Goal: Task Accomplishment & Management: Manage account settings

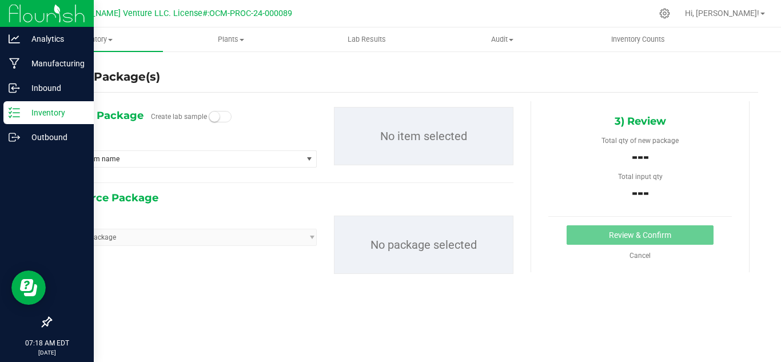
click at [36, 111] on p "Inventory" at bounding box center [54, 113] width 69 height 14
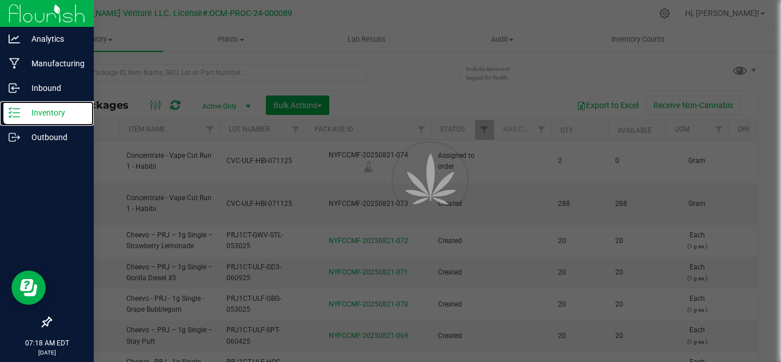
type input "[DATE]"
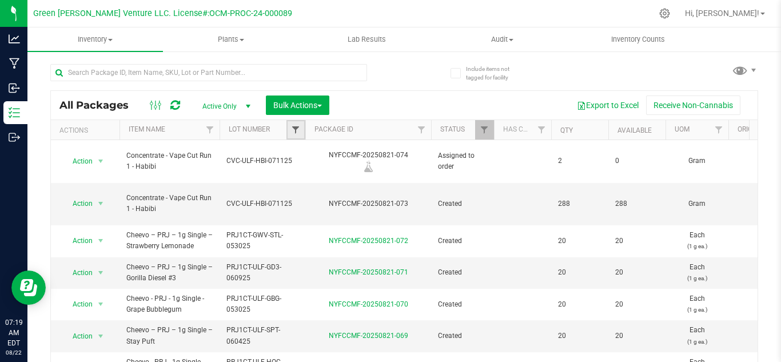
click at [298, 132] on span "Filter" at bounding box center [295, 129] width 9 height 9
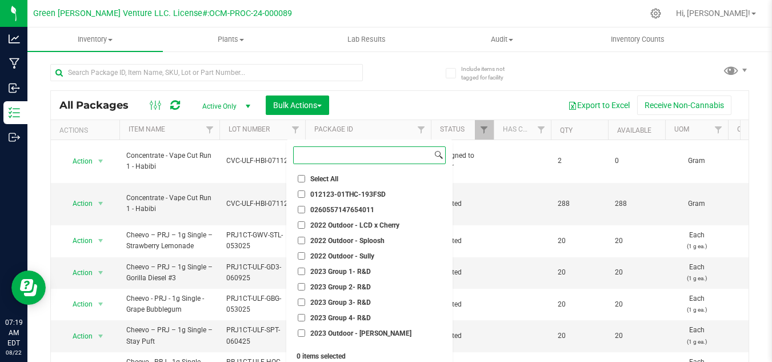
click at [377, 156] on input at bounding box center [363, 155] width 138 height 17
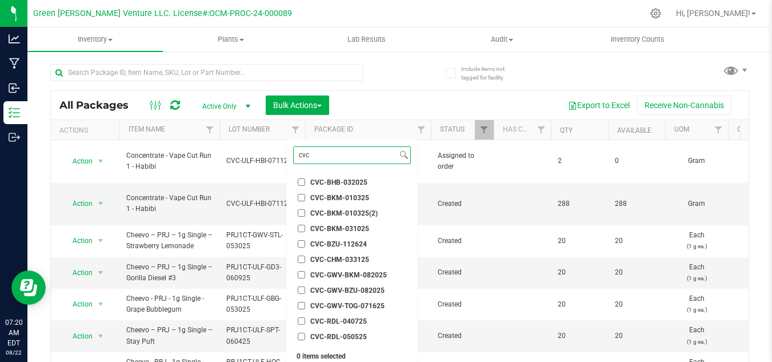
type input "cvc"
click at [369, 274] on span "CVC-GWV-BKM-082025" at bounding box center [348, 274] width 77 height 7
click at [305, 274] on input "CVC-GWV-BKM-082025" at bounding box center [301, 274] width 7 height 7
checkbox input "true"
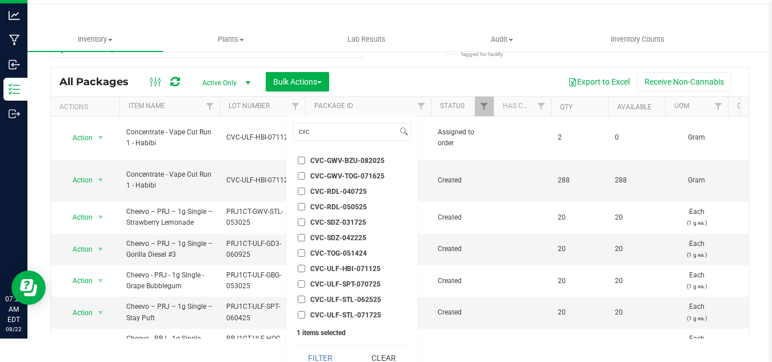
scroll to position [35, 0]
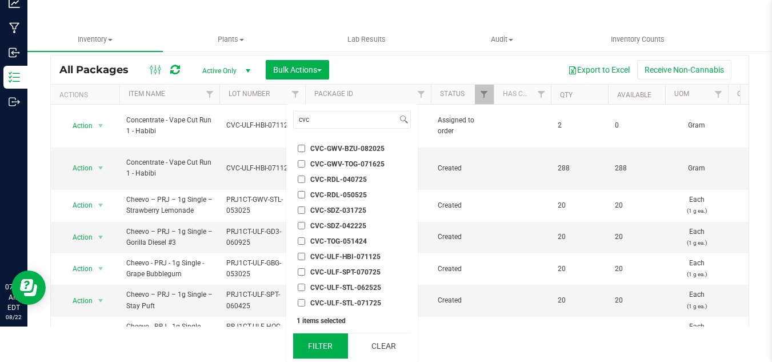
click at [328, 348] on button "Filter" at bounding box center [320, 345] width 55 height 25
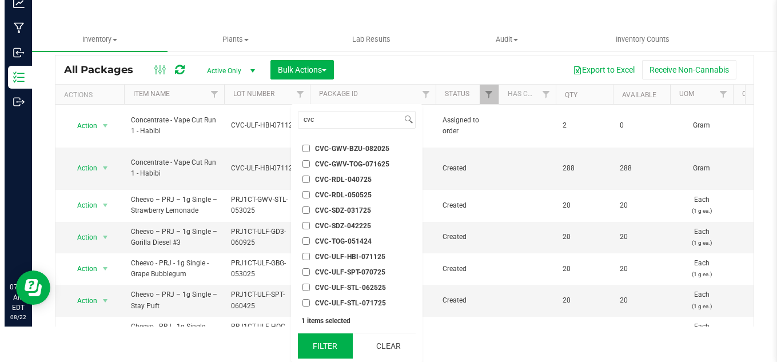
scroll to position [0, 0]
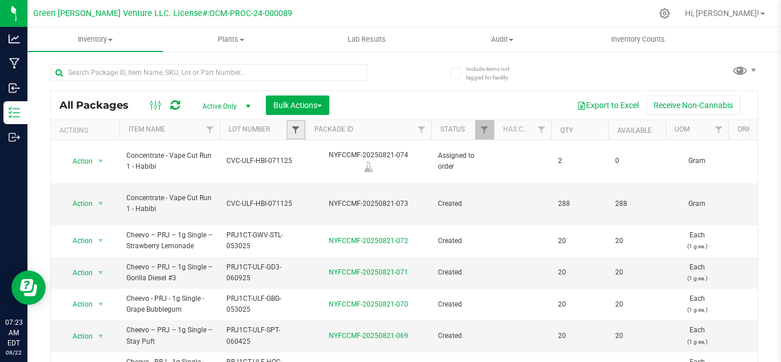
click at [294, 127] on span "Filter" at bounding box center [295, 129] width 9 height 9
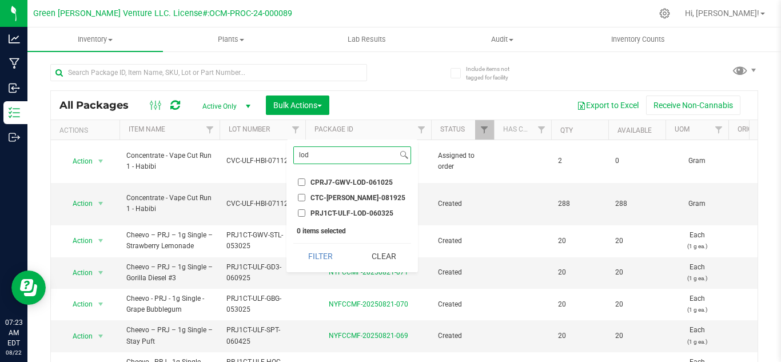
type input "lod"
click at [327, 177] on li "CPRJ7-GWV-LOD-061025" at bounding box center [352, 182] width 118 height 12
click at [303, 179] on input "CPRJ7-GWV-LOD-061025" at bounding box center [301, 181] width 7 height 7
checkbox input "true"
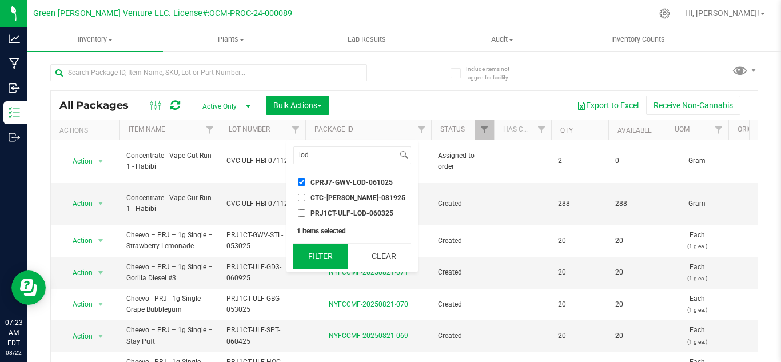
click at [306, 259] on button "Filter" at bounding box center [320, 255] width 55 height 25
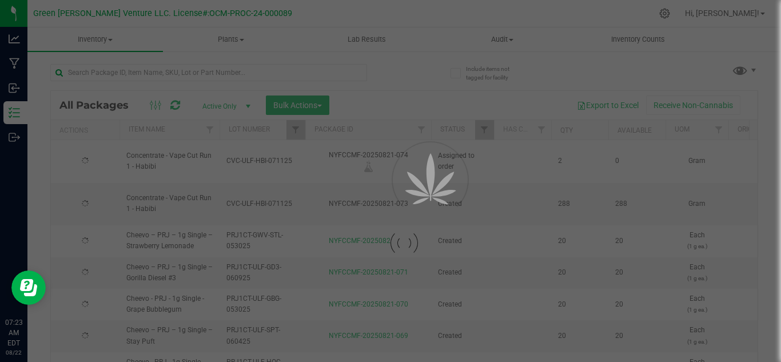
type input "[DATE]"
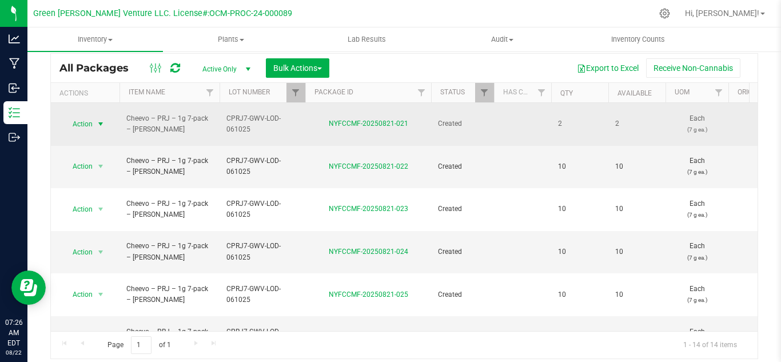
click at [94, 117] on span "select" at bounding box center [101, 124] width 14 height 16
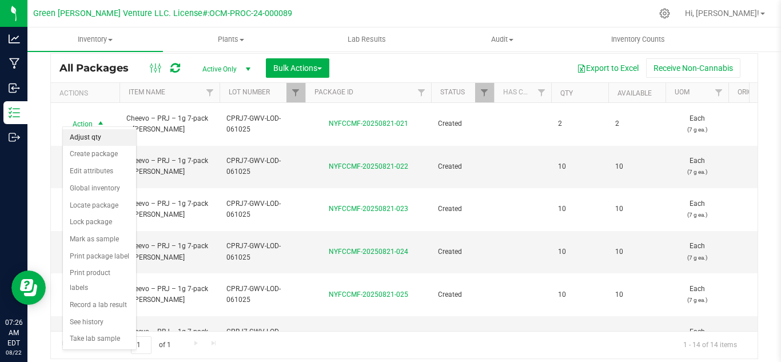
click at [90, 142] on li "Adjust qty" at bounding box center [99, 137] width 73 height 17
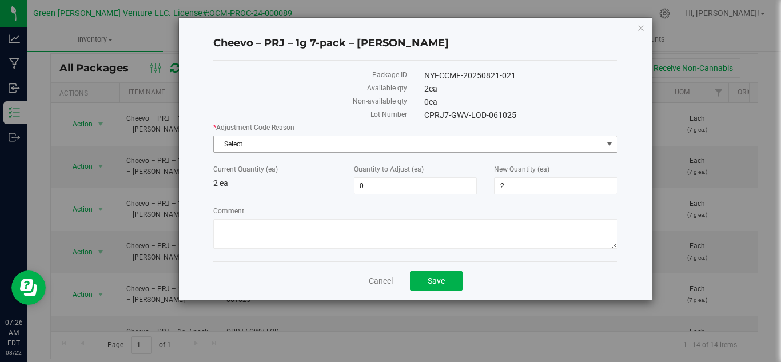
click at [383, 147] on span "Select" at bounding box center [408, 144] width 389 height 16
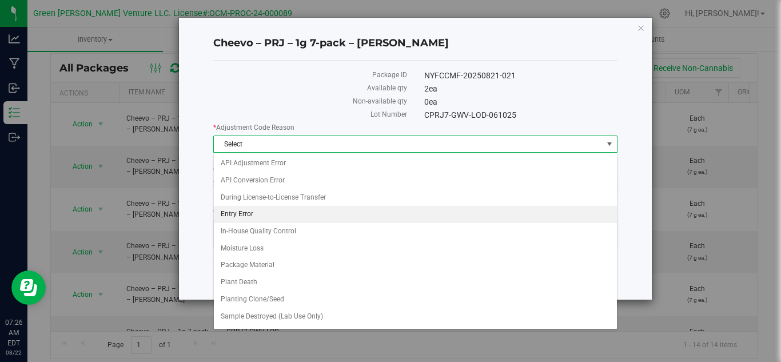
click at [259, 207] on li "Entry Error" at bounding box center [415, 214] width 403 height 17
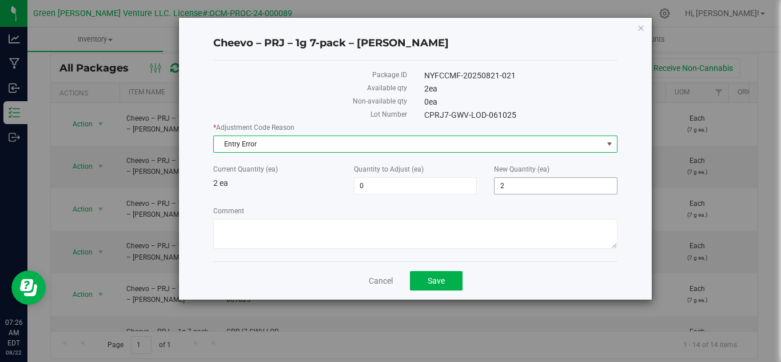
click at [518, 184] on span "2 2" at bounding box center [555, 185] width 123 height 17
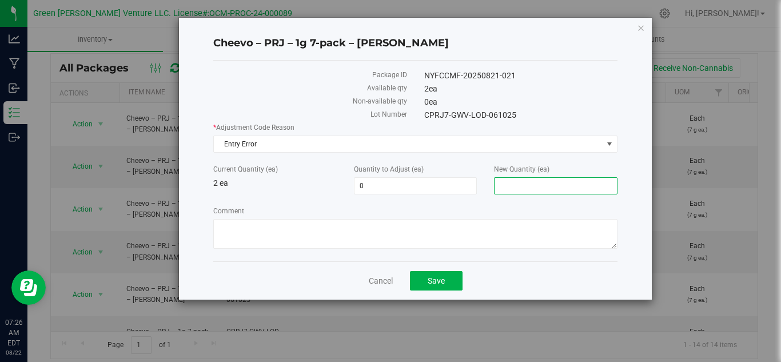
type input "3"
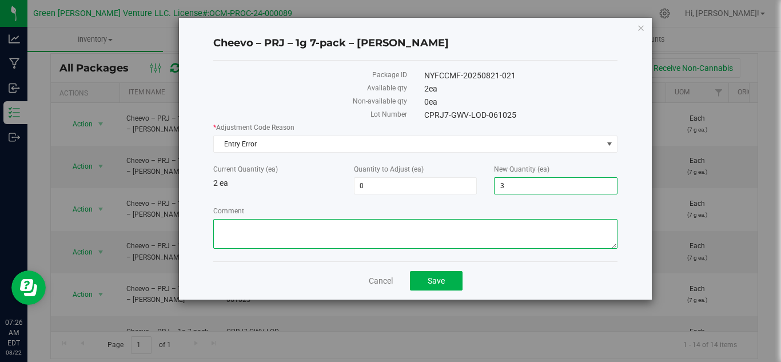
type input "1"
type input "3"
click at [457, 234] on textarea "Comment" at bounding box center [415, 234] width 404 height 30
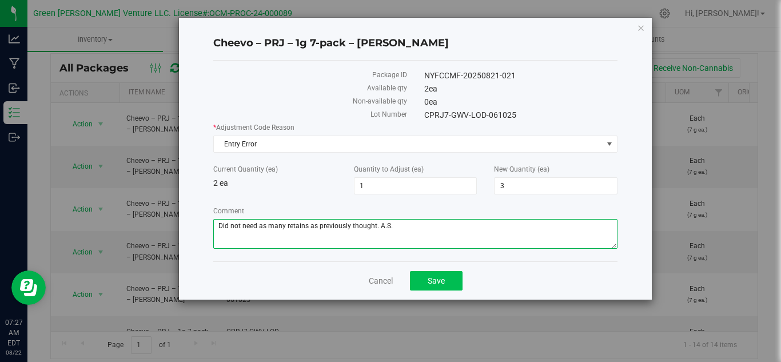
type textarea "Did not need as many retains as previously thought. A.S."
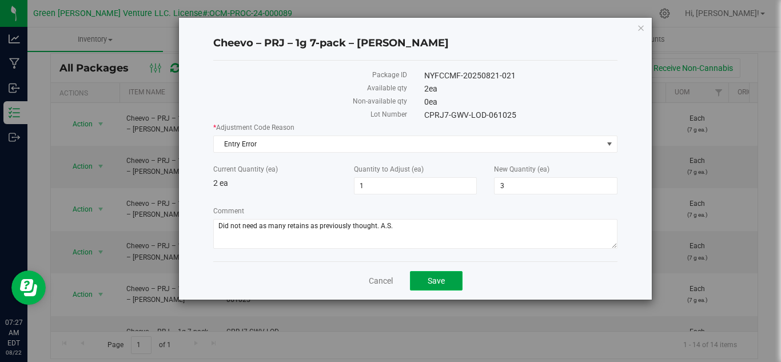
click at [439, 281] on span "Save" at bounding box center [435, 280] width 17 height 9
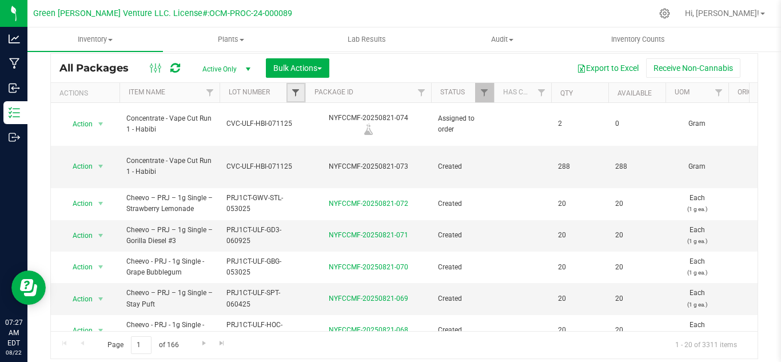
click at [298, 94] on span "Filter" at bounding box center [295, 92] width 9 height 9
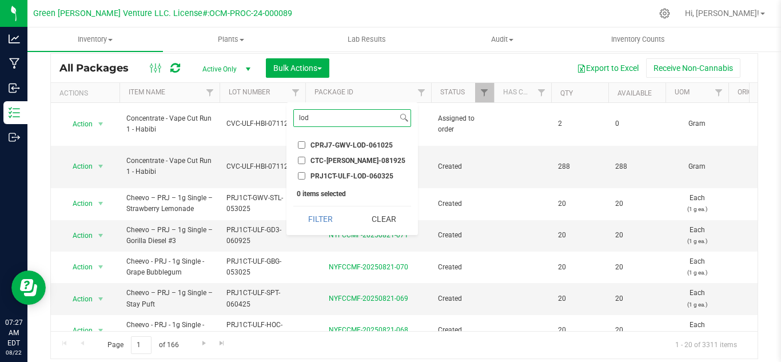
type input "lod"
click at [381, 145] on span "CPRJ7-GWV-LOD-061025" at bounding box center [351, 145] width 82 height 7
click at [305, 145] on input "CPRJ7-GWV-LOD-061025" at bounding box center [301, 144] width 7 height 7
checkbox input "true"
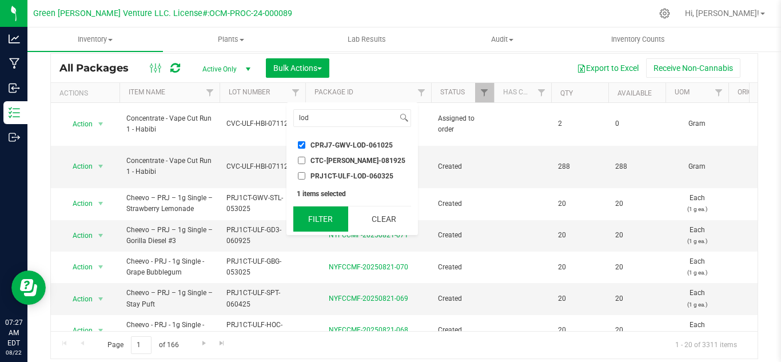
click at [307, 216] on button "Filter" at bounding box center [320, 218] width 55 height 25
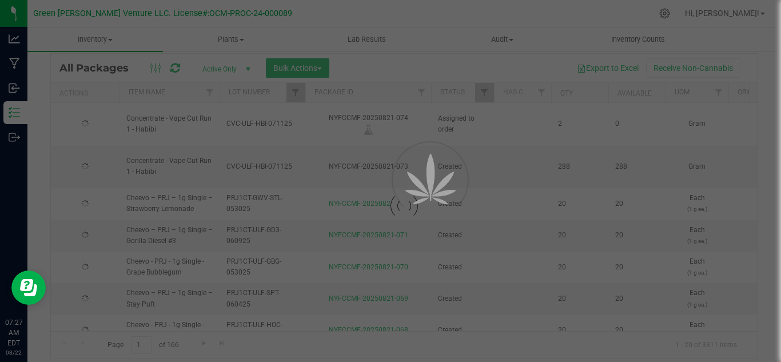
type input "[DATE]"
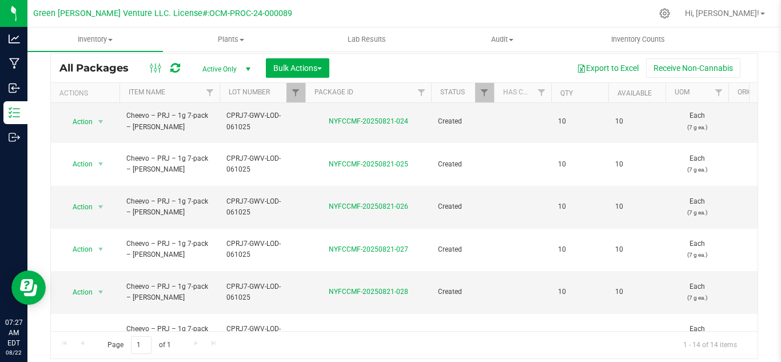
scroll to position [223, 0]
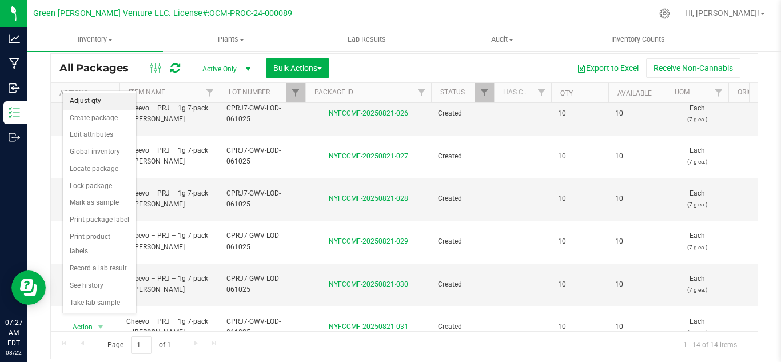
click at [102, 101] on li "Adjust qty" at bounding box center [99, 101] width 73 height 17
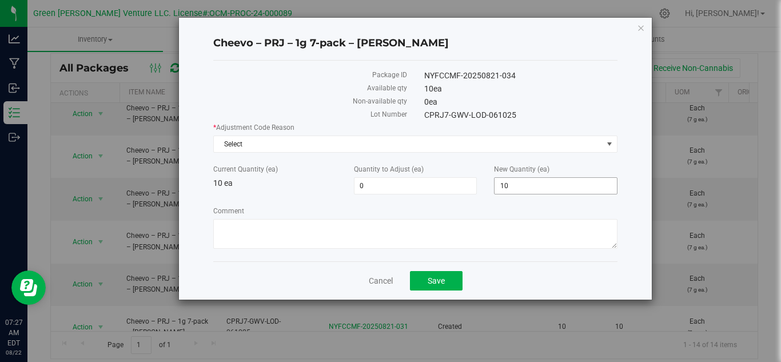
click at [525, 185] on span "10 10" at bounding box center [555, 185] width 123 height 17
type input "1"
type input "16"
type input "6"
type input "16"
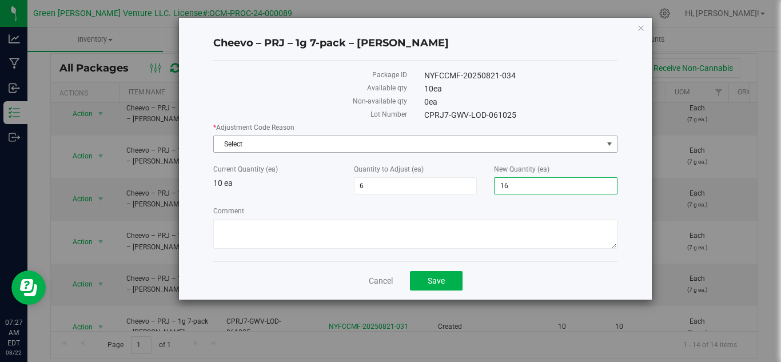
click at [269, 138] on span "Select" at bounding box center [408, 144] width 389 height 16
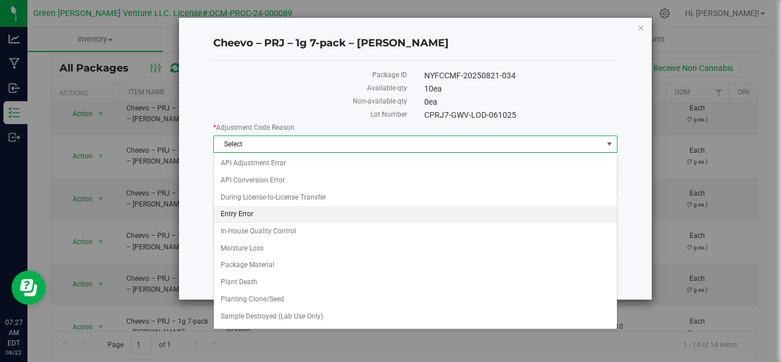
click at [260, 213] on li "Entry Error" at bounding box center [415, 214] width 403 height 17
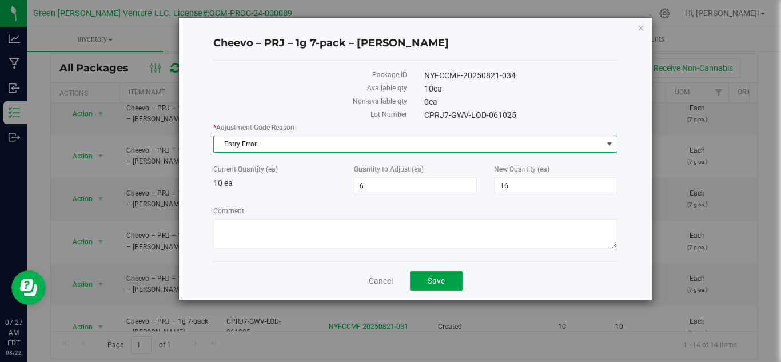
click at [425, 277] on button "Save" at bounding box center [436, 280] width 53 height 19
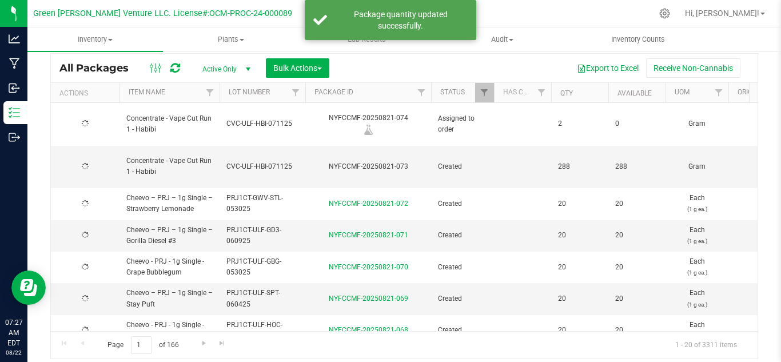
type input "[DATE]"
click at [293, 90] on span "Filter" at bounding box center [295, 92] width 9 height 9
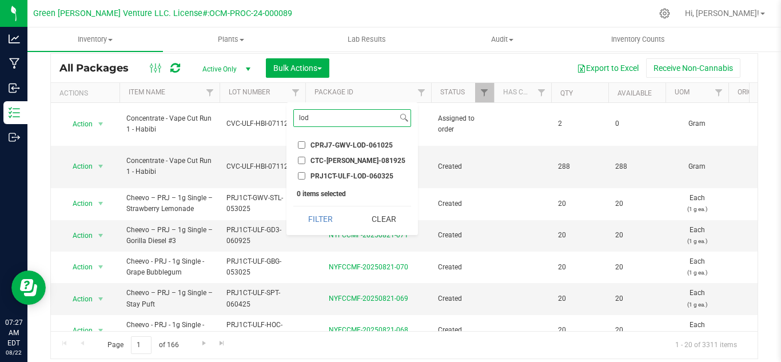
type input "lod"
click at [337, 147] on span "CPRJ7-GWV-LOD-061025" at bounding box center [351, 145] width 82 height 7
click at [305, 147] on input "CPRJ7-GWV-LOD-061025" at bounding box center [301, 144] width 7 height 7
checkbox input "true"
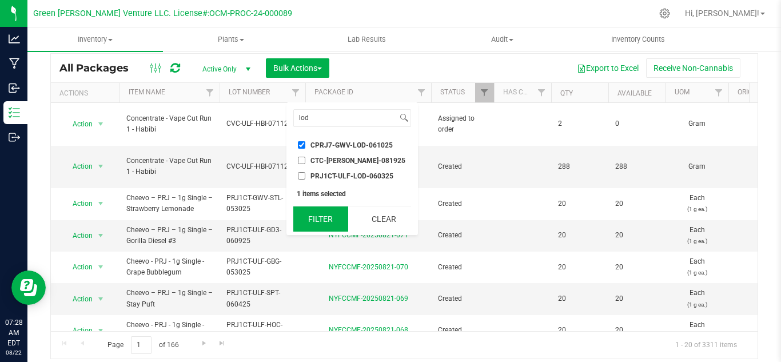
click at [300, 225] on button "Filter" at bounding box center [320, 218] width 55 height 25
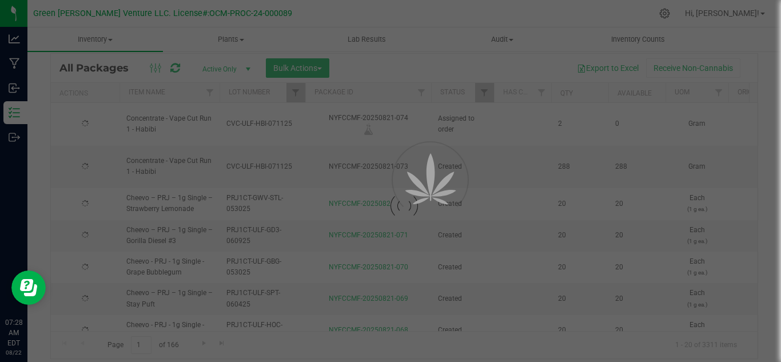
type input "[DATE]"
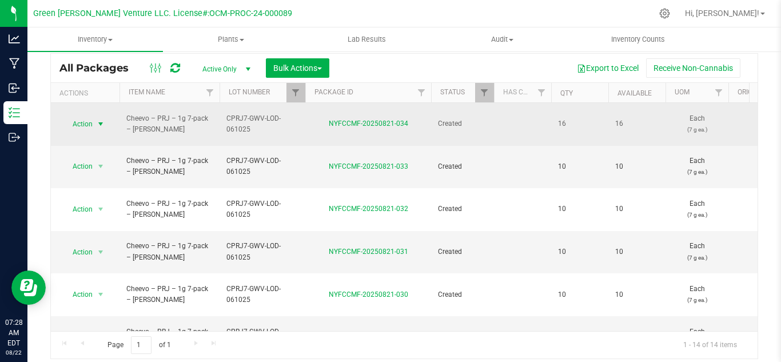
click at [90, 117] on span "Action" at bounding box center [77, 124] width 31 height 16
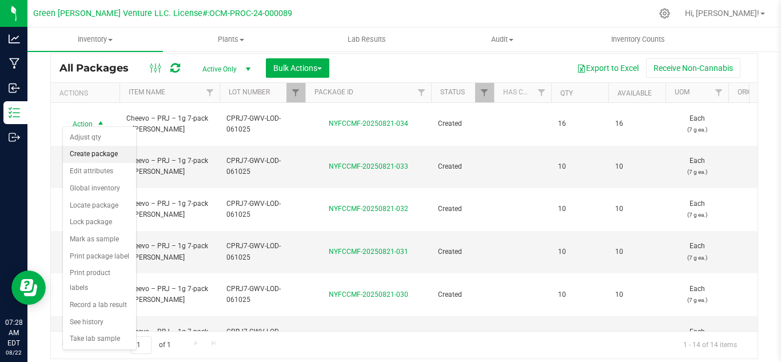
click at [79, 154] on li "Create package" at bounding box center [99, 154] width 73 height 17
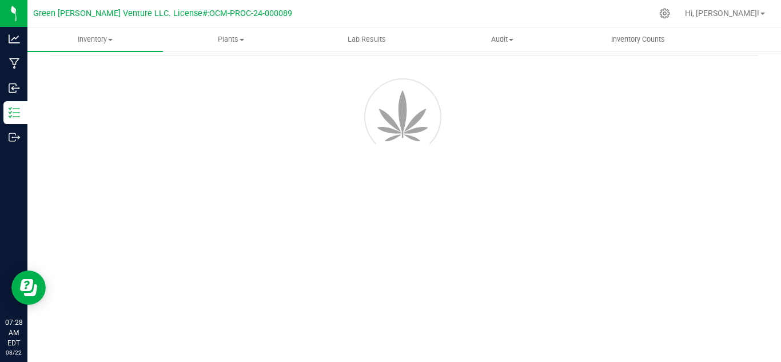
scroll to position [46, 0]
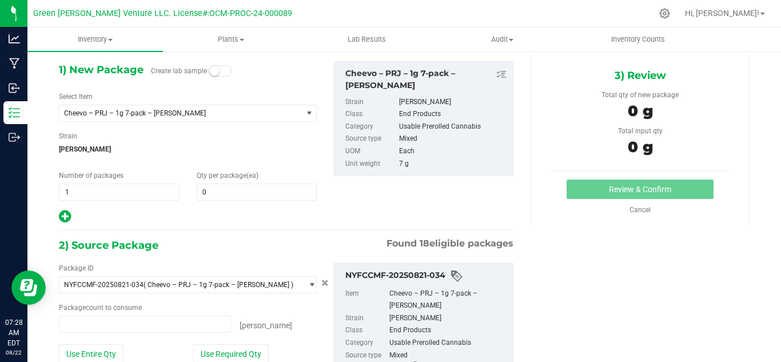
type input "0 ea"
click at [218, 194] on span "0 0" at bounding box center [257, 191] width 121 height 17
type input "6"
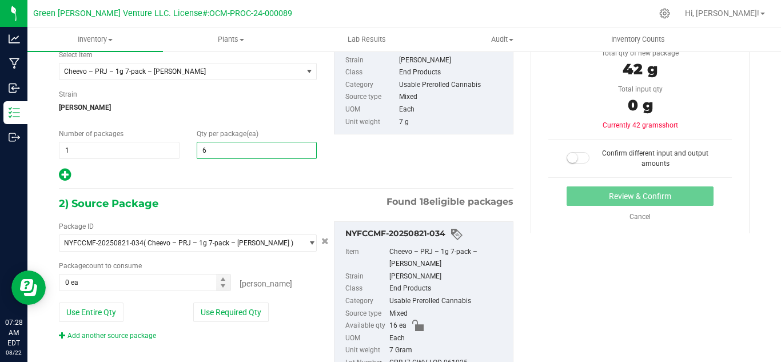
scroll to position [134, 0]
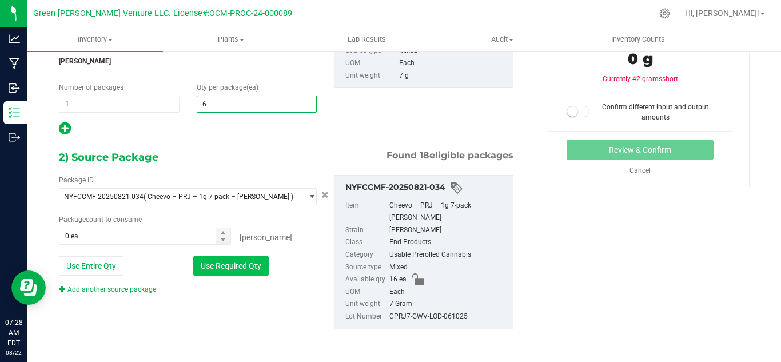
type input "6"
click at [212, 271] on button "Use Required Qty" at bounding box center [230, 265] width 75 height 19
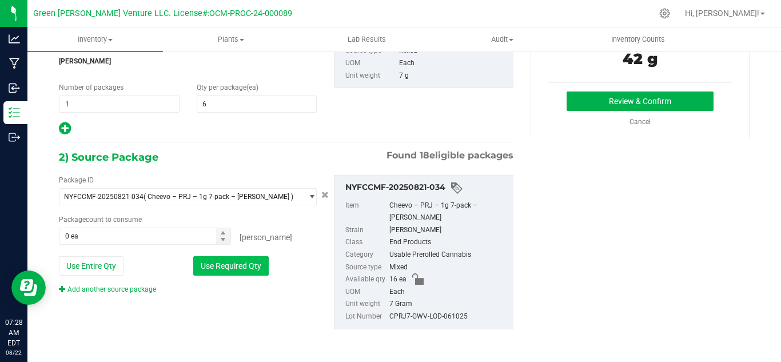
type input "6 ea"
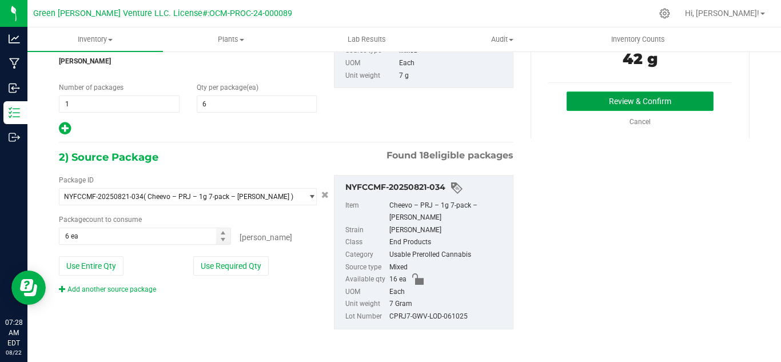
click at [579, 110] on button "Review & Confirm" at bounding box center [639, 100] width 147 height 19
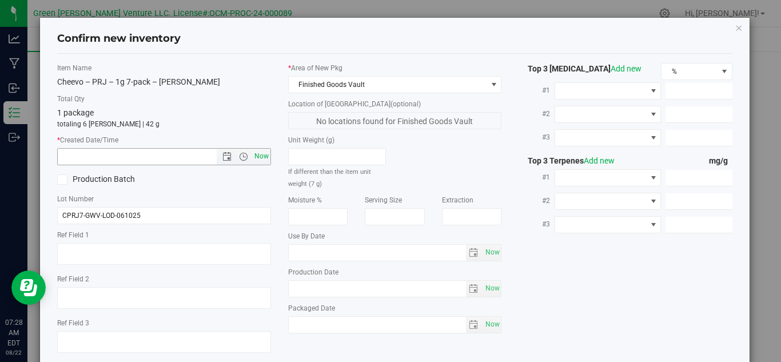
click at [262, 157] on span "Now" at bounding box center [260, 156] width 19 height 17
type input "8/22/2025 7:28 AM"
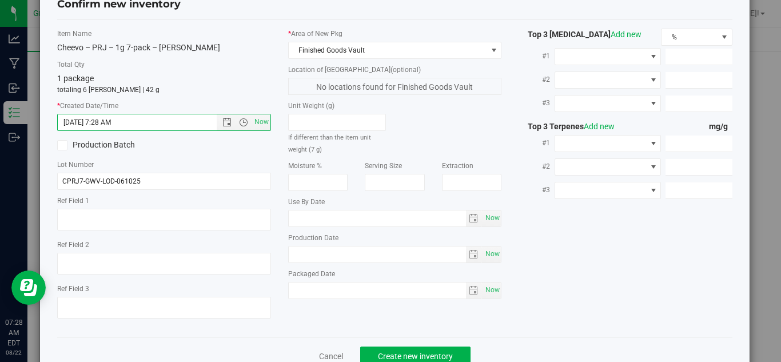
scroll to position [65, 0]
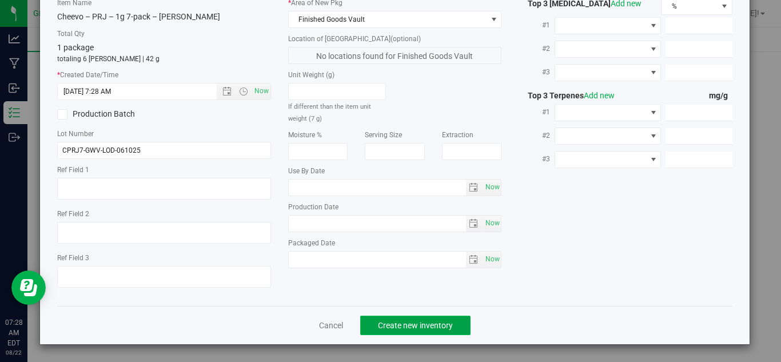
click at [385, 327] on span "Create new inventory" at bounding box center [415, 325] width 75 height 9
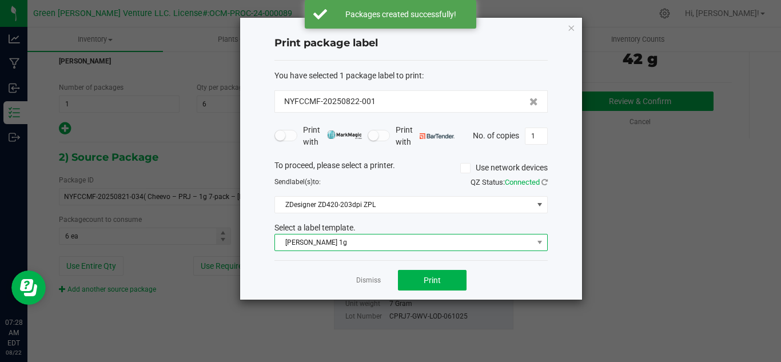
click at [342, 241] on span "[PERSON_NAME] 1g" at bounding box center [404, 242] width 258 height 16
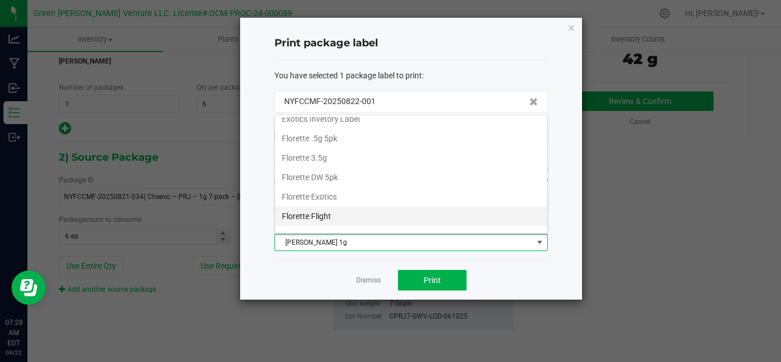
scroll to position [82, 0]
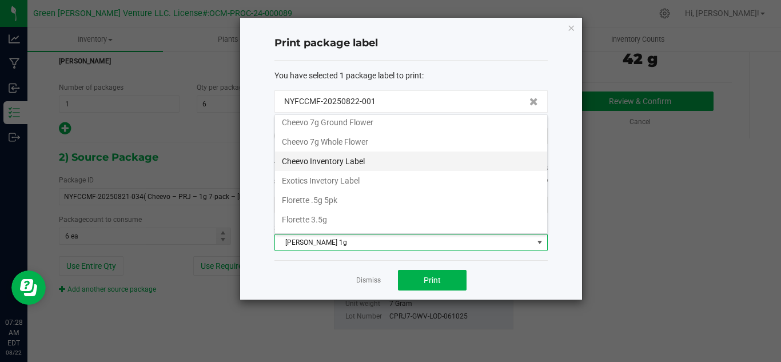
click at [382, 157] on li "Cheevo Inventory Label" at bounding box center [411, 160] width 272 height 19
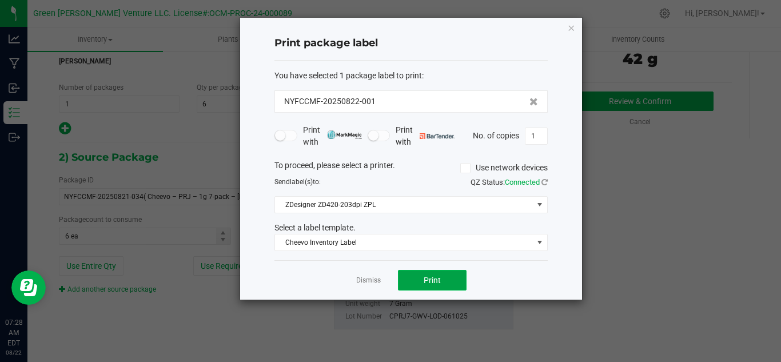
click at [414, 284] on button "Print" at bounding box center [432, 280] width 69 height 21
drag, startPoint x: 382, startPoint y: 101, endPoint x: 271, endPoint y: 101, distance: 110.9
click at [271, 101] on div "Print package label You have selected 1 package label to print : NYFCCMF-202508…" at bounding box center [411, 159] width 342 height 282
copy span "NYFCCMF-20250822-001"
click at [361, 279] on link "Dismiss" at bounding box center [368, 280] width 25 height 10
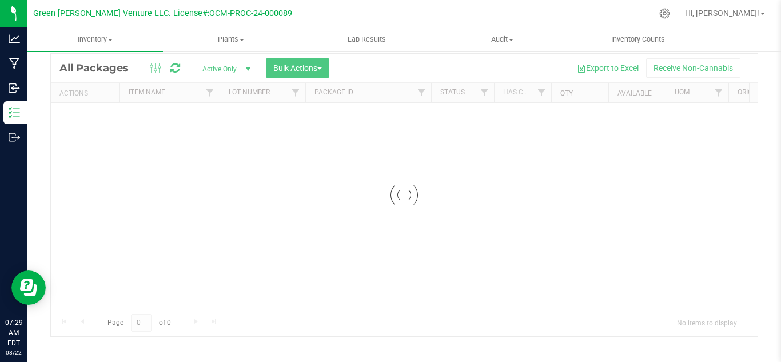
scroll to position [37, 0]
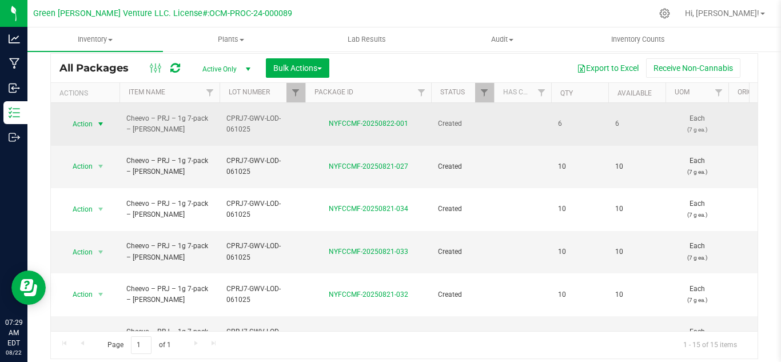
click at [84, 122] on span "Action" at bounding box center [77, 124] width 31 height 16
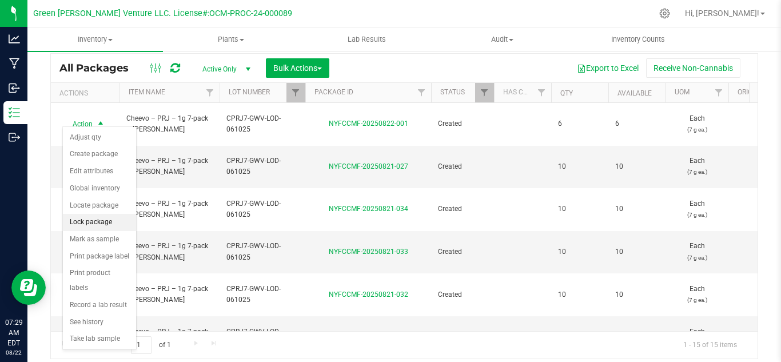
click at [103, 219] on li "Lock package" at bounding box center [99, 222] width 73 height 17
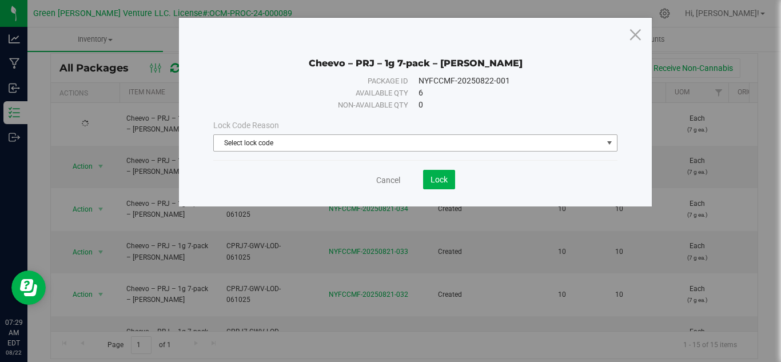
click at [249, 145] on span "Select lock code" at bounding box center [408, 143] width 389 height 16
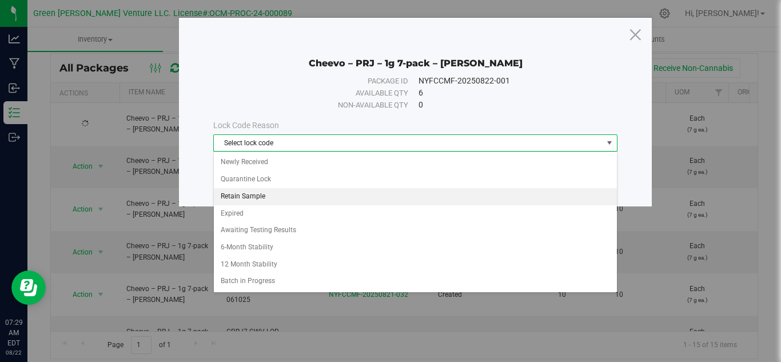
click at [248, 198] on li "Retain Sample" at bounding box center [415, 196] width 403 height 17
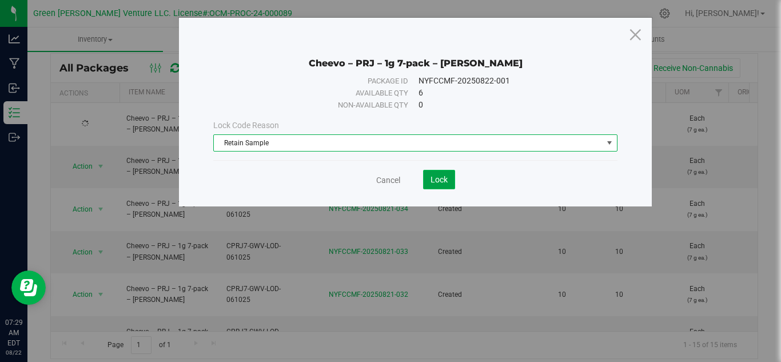
click at [430, 173] on button "Lock" at bounding box center [439, 179] width 32 height 19
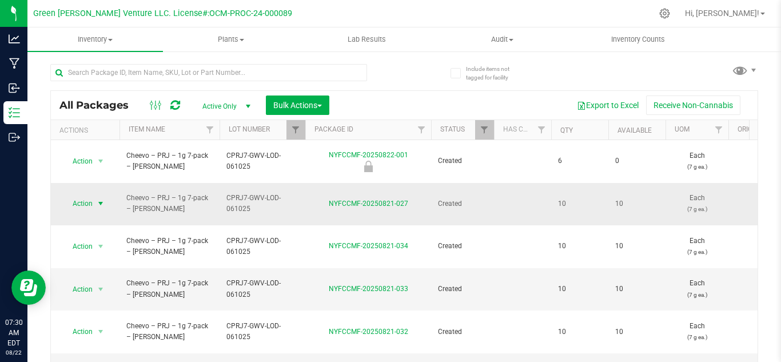
click at [83, 195] on span "Action" at bounding box center [77, 203] width 31 height 16
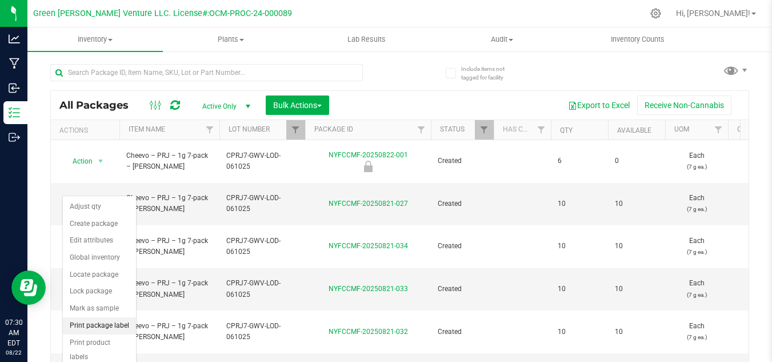
click at [106, 324] on li "Print package label" at bounding box center [99, 325] width 73 height 17
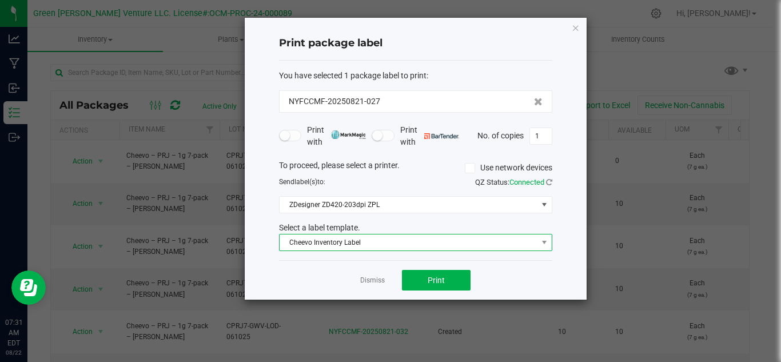
click at [382, 241] on span "Cheevo Inventory Label" at bounding box center [408, 242] width 258 height 16
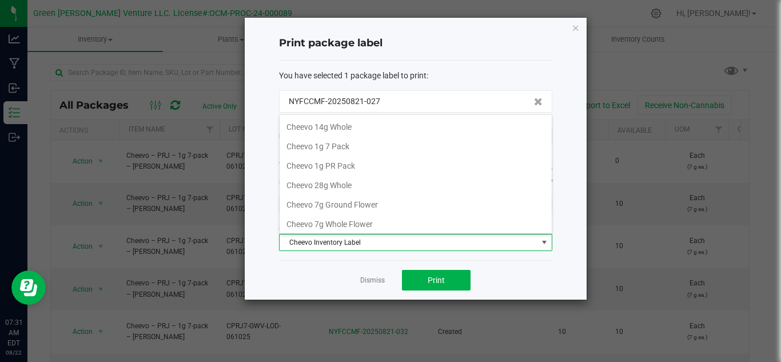
scroll to position [22, 0]
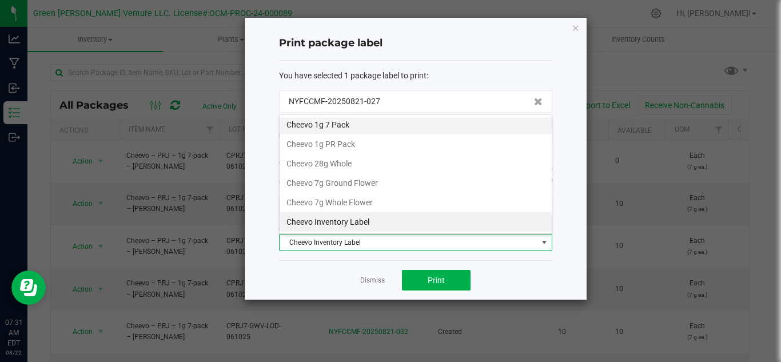
click at [325, 121] on li "Cheevo 1g 7 Pack" at bounding box center [415, 124] width 272 height 19
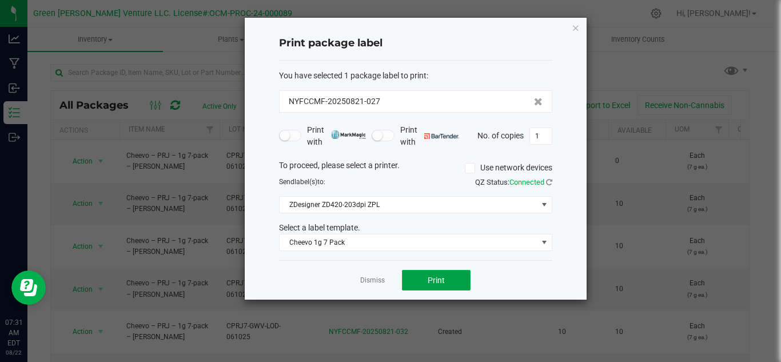
click at [424, 282] on button "Print" at bounding box center [436, 280] width 69 height 21
click at [377, 279] on link "Dismiss" at bounding box center [372, 280] width 25 height 10
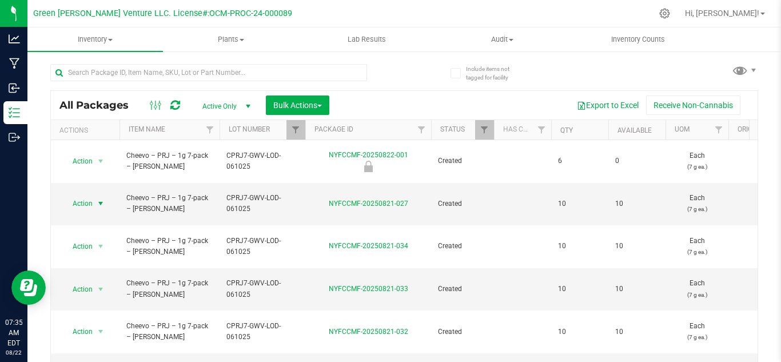
click at [282, 122] on th "Lot Number" at bounding box center [262, 130] width 86 height 20
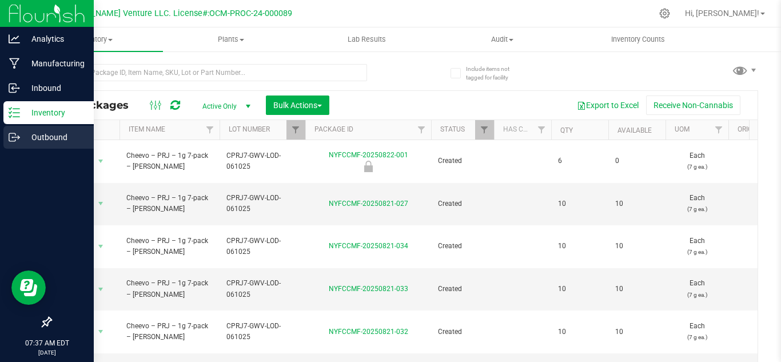
click at [58, 132] on p "Outbound" at bounding box center [54, 137] width 69 height 14
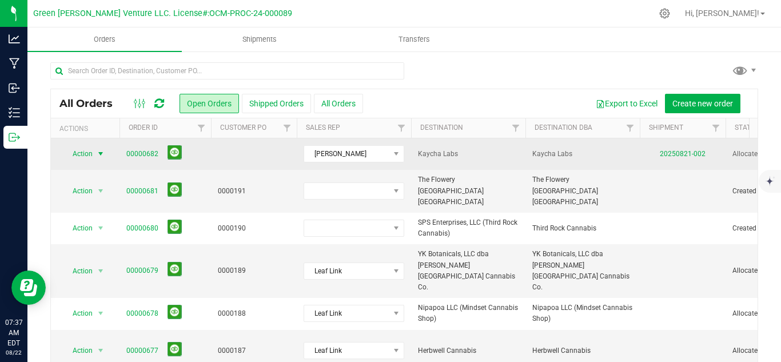
click at [89, 159] on span "Action" at bounding box center [77, 154] width 31 height 16
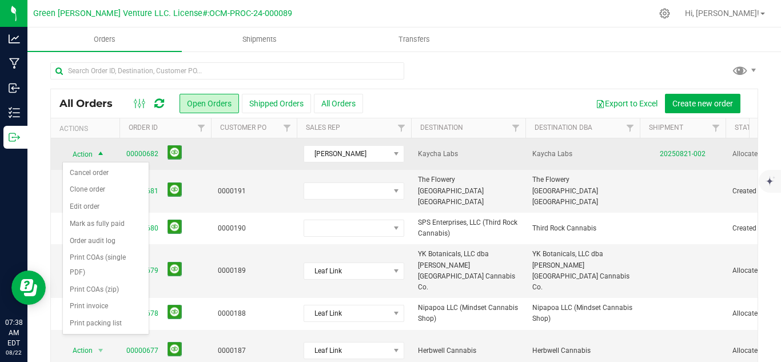
click at [89, 159] on span "Action" at bounding box center [77, 154] width 31 height 16
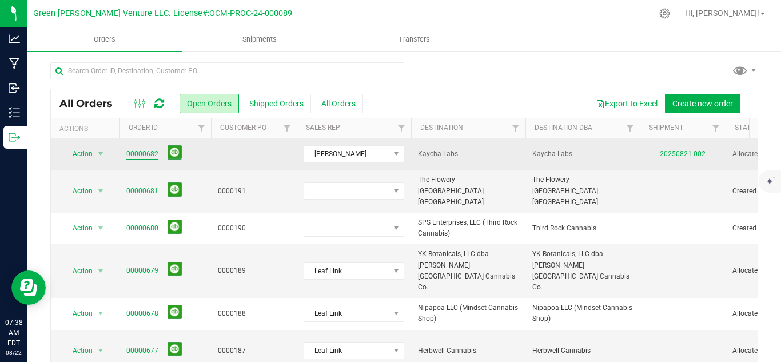
click at [137, 156] on link "00000682" at bounding box center [142, 154] width 32 height 11
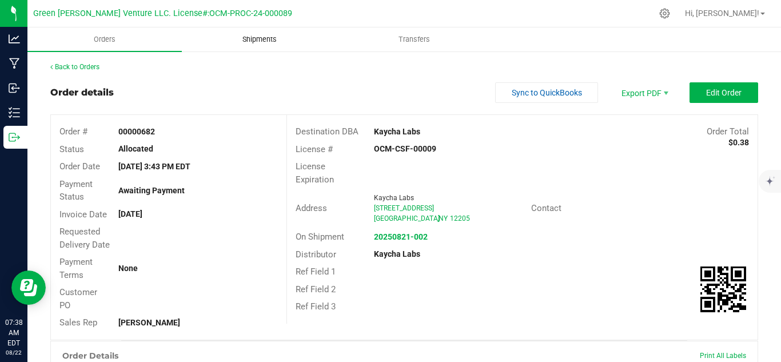
click at [242, 38] on span "Shipments" at bounding box center [259, 39] width 65 height 10
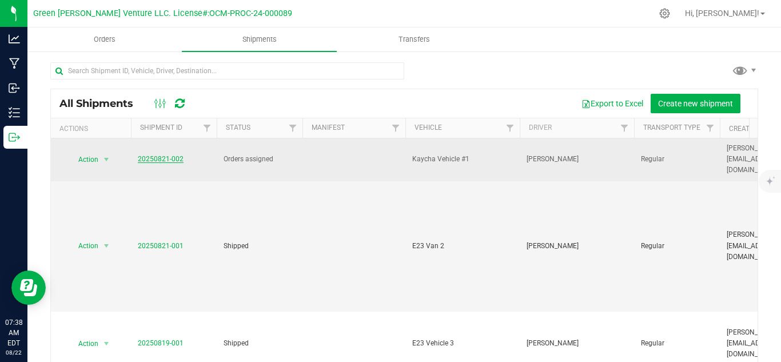
click at [163, 155] on link "20250821-002" at bounding box center [161, 159] width 46 height 8
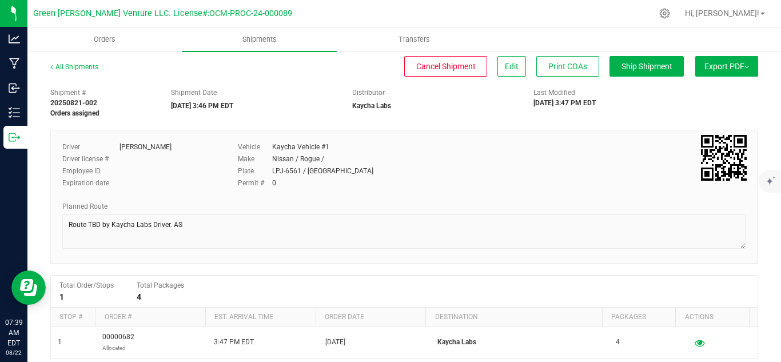
click at [700, 76] on button "Export PDF" at bounding box center [726, 66] width 63 height 21
click at [691, 131] on li "NY Manifest" at bounding box center [722, 125] width 115 height 17
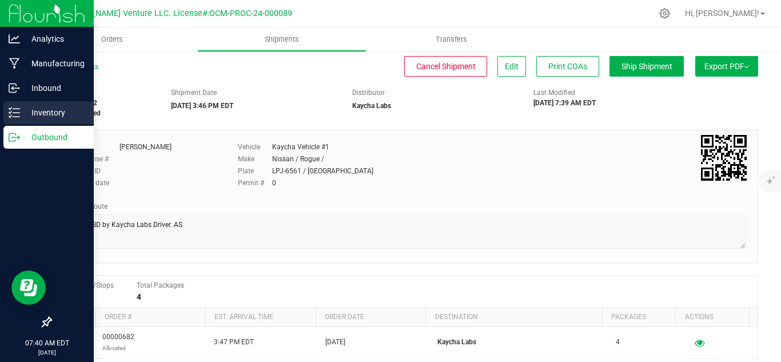
click at [35, 111] on p "Inventory" at bounding box center [54, 113] width 69 height 14
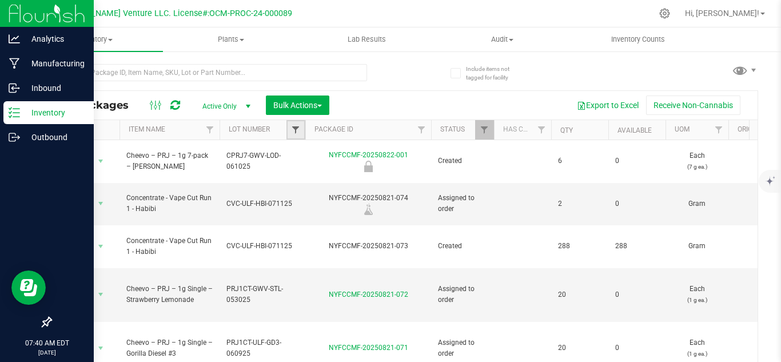
click at [298, 134] on span "Filter" at bounding box center [295, 129] width 9 height 9
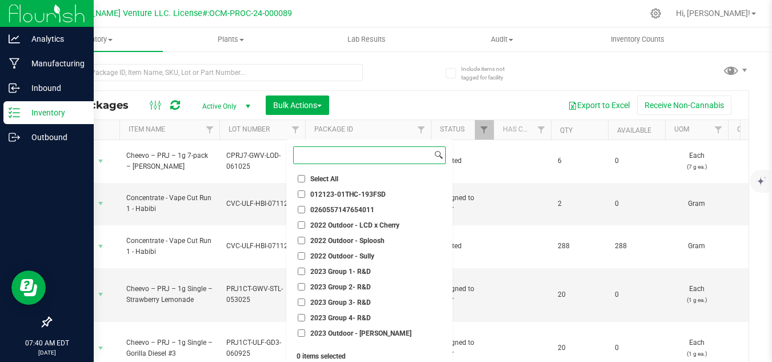
click at [359, 158] on input at bounding box center [363, 155] width 138 height 17
paste input "CVC-GWV-BKM-082025"
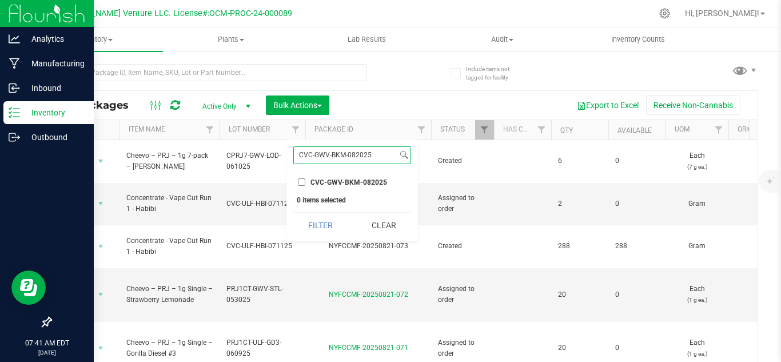
type input "CVC-GWV-BKM-082025"
click at [337, 181] on span "CVC-GWV-BKM-082025" at bounding box center [348, 182] width 77 height 7
click at [305, 181] on input "CVC-GWV-BKM-082025" at bounding box center [301, 181] width 7 height 7
checkbox input "true"
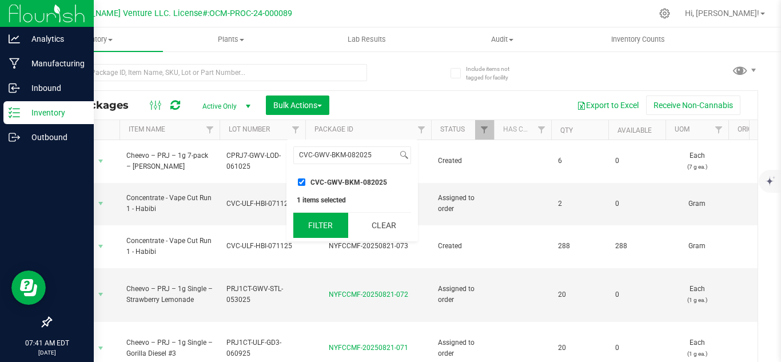
click at [321, 229] on button "Filter" at bounding box center [320, 225] width 55 height 25
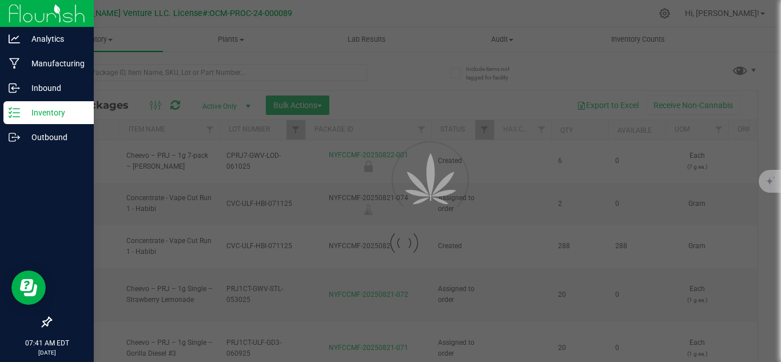
type input "[DATE]"
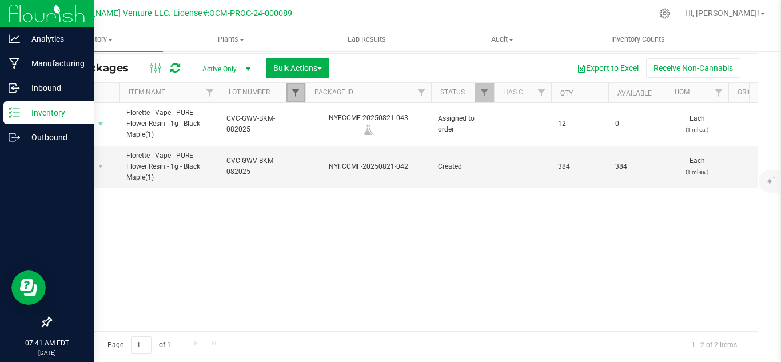
click at [295, 97] on span "Filter" at bounding box center [295, 92] width 9 height 9
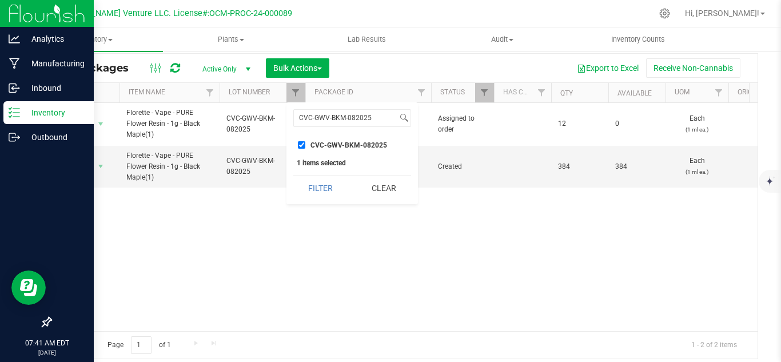
click at [302, 143] on input "CVC-GWV-BKM-082025" at bounding box center [301, 144] width 7 height 7
checkbox input "false"
drag, startPoint x: 369, startPoint y: 117, endPoint x: 297, endPoint y: 118, distance: 72.0
click at [297, 118] on input "CVC-GWV-BKM-082025" at bounding box center [345, 118] width 103 height 17
paste input "ZU"
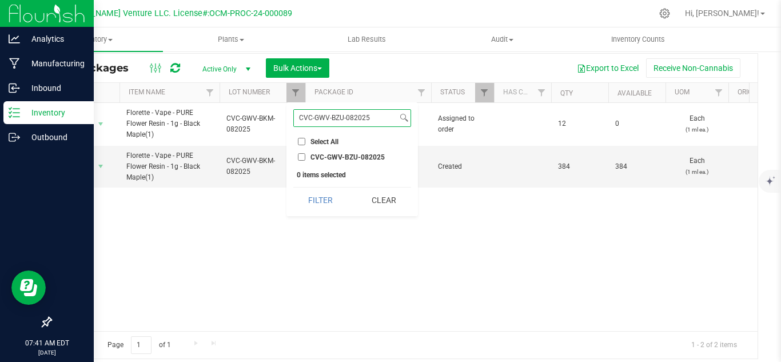
type input "CVC-GWV-BZU-082025"
click at [302, 160] on input "CVC-GWV-BZU-082025" at bounding box center [301, 156] width 7 height 7
checkbox input "true"
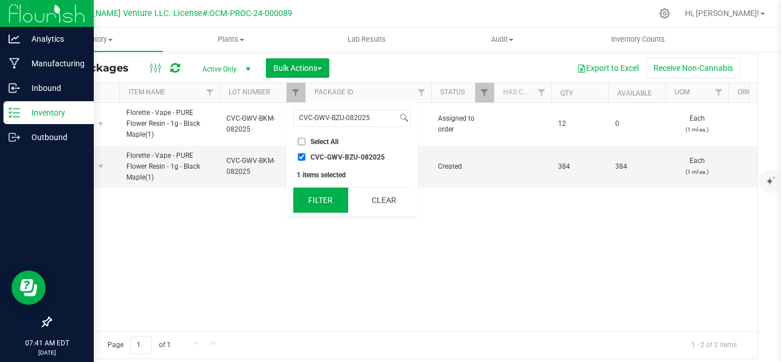
click at [313, 202] on button "Filter" at bounding box center [320, 199] width 55 height 25
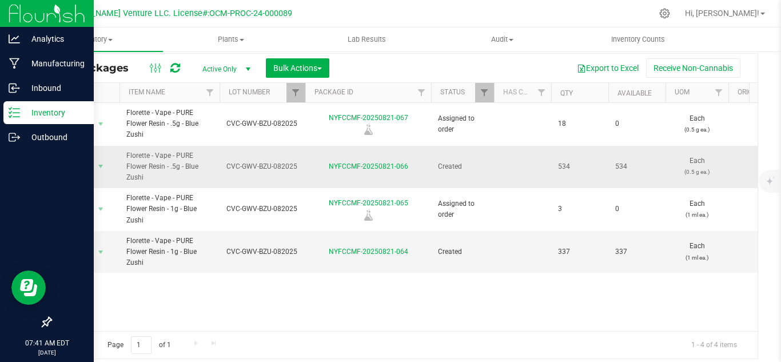
drag, startPoint x: 665, startPoint y: 167, endPoint x: 717, endPoint y: 172, distance: 52.2
click at [629, 187] on td "534" at bounding box center [636, 167] width 57 height 43
click at [295, 95] on span "Filter" at bounding box center [295, 92] width 9 height 9
checkbox input "true"
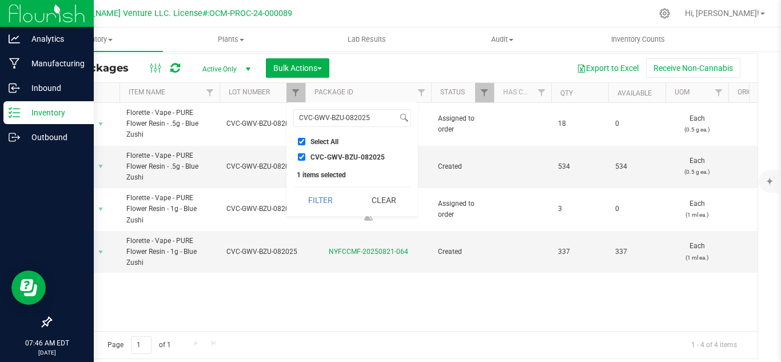
click at [303, 157] on input "CVC-GWV-BZU-082025" at bounding box center [301, 156] width 7 height 7
checkbox input "false"
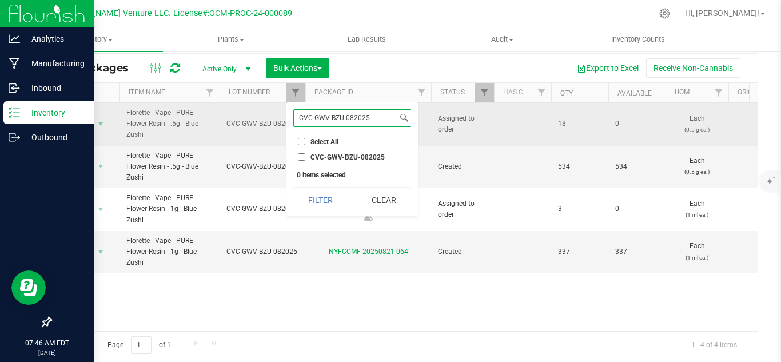
drag, startPoint x: 380, startPoint y: 117, endPoint x: 251, endPoint y: 125, distance: 128.8
click at [265, 125] on body "Analytics Manufacturing Inbound Inventory Outbound 07:46 AM EDT 08/22/2025 08/2…" at bounding box center [390, 181] width 781 height 362
paste input "KM"
type input "CVC-GWV-BKM-082025"
click at [293, 187] on button "Filter" at bounding box center [320, 199] width 55 height 25
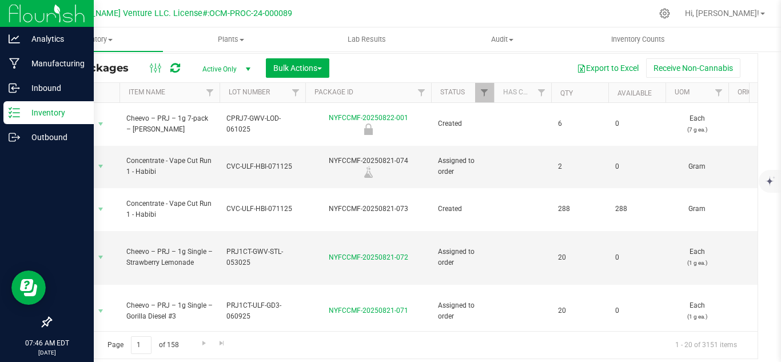
scroll to position [57, 0]
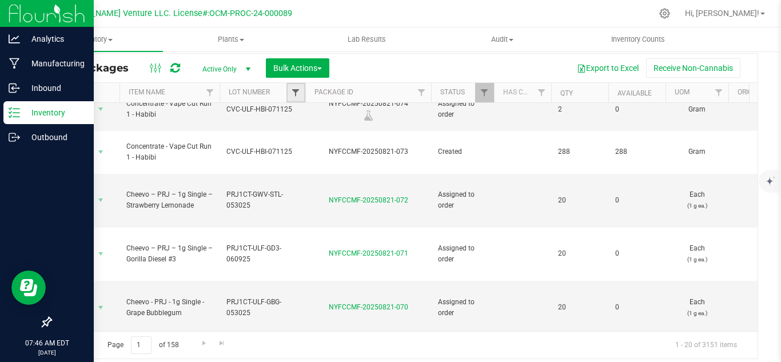
click at [297, 95] on span "Filter" at bounding box center [295, 92] width 9 height 9
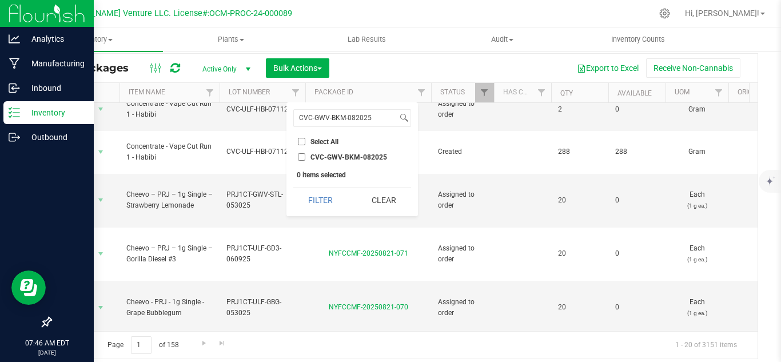
click at [305, 157] on label "CVC-GWV-BKM-082025" at bounding box center [342, 156] width 89 height 7
click at [305, 157] on input "CVC-GWV-BKM-082025" at bounding box center [301, 156] width 7 height 7
checkbox input "true"
click at [324, 195] on button "Filter" at bounding box center [320, 199] width 55 height 25
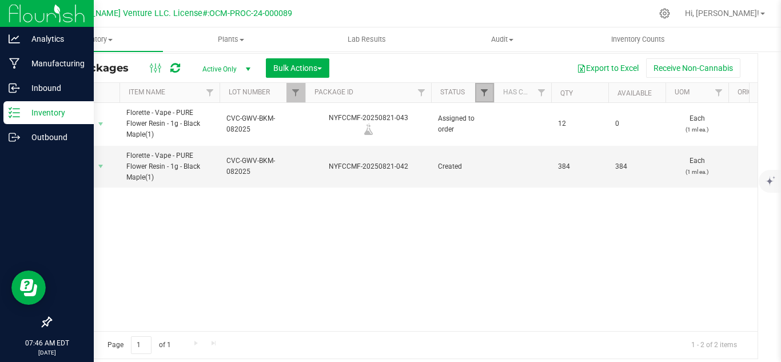
click at [481, 95] on span "Filter" at bounding box center [483, 92] width 9 height 9
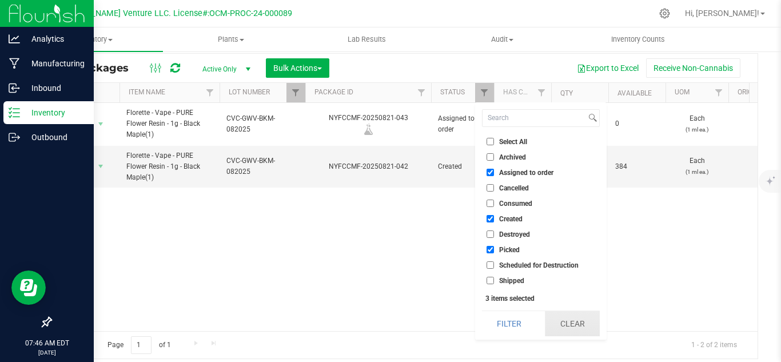
click at [567, 323] on button "Clear" at bounding box center [572, 323] width 55 height 25
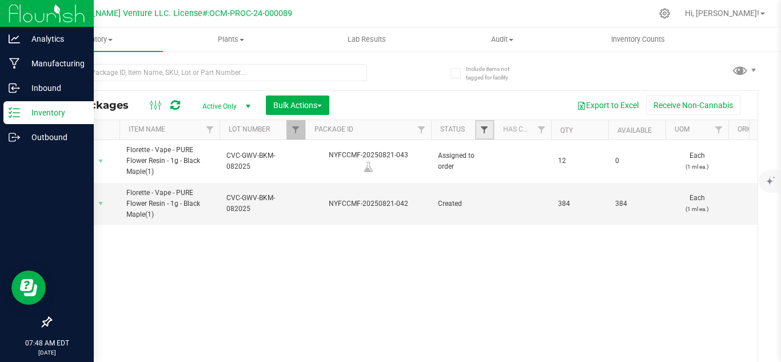
click at [479, 127] on link "Filter" at bounding box center [484, 129] width 19 height 19
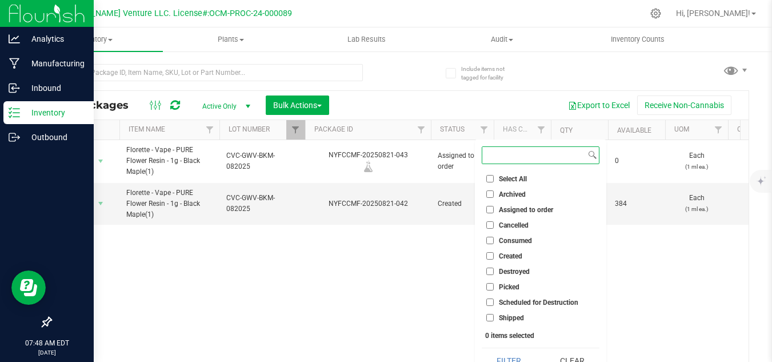
scroll to position [15, 0]
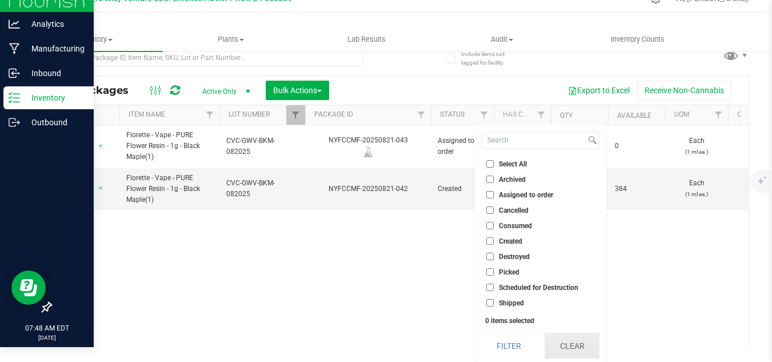
click at [571, 342] on button "Clear" at bounding box center [572, 345] width 55 height 25
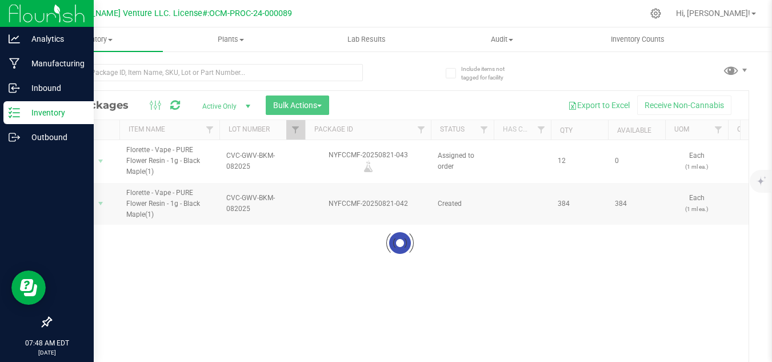
scroll to position [0, 0]
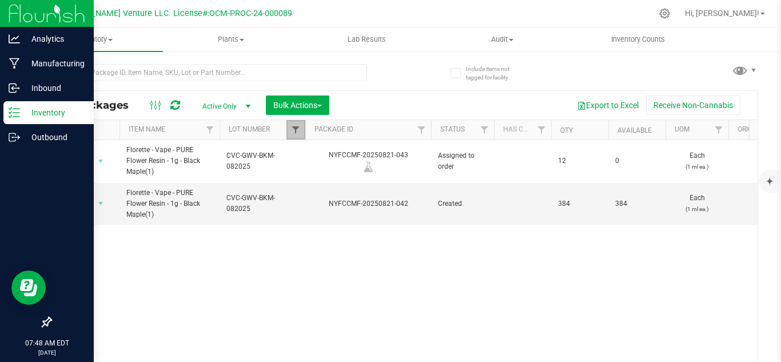
click at [293, 130] on span "Filter" at bounding box center [295, 129] width 9 height 9
checkbox input "true"
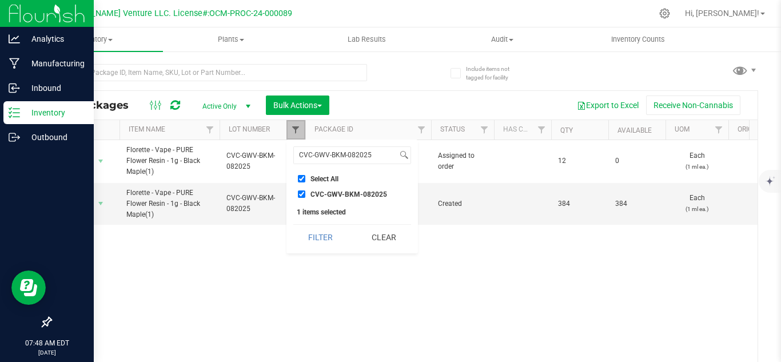
click at [293, 130] on span "Filter" at bounding box center [295, 129] width 9 height 9
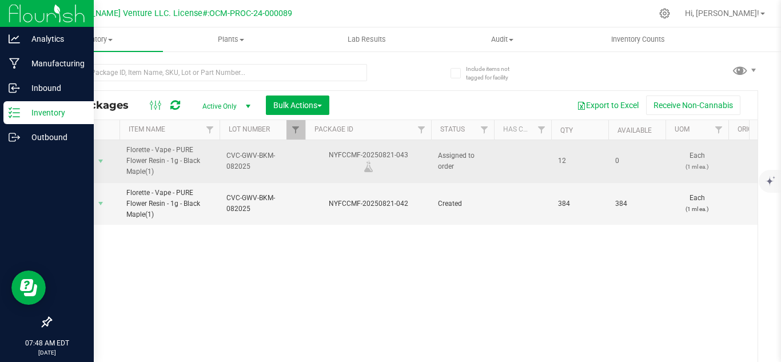
drag, startPoint x: 155, startPoint y: 170, endPoint x: 126, endPoint y: 155, distance: 33.5
click at [126, 155] on td "Florette - Vape - PURE Flower Resin - 1g - Black Maple(1)" at bounding box center [169, 161] width 100 height 43
copy span "Florette - Vape - PURE Flower Resin - 1g - Black Maple(1)"
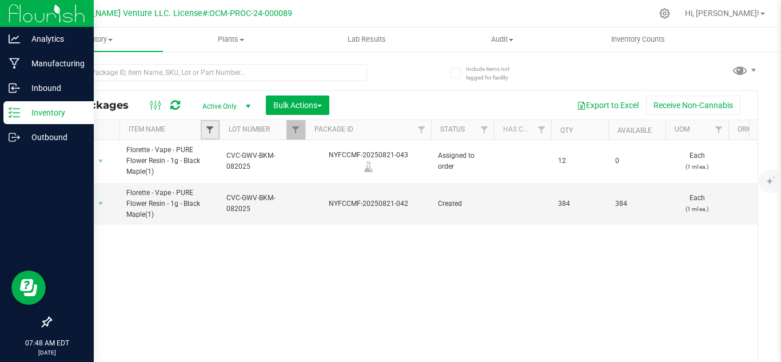
click at [206, 130] on span "Filter" at bounding box center [209, 129] width 9 height 9
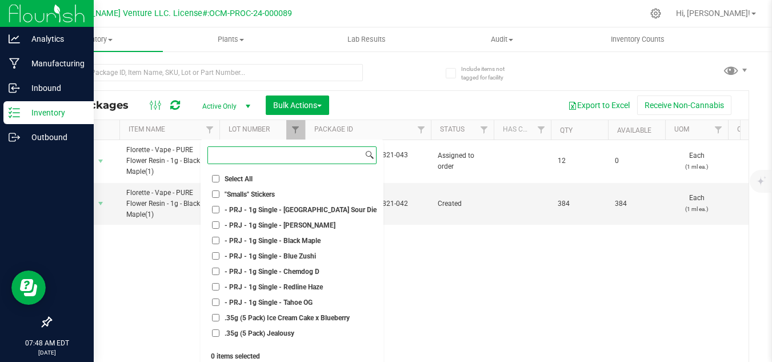
paste input "Florette - Vape - PURE Flower Resin - 1g - Black Maple(1)"
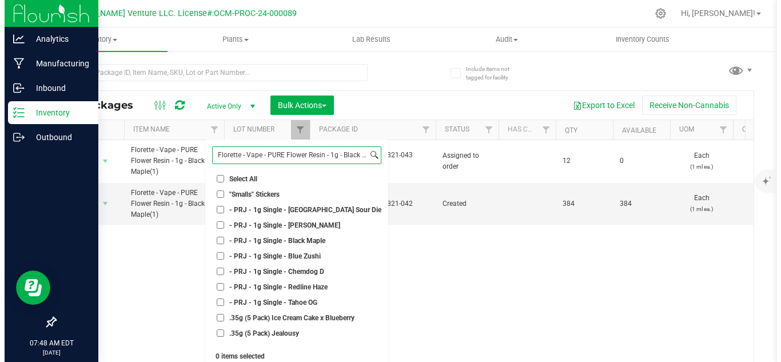
scroll to position [0, 22]
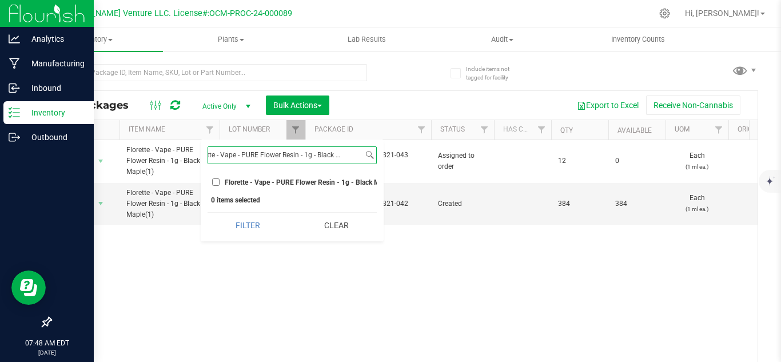
type input "Florette - Vape - PURE Flower Resin - 1g - Black Maple(1)"
click at [214, 181] on input "Florette - Vape - PURE Flower Resin - 1g - Black Maple(1)" at bounding box center [215, 181] width 7 height 7
checkbox input "true"
drag, startPoint x: 246, startPoint y: 235, endPoint x: 285, endPoint y: 178, distance: 68.3
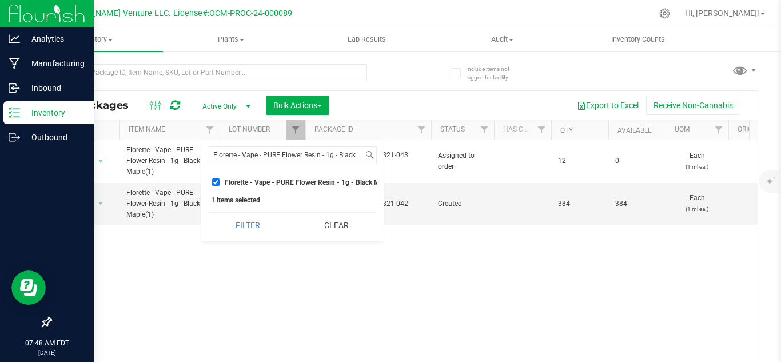
click at [246, 235] on button "Filter" at bounding box center [247, 225] width 81 height 25
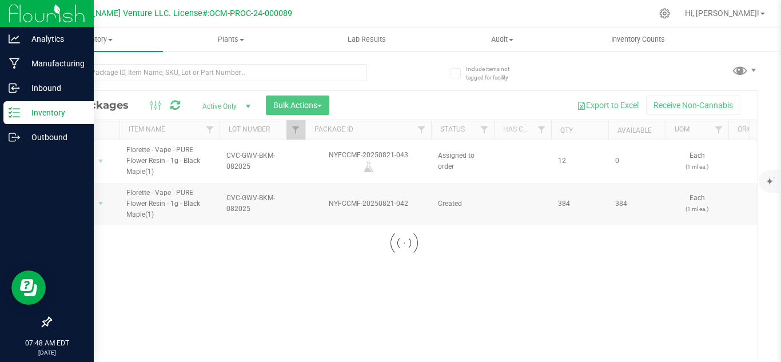
checkbox input "false"
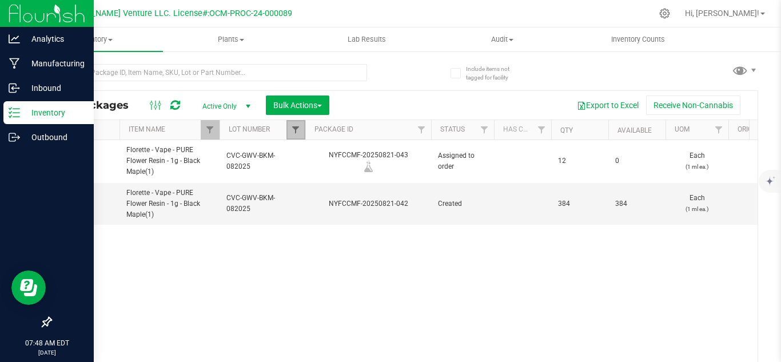
checkbox input "true"
click at [297, 129] on span "Filter" at bounding box center [295, 129] width 9 height 9
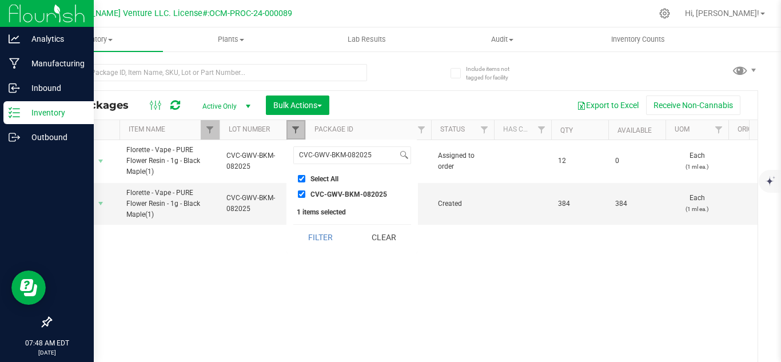
checkbox input "true"
click at [381, 234] on button "Clear" at bounding box center [383, 237] width 55 height 25
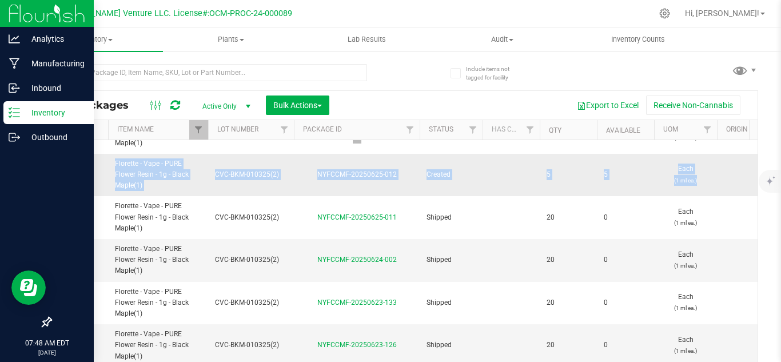
scroll to position [0, 23]
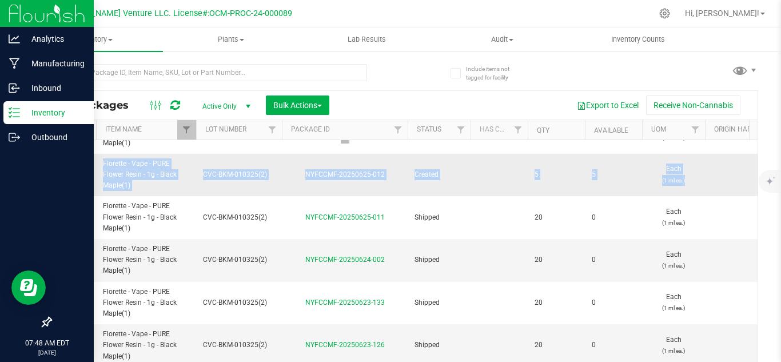
drag, startPoint x: 208, startPoint y: 174, endPoint x: 730, endPoint y: 175, distance: 521.7
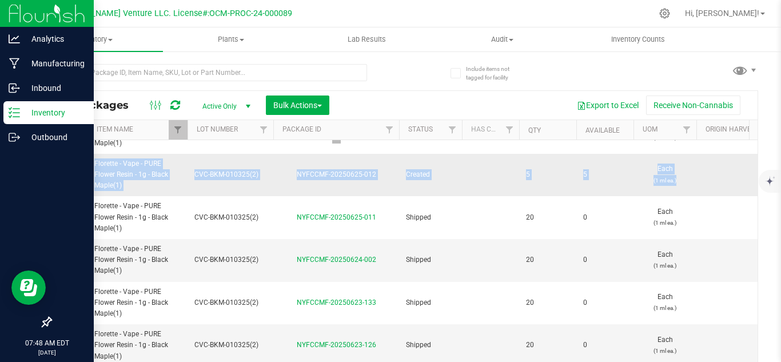
click at [437, 182] on td "Created" at bounding box center [430, 175] width 63 height 43
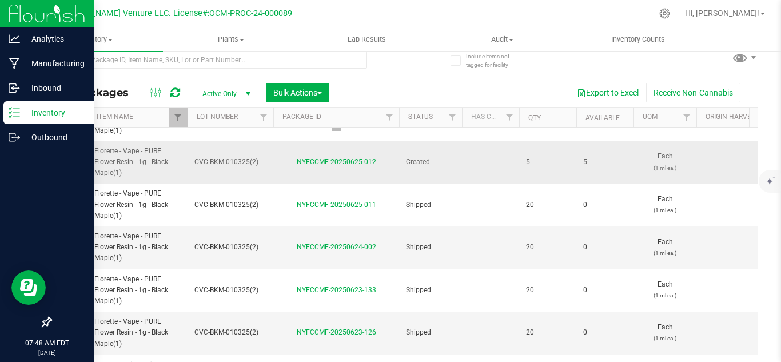
scroll to position [0, 0]
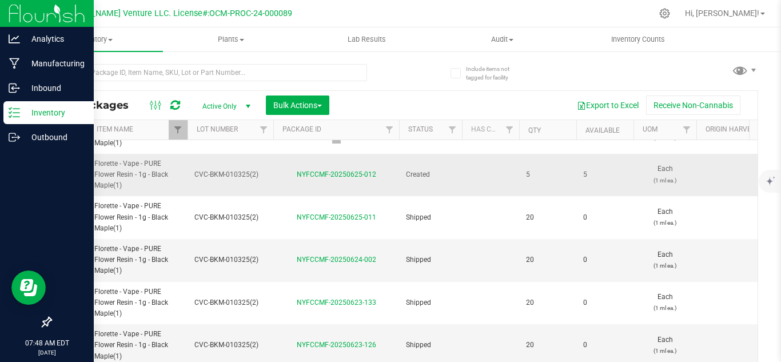
drag, startPoint x: 130, startPoint y: 189, endPoint x: 126, endPoint y: 184, distance: 6.5
click at [126, 184] on td "Florette - Vape - PURE Flower Resin - 1g - Black Maple(1)" at bounding box center [137, 175] width 100 height 43
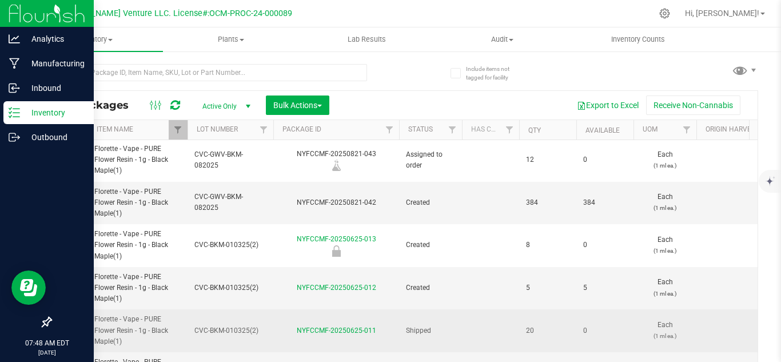
scroll to position [0, 32]
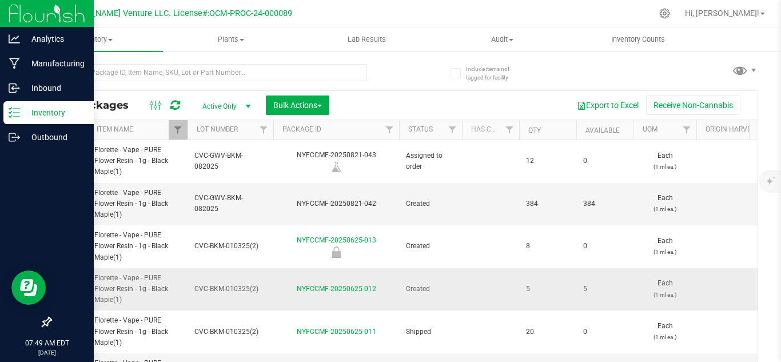
click at [155, 289] on span "Florette - Vape - PURE Flower Resin - 1g - Black Maple(1)" at bounding box center [137, 289] width 86 height 33
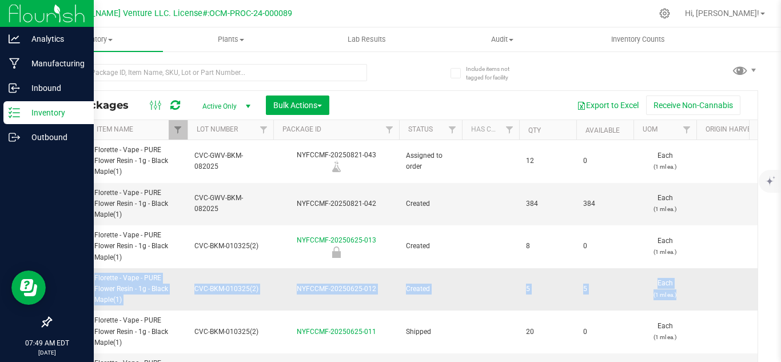
drag, startPoint x: 84, startPoint y: 275, endPoint x: 692, endPoint y: 291, distance: 608.3
click at [495, 291] on td at bounding box center [490, 289] width 57 height 43
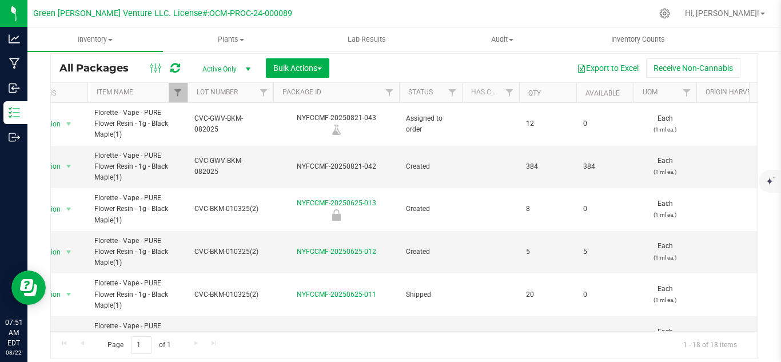
scroll to position [0, 0]
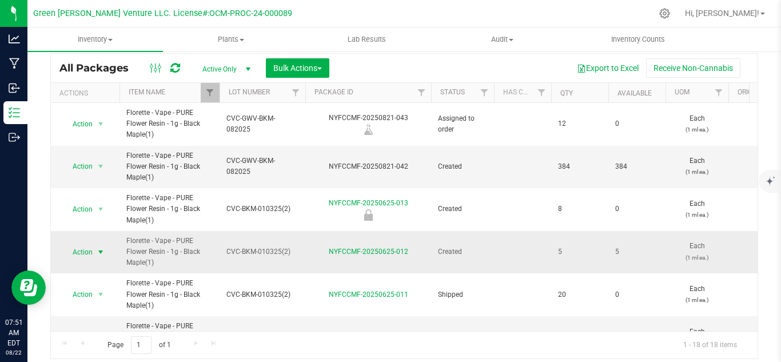
click at [90, 245] on span "Action" at bounding box center [77, 252] width 31 height 16
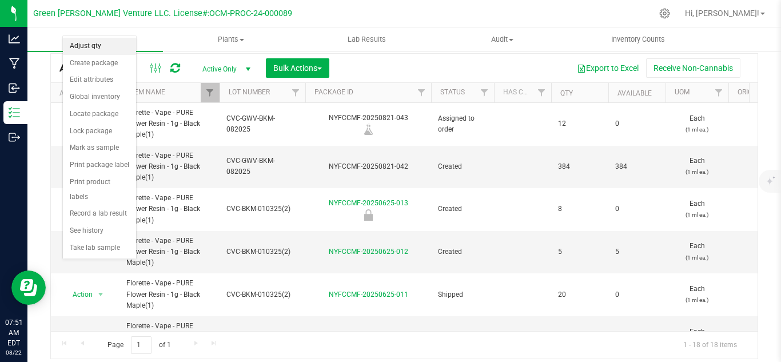
click at [98, 46] on li "Adjust qty" at bounding box center [99, 46] width 73 height 17
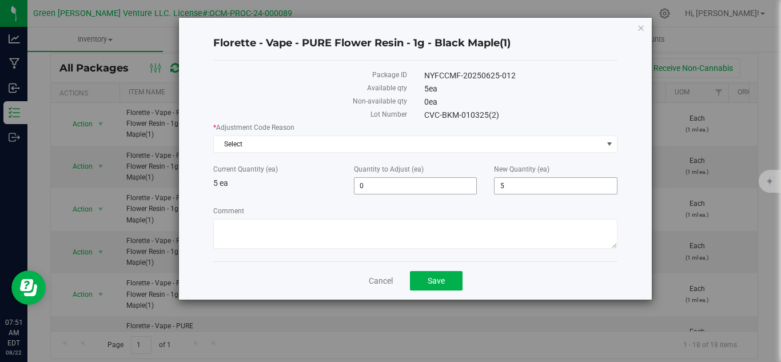
drag, startPoint x: 516, startPoint y: 185, endPoint x: 455, endPoint y: 187, distance: 60.6
click at [455, 187] on div "Current Quantity (ea) 5 ea Quantity to Adjust (ea) 0 0 New Quantity (ea) 5 5" at bounding box center [415, 179] width 421 height 30
type input "0"
type input "-5"
type input "0"
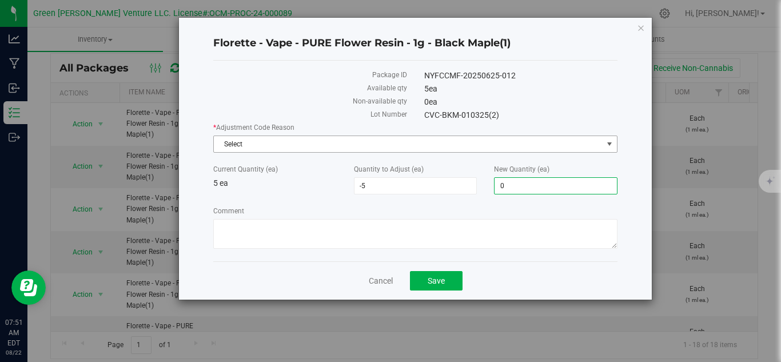
click at [274, 147] on span "Select" at bounding box center [408, 144] width 389 height 16
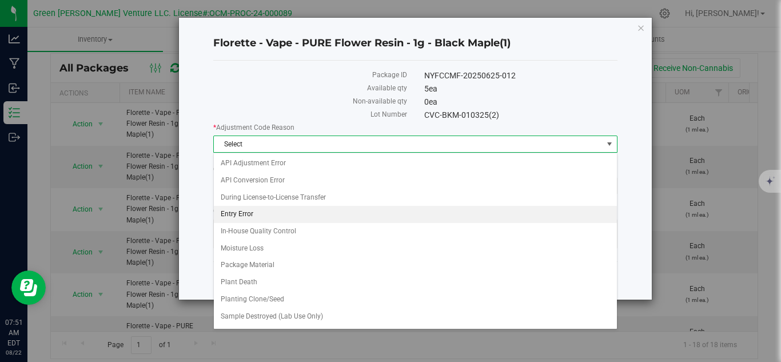
click at [257, 217] on li "Entry Error" at bounding box center [415, 214] width 403 height 17
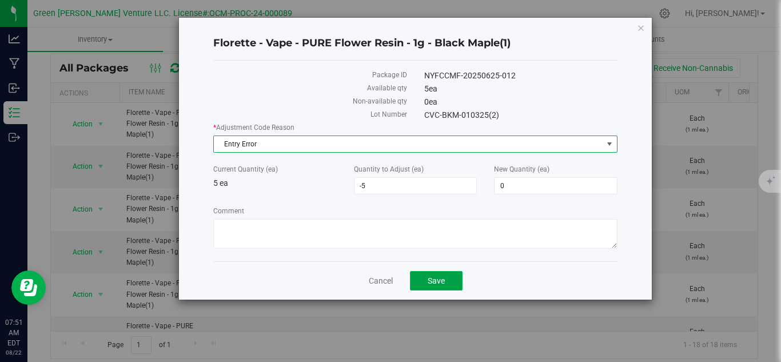
click at [441, 284] on span "Save" at bounding box center [435, 280] width 17 height 9
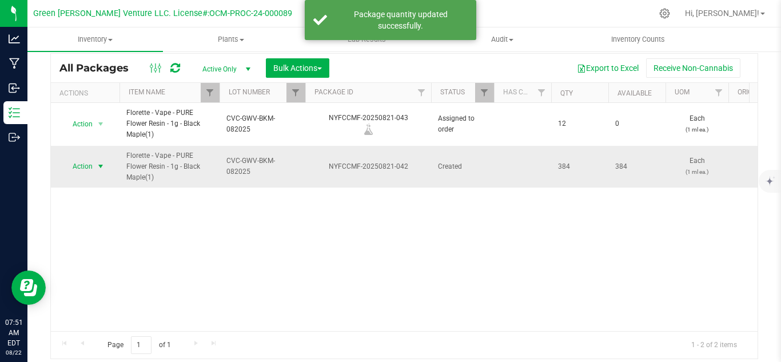
click at [72, 163] on span "Action" at bounding box center [77, 166] width 31 height 16
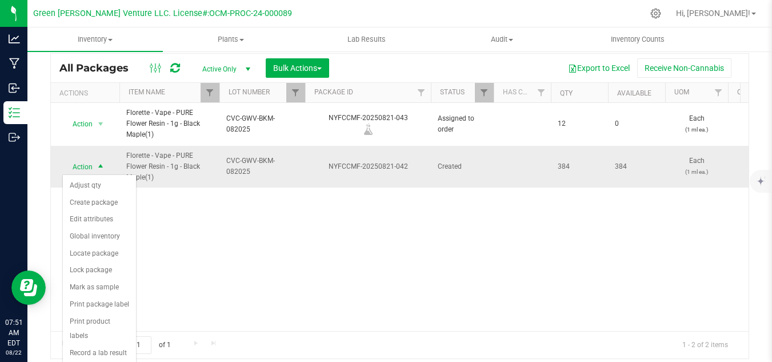
click at [307, 185] on td "NYFCCMF-20250821-042" at bounding box center [368, 167] width 126 height 42
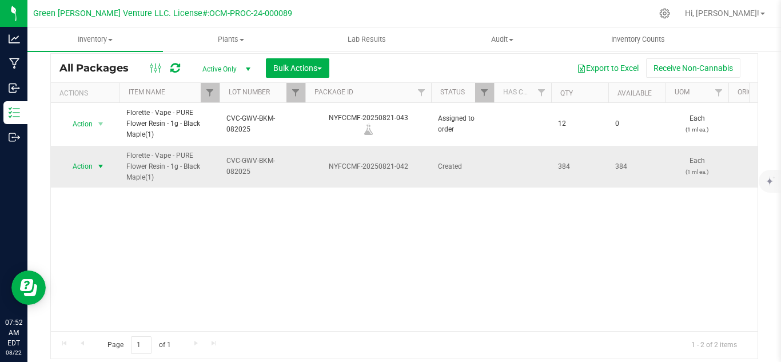
click at [86, 162] on span "Action" at bounding box center [77, 166] width 31 height 16
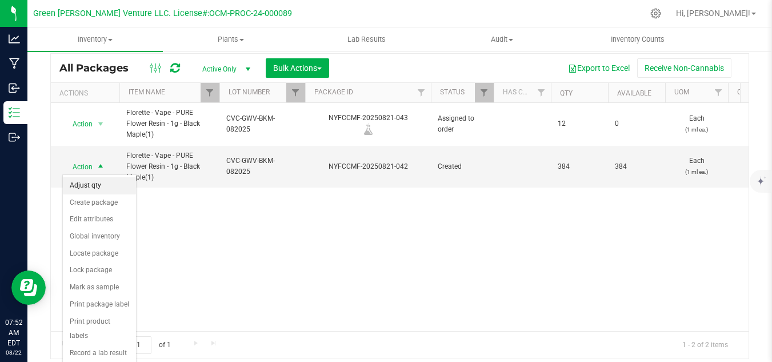
click at [86, 186] on li "Adjust qty" at bounding box center [99, 185] width 73 height 17
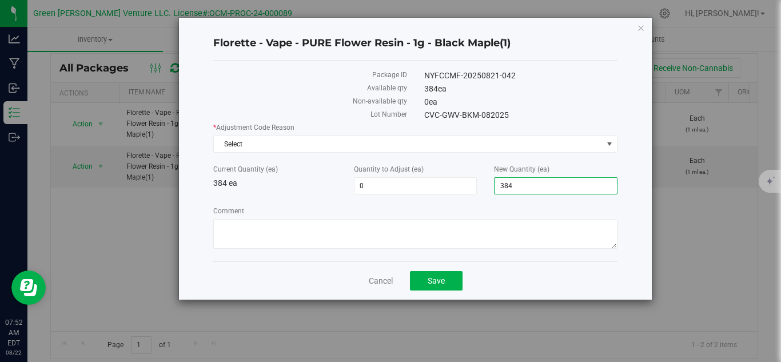
drag, startPoint x: 516, startPoint y: 189, endPoint x: 378, endPoint y: 195, distance: 138.4
click at [407, 197] on div "* Adjustment Code Reason Select Select API Adjustment Error API Conversion Erro…" at bounding box center [415, 187] width 404 height 130
type input "0"
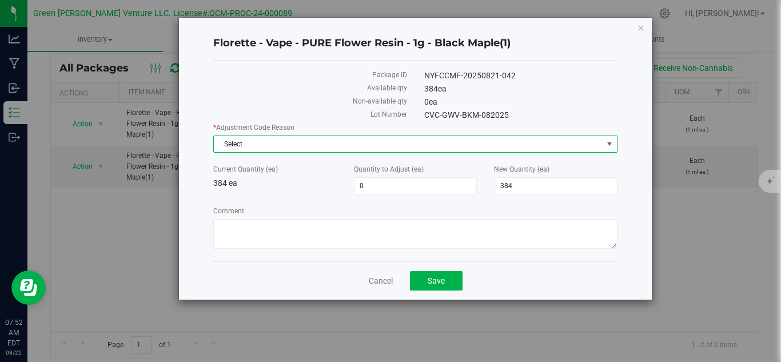
type input "-384"
type input "0"
click at [261, 147] on span "Select" at bounding box center [408, 144] width 389 height 16
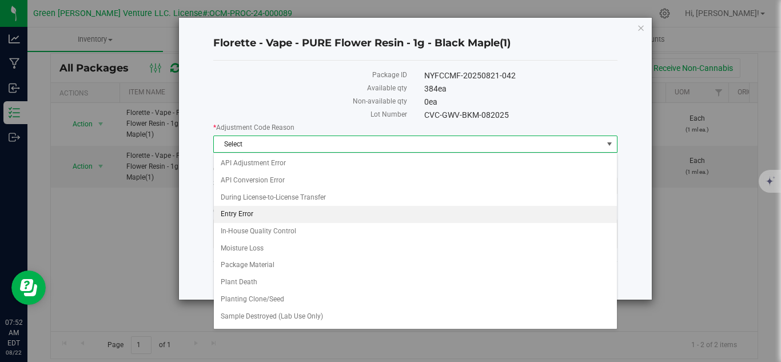
click at [250, 219] on li "Entry Error" at bounding box center [415, 214] width 403 height 17
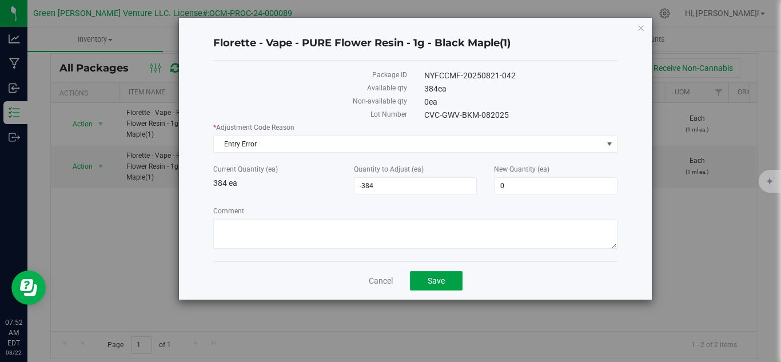
click at [453, 278] on button "Save" at bounding box center [436, 280] width 53 height 19
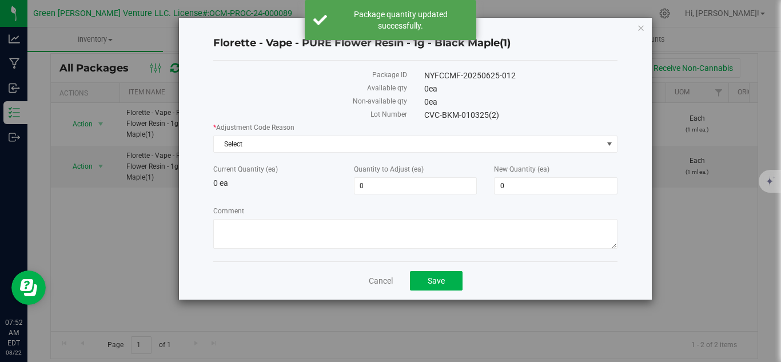
click at [634, 25] on div "Florette - Vape - PURE Flower Resin - 1g - Black Maple(1) Package ID NYFCCMF-20…" at bounding box center [415, 159] width 473 height 282
click at [638, 26] on icon "button" at bounding box center [641, 28] width 8 height 14
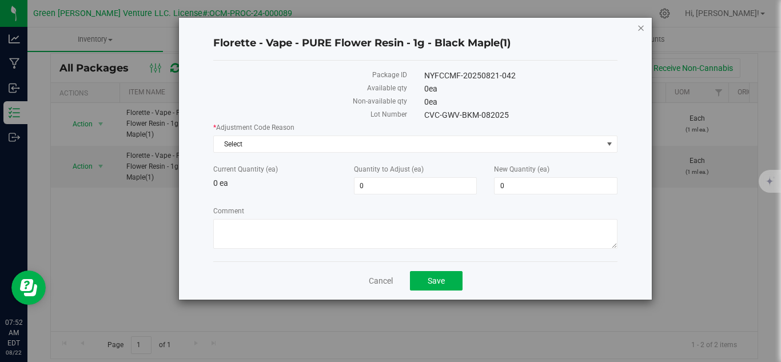
click at [641, 23] on icon "button" at bounding box center [641, 28] width 8 height 14
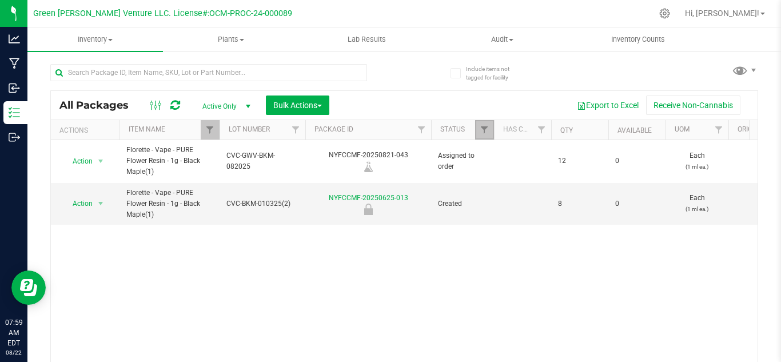
click at [475, 131] on link "Filter" at bounding box center [484, 129] width 19 height 19
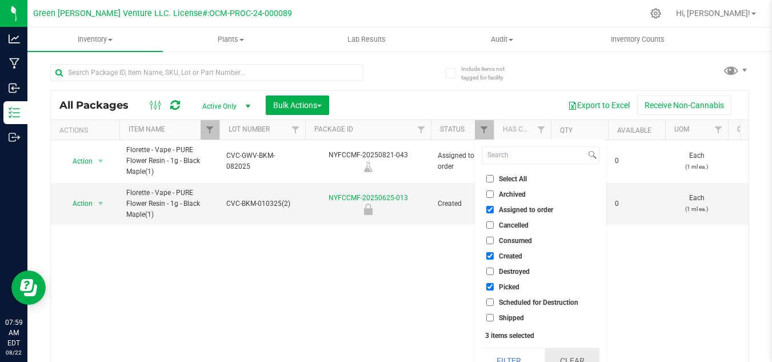
click at [574, 358] on button "Clear" at bounding box center [572, 360] width 55 height 25
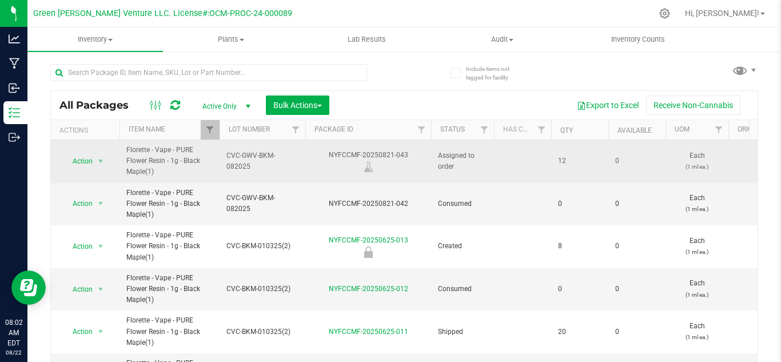
drag, startPoint x: 459, startPoint y: 166, endPoint x: 404, endPoint y: 159, distance: 55.9
click at [412, 174] on td "NYFCCMF-20250821-043" at bounding box center [368, 161] width 126 height 43
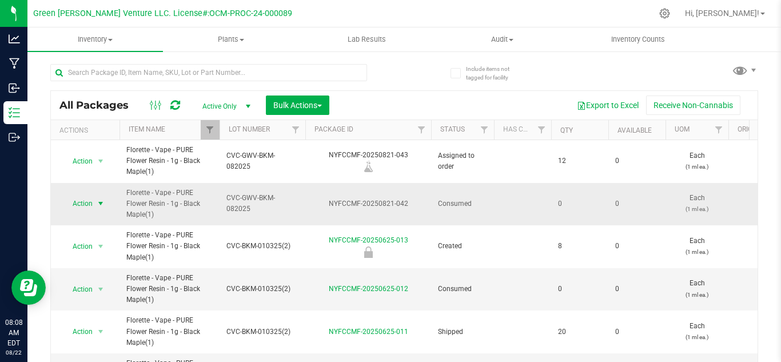
click at [79, 209] on span "Action" at bounding box center [77, 203] width 31 height 16
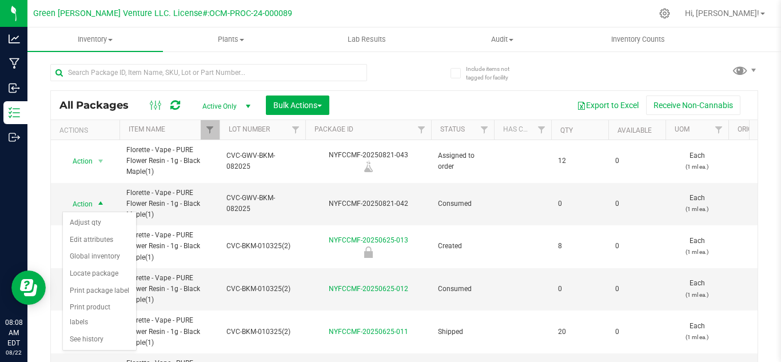
click at [38, 170] on div "Include items not tagged for facility All Packages Active Only Active Only Lab …" at bounding box center [403, 224] width 753 height 349
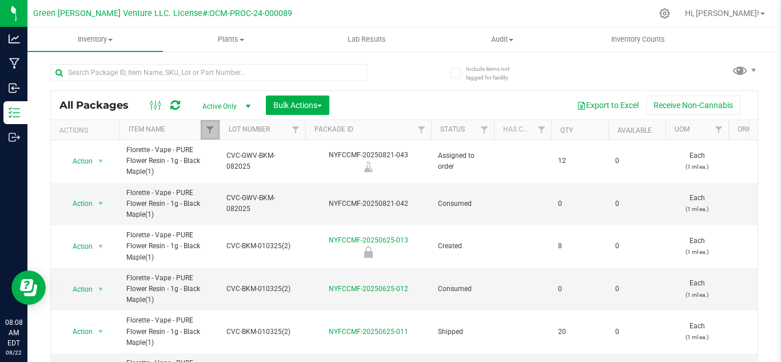
click at [204, 132] on link "Filter" at bounding box center [210, 129] width 19 height 19
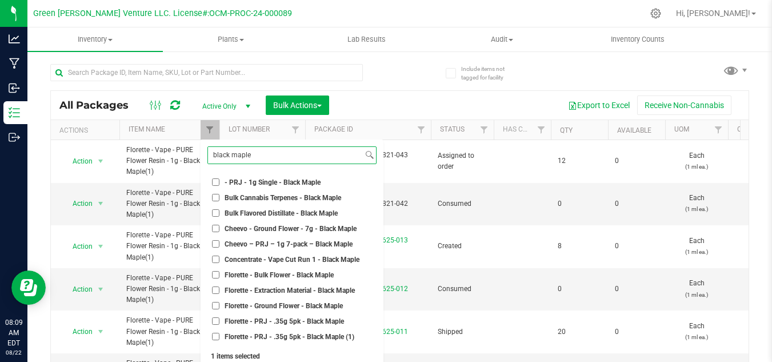
type input "black maple"
click at [312, 257] on span "Concentrate - Vape Cut Run 1 - Black Maple" at bounding box center [292, 259] width 135 height 7
click at [219, 257] on input "Concentrate - Vape Cut Run 1 - Black Maple" at bounding box center [215, 258] width 7 height 7
checkbox input "true"
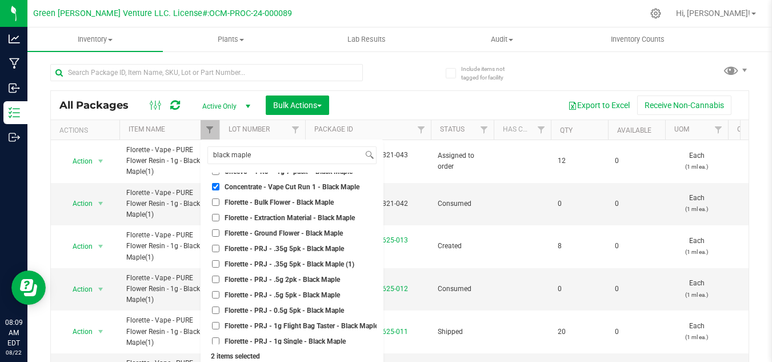
scroll to position [192, 0]
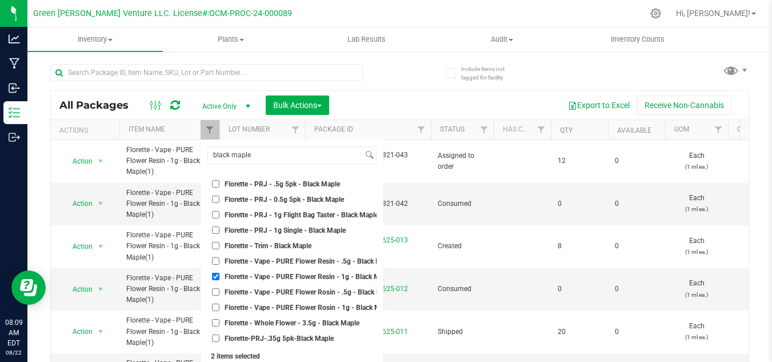
click at [217, 273] on input "Florette - Vape - PURE Flower Resin - 1g - Black Maple(1)" at bounding box center [215, 276] width 7 height 7
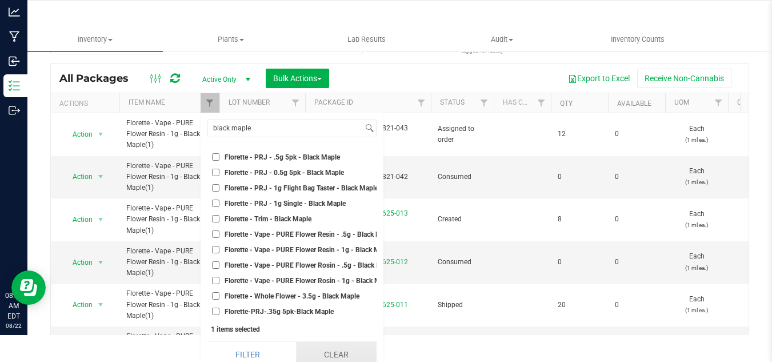
scroll to position [35, 0]
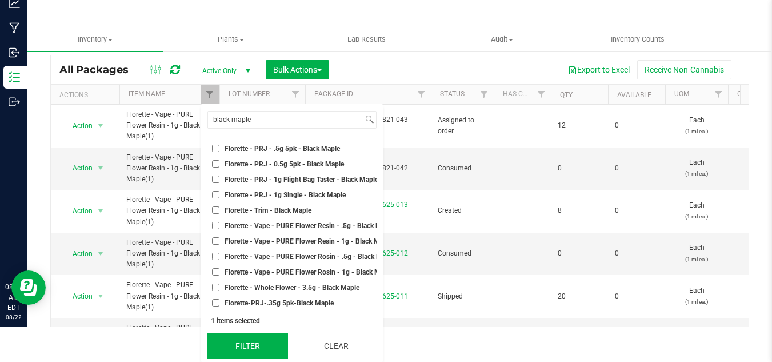
click at [277, 349] on button "Filter" at bounding box center [247, 345] width 81 height 25
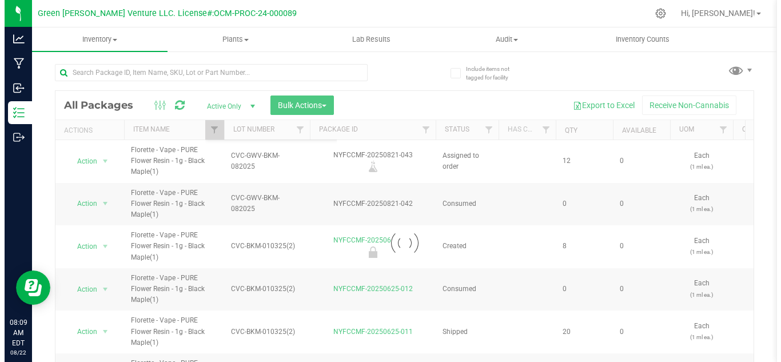
scroll to position [0, 0]
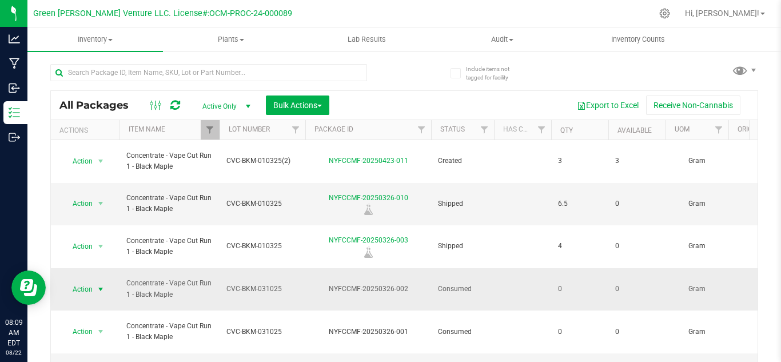
click at [83, 281] on span "Action" at bounding box center [77, 289] width 31 height 16
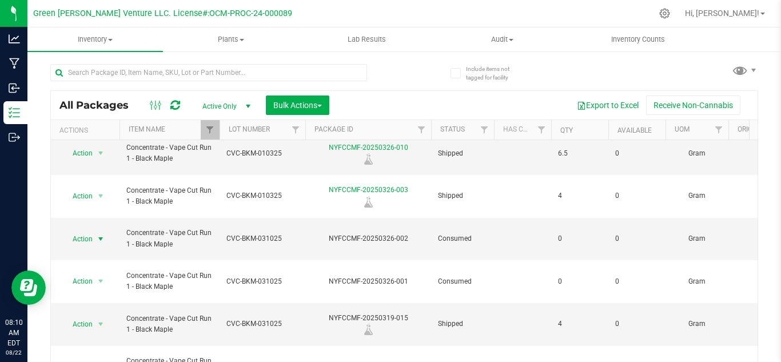
scroll to position [67, 0]
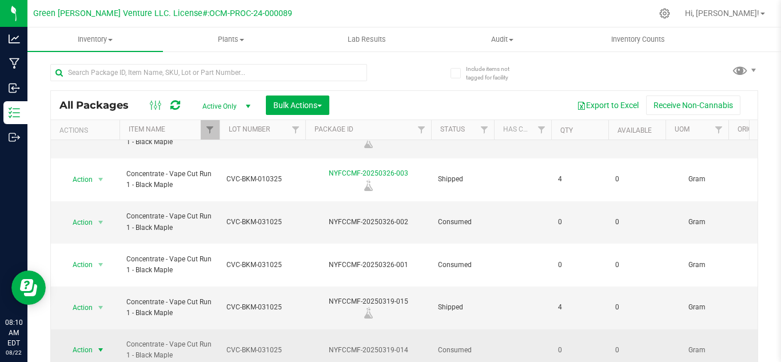
click at [78, 342] on span "Action" at bounding box center [77, 350] width 31 height 16
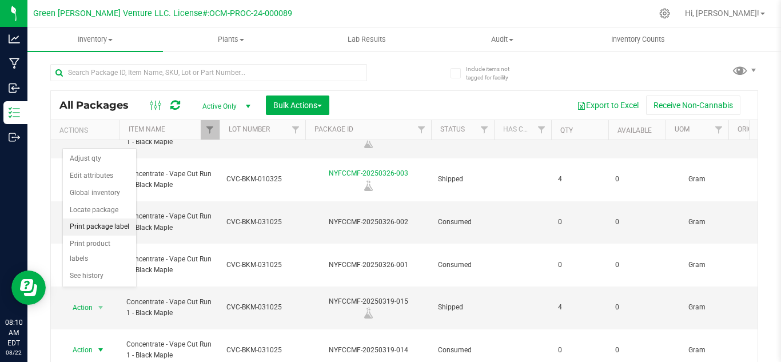
click at [104, 222] on li "Print package label" at bounding box center [99, 226] width 73 height 17
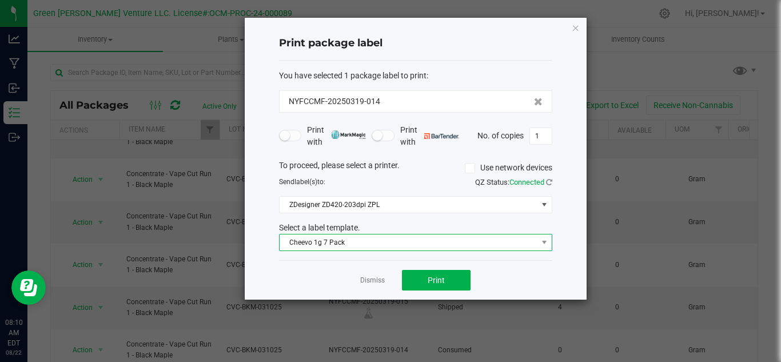
click at [423, 243] on span "Cheevo 1g 7 Pack" at bounding box center [408, 242] width 258 height 16
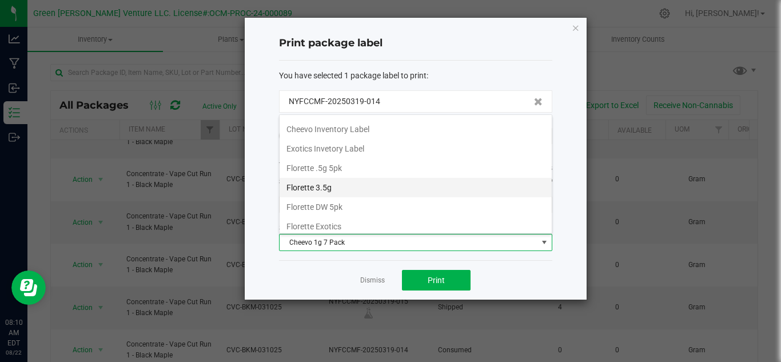
scroll to position [171, 0]
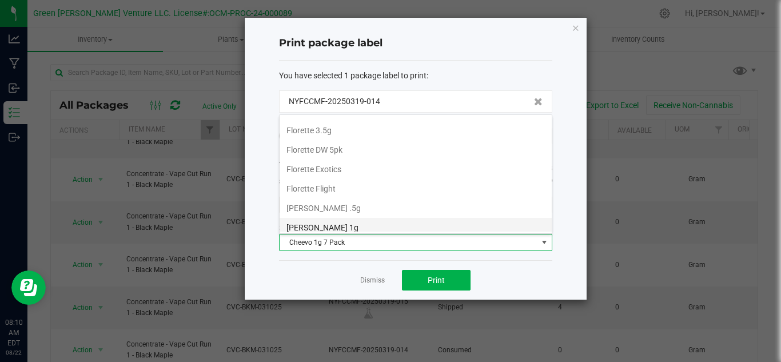
click at [358, 221] on li "[PERSON_NAME] 1g" at bounding box center [415, 227] width 272 height 19
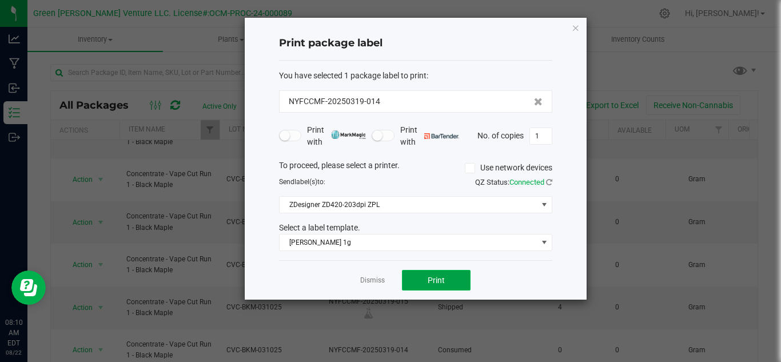
click at [423, 276] on button "Print" at bounding box center [436, 280] width 69 height 21
click at [379, 280] on link "Dismiss" at bounding box center [372, 280] width 25 height 10
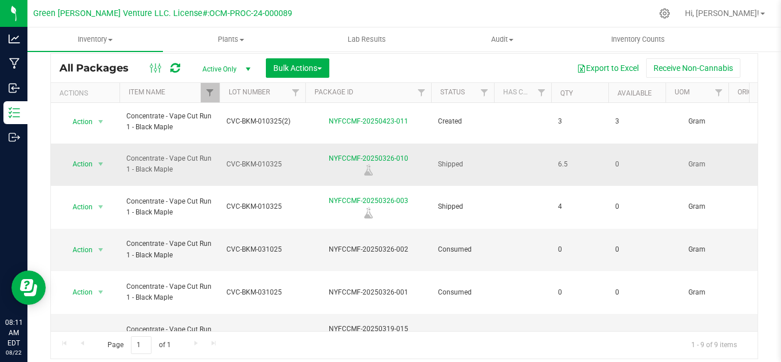
scroll to position [0, 0]
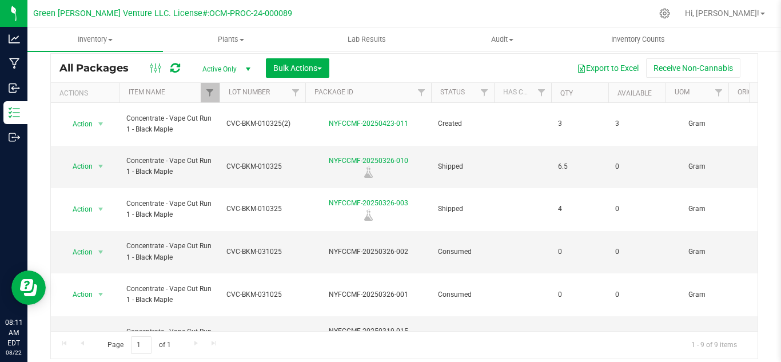
click at [217, 93] on div at bounding box center [219, 93] width 5 height 20
click at [211, 91] on span "Filter" at bounding box center [209, 92] width 9 height 9
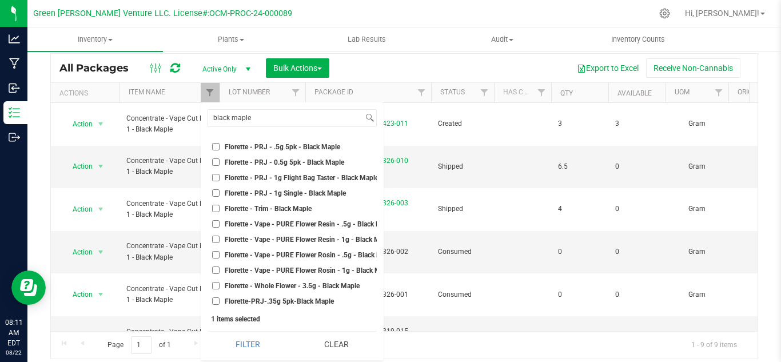
click at [287, 236] on span "Florette - Vape - PURE Flower Resin - 1g - Black Maple(1)" at bounding box center [313, 239] width 177 height 7
click at [219, 235] on input "Florette - Vape - PURE Flower Resin - 1g - Black Maple(1)" at bounding box center [215, 238] width 7 height 7
click at [245, 357] on div "black maple Select All "Smalls" Stickers - PRJ - 1g Single - Albany Sour Diesel…" at bounding box center [292, 231] width 183 height 258
click at [245, 353] on button "Filter" at bounding box center [247, 343] width 81 height 25
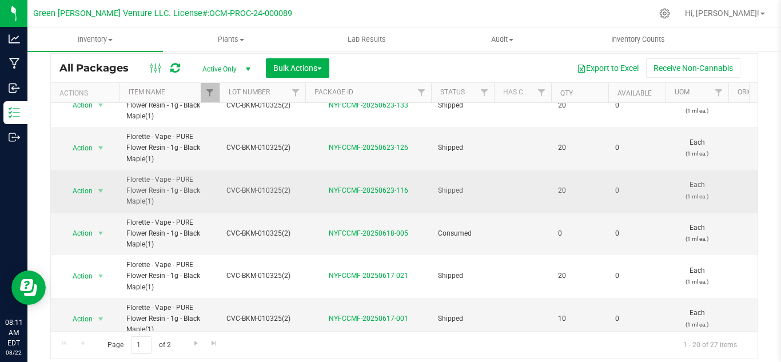
scroll to position [286, 0]
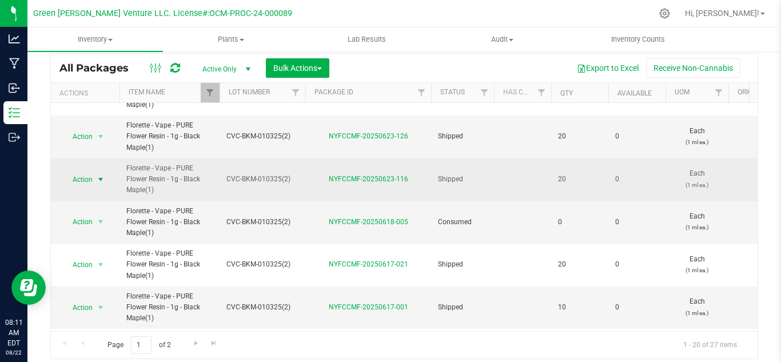
click at [91, 179] on span "Action" at bounding box center [77, 179] width 31 height 16
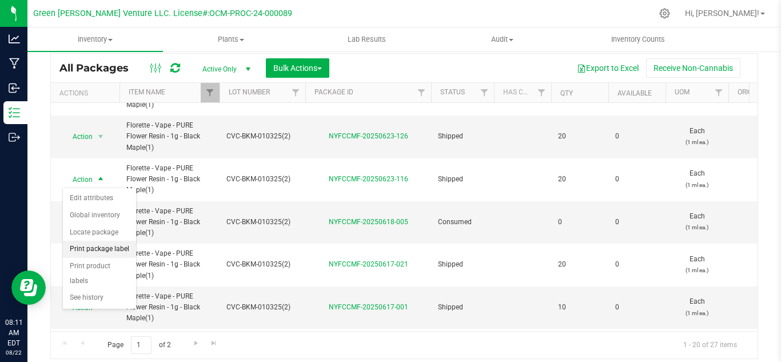
click at [94, 249] on li "Print package label" at bounding box center [99, 249] width 73 height 17
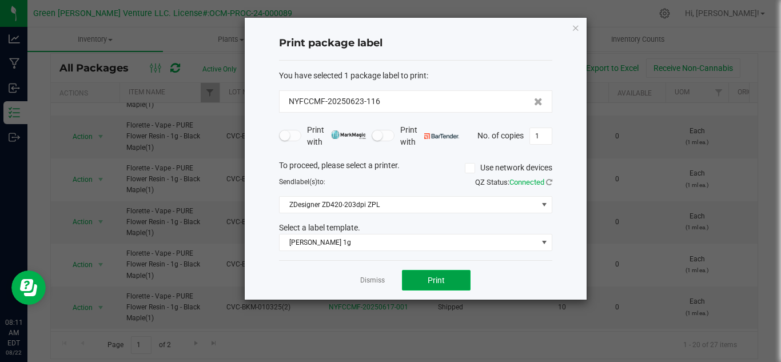
click at [438, 282] on span "Print" at bounding box center [435, 279] width 17 height 9
click at [379, 278] on link "Dismiss" at bounding box center [372, 280] width 25 height 10
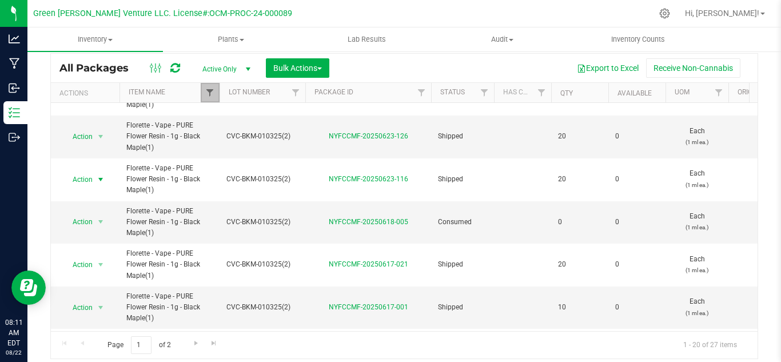
click at [214, 90] on span "Filter" at bounding box center [209, 92] width 9 height 9
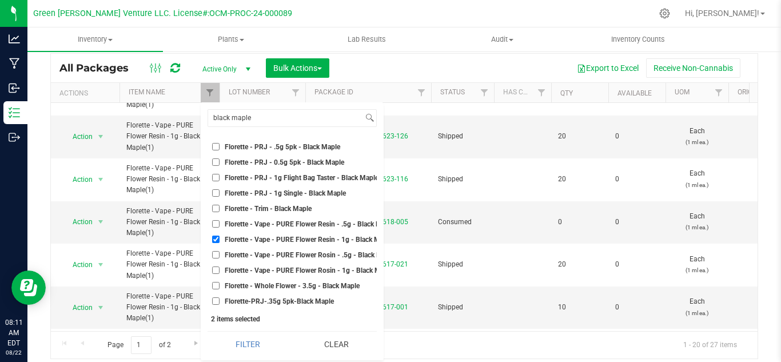
click at [215, 235] on input "Florette - Vape - PURE Flower Resin - 1g - Black Maple(1)" at bounding box center [215, 238] width 7 height 7
checkbox input "false"
click at [222, 345] on button "Filter" at bounding box center [247, 343] width 81 height 25
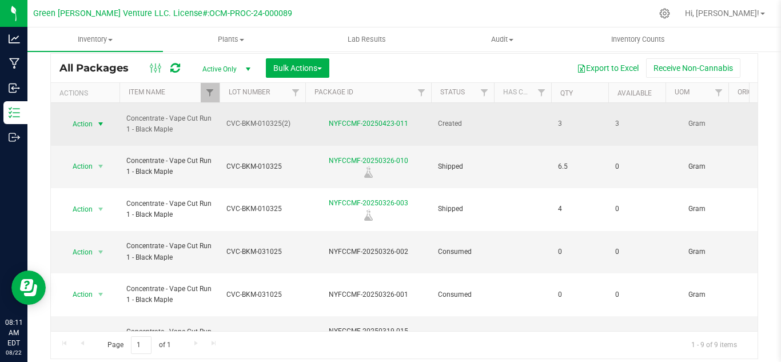
click at [86, 116] on span "Action" at bounding box center [77, 124] width 31 height 16
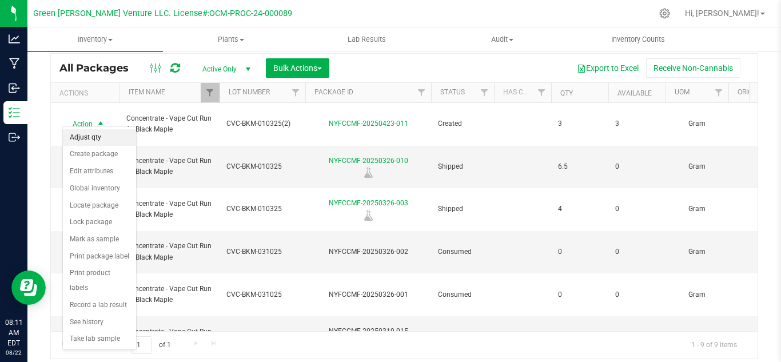
click at [82, 138] on li "Adjust qty" at bounding box center [99, 137] width 73 height 17
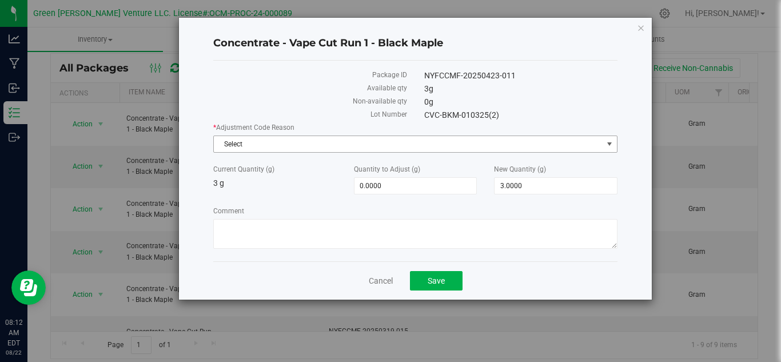
click at [247, 143] on span "Select" at bounding box center [408, 144] width 389 height 16
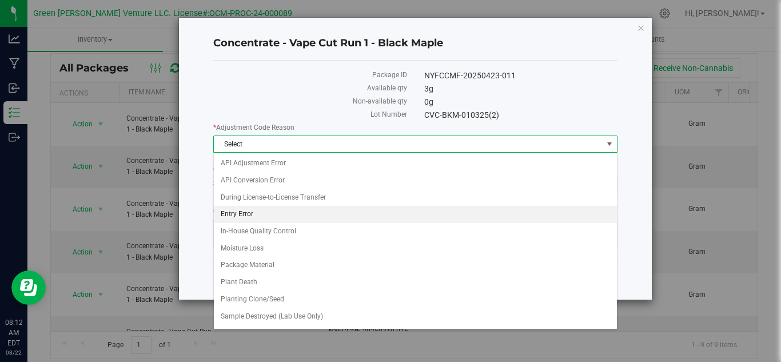
click at [241, 217] on li "Entry Error" at bounding box center [415, 214] width 403 height 17
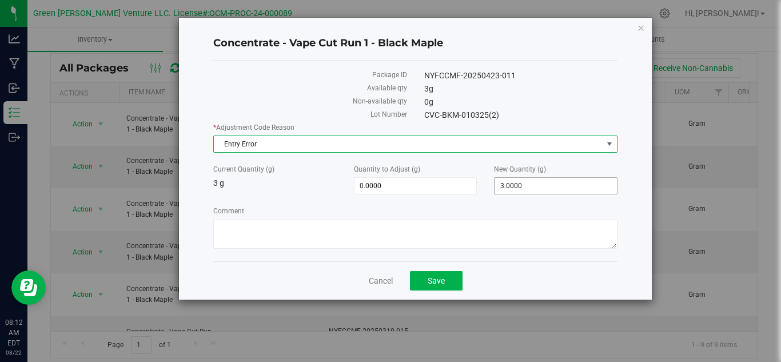
click at [536, 183] on span "3.0000 3" at bounding box center [555, 185] width 123 height 17
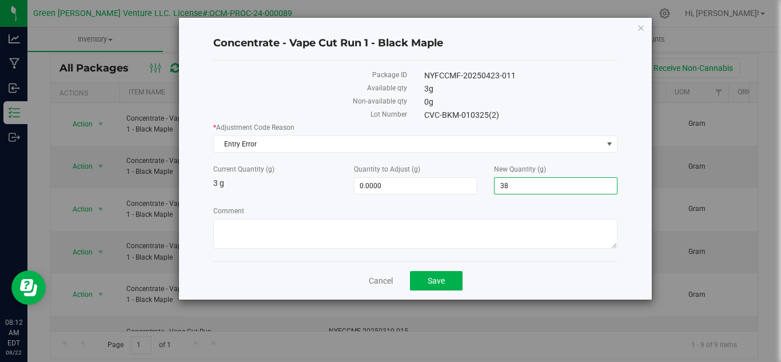
type input "384"
type input "381.0000"
type input "384.0000"
drag, startPoint x: 533, startPoint y: 185, endPoint x: 511, endPoint y: 184, distance: 21.7
click at [511, 184] on span "384.0000 384" at bounding box center [555, 185] width 123 height 17
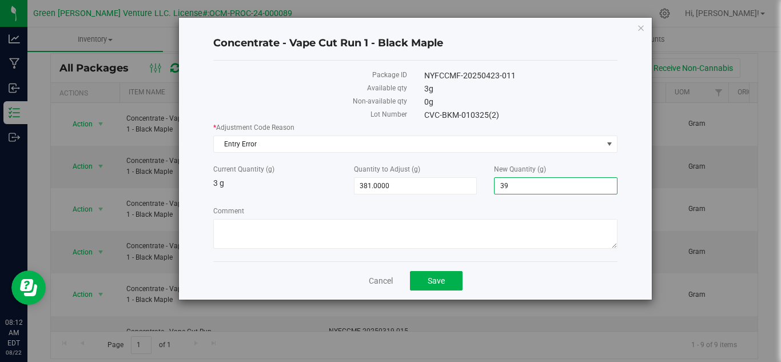
type input "396"
type input "393.0000"
type input "396.0000"
click at [437, 282] on span "Save" at bounding box center [435, 280] width 17 height 9
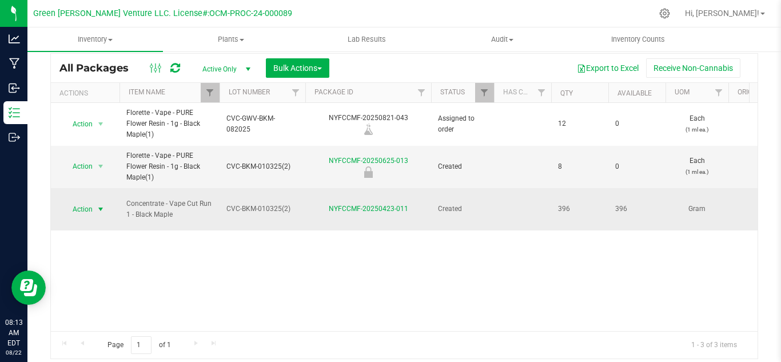
click at [72, 207] on span "Action" at bounding box center [77, 209] width 31 height 16
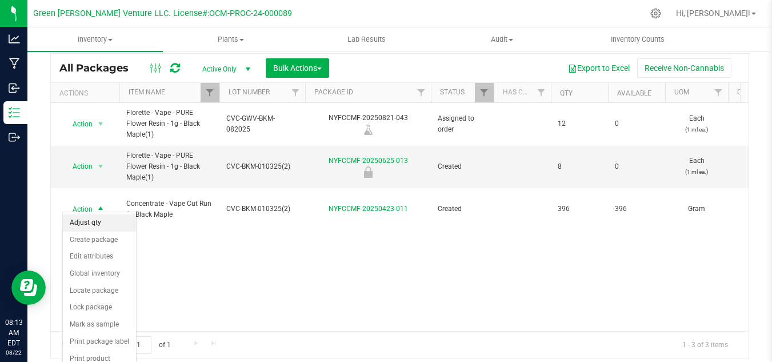
click at [95, 224] on li "Adjust qty" at bounding box center [99, 222] width 73 height 17
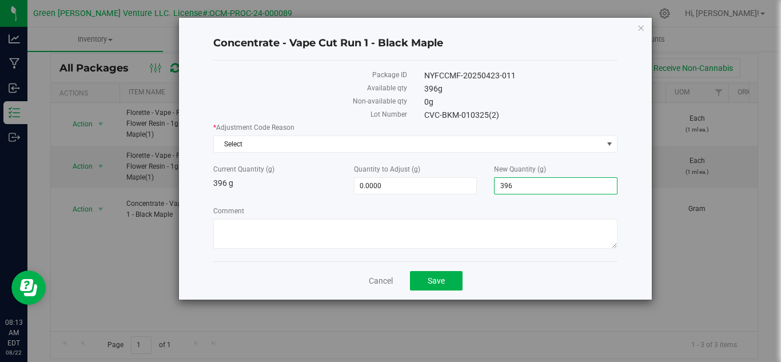
click at [537, 183] on span "396.0000 396" at bounding box center [555, 185] width 123 height 17
type input "399"
type input "3.0000"
type input "399.0000"
click at [405, 129] on label "* Adjustment Code Reason" at bounding box center [415, 127] width 404 height 10
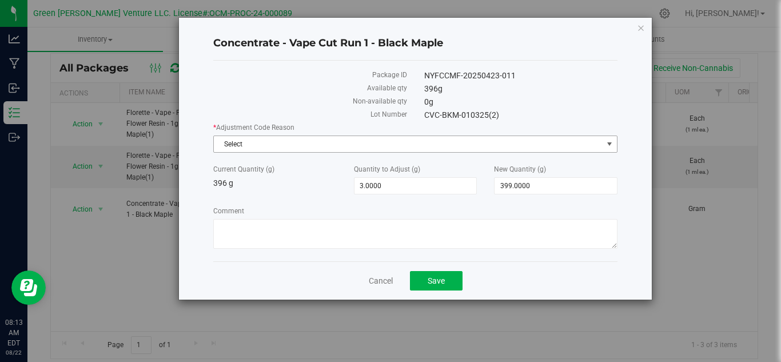
drag, startPoint x: 404, startPoint y: 142, endPoint x: 401, endPoint y: 150, distance: 9.0
click at [403, 143] on span "Select" at bounding box center [408, 144] width 389 height 16
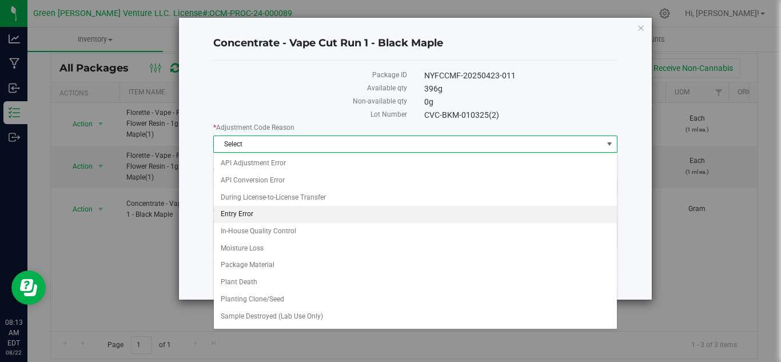
click at [258, 210] on li "Entry Error" at bounding box center [415, 214] width 403 height 17
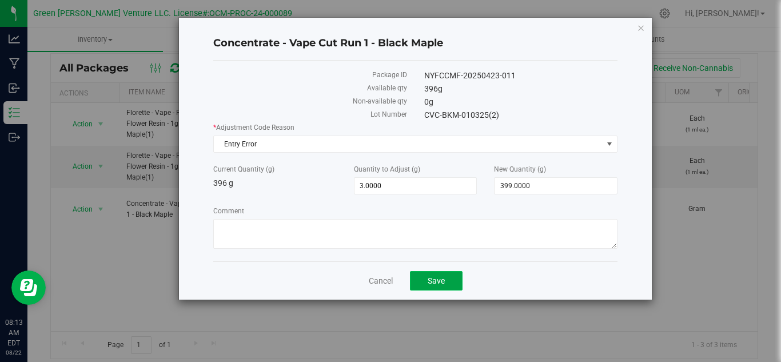
click at [419, 281] on button "Save" at bounding box center [436, 280] width 53 height 19
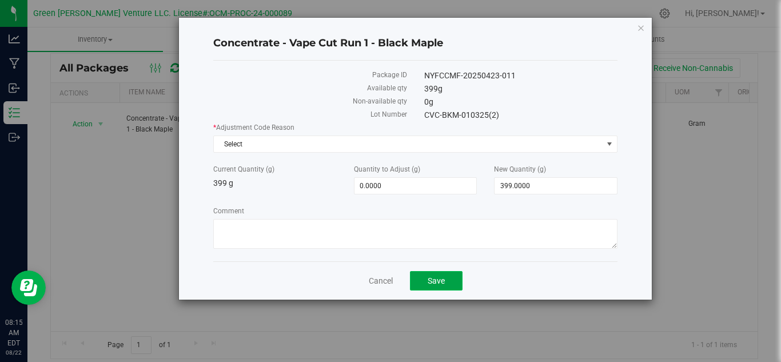
click at [442, 285] on span "Save" at bounding box center [435, 280] width 17 height 9
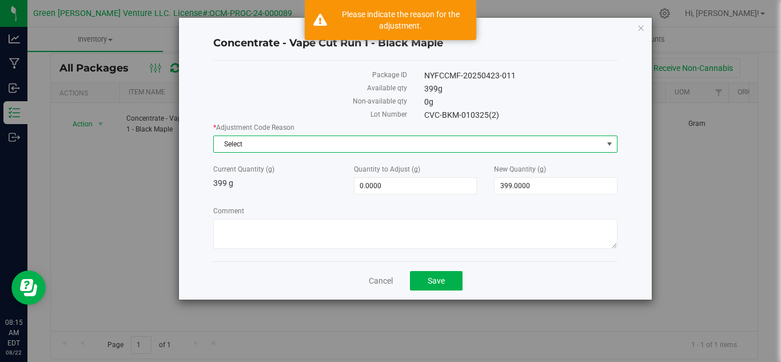
click at [351, 149] on span "Select" at bounding box center [408, 144] width 389 height 16
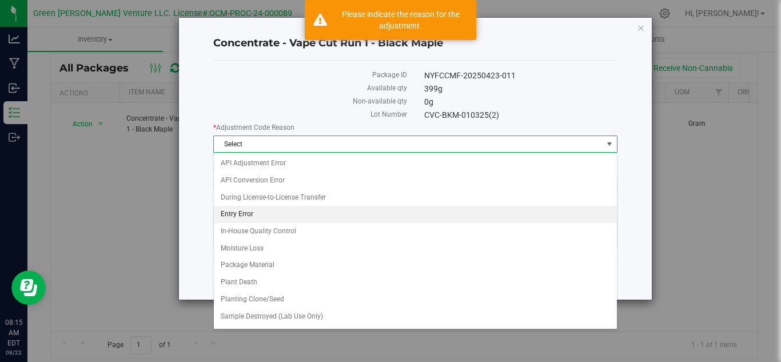
click at [259, 214] on li "Entry Error" at bounding box center [415, 214] width 403 height 17
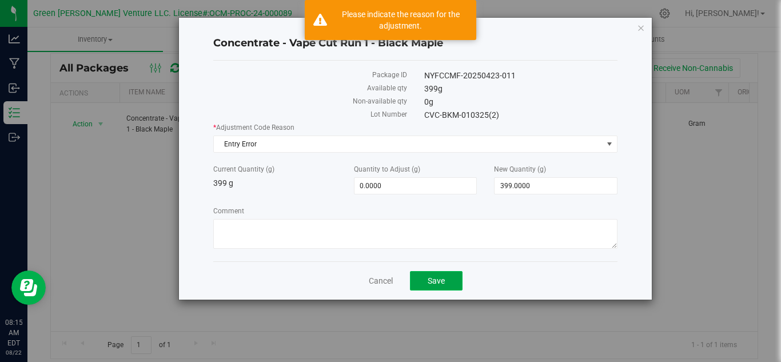
click at [453, 288] on button "Save" at bounding box center [436, 280] width 53 height 19
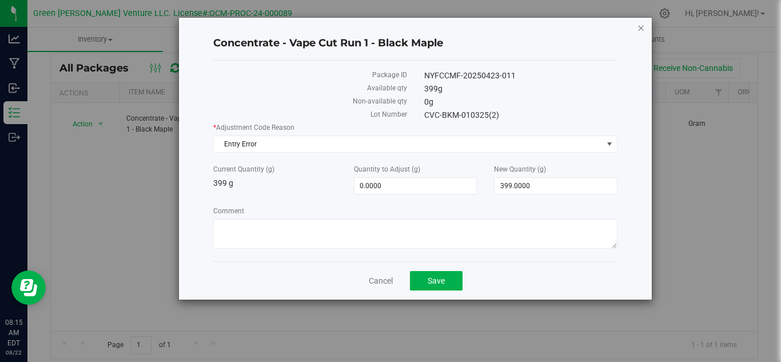
click at [641, 25] on icon "button" at bounding box center [641, 28] width 8 height 14
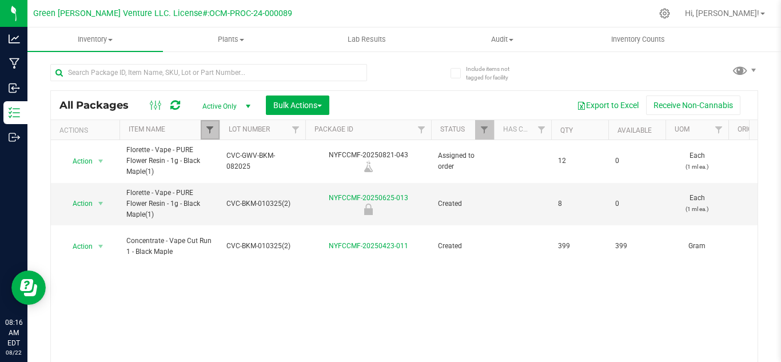
click at [206, 131] on span "Filter" at bounding box center [209, 129] width 9 height 9
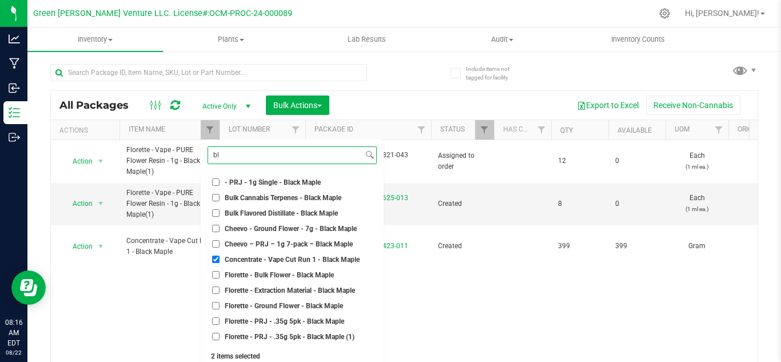
type input "b"
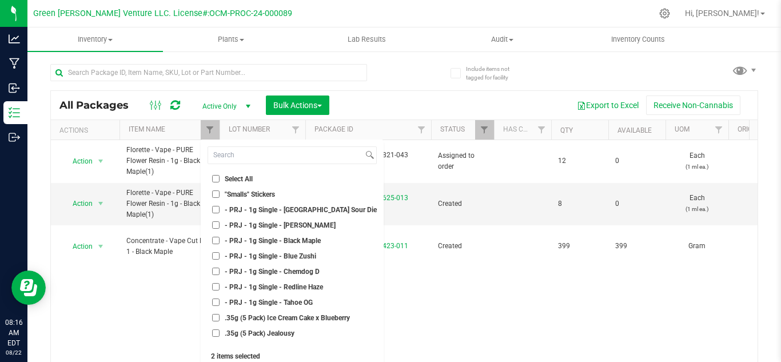
click at [466, 295] on div "Action Action Edit attributes Global inventory Locate package Print package lab…" at bounding box center [404, 254] width 706 height 228
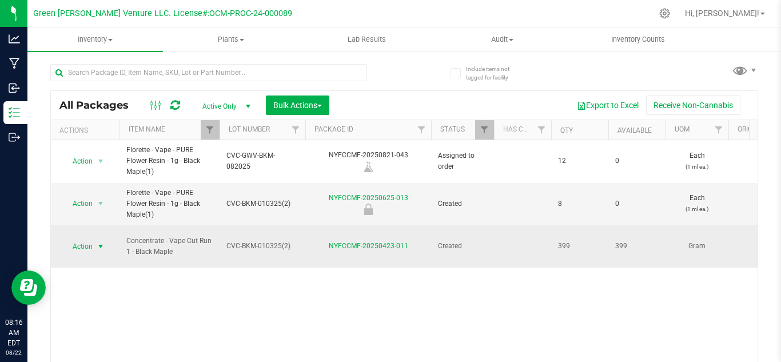
click at [79, 238] on span "Action" at bounding box center [77, 246] width 31 height 16
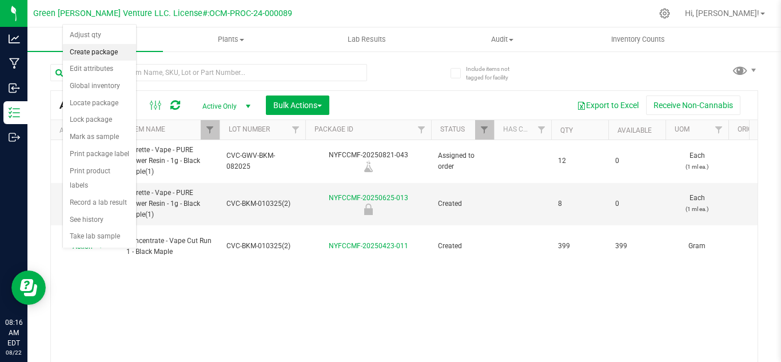
click at [99, 49] on li "Create package" at bounding box center [99, 52] width 73 height 17
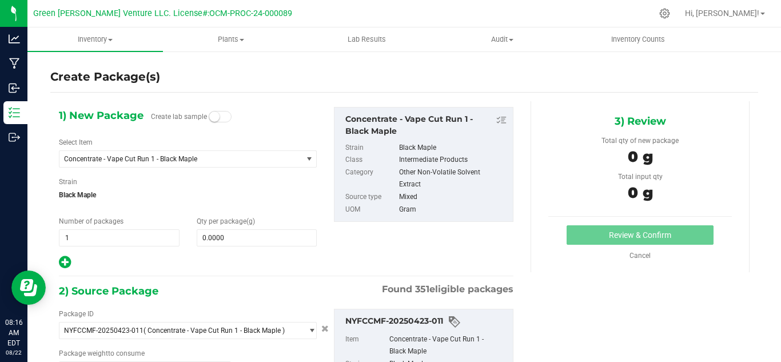
type input "0.0000 g"
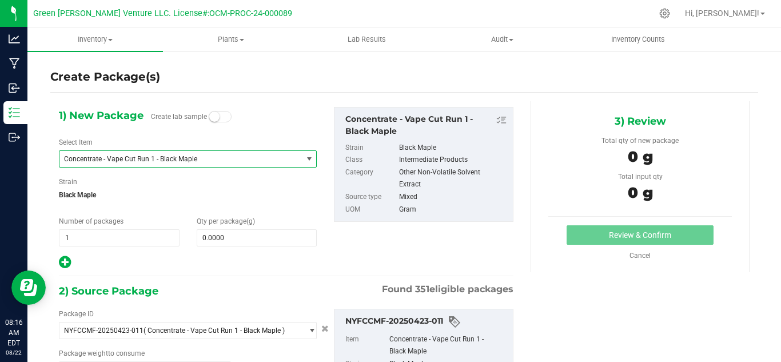
click at [179, 156] on span "Concentrate - Vape Cut Run 1 - Black Maple" at bounding box center [176, 159] width 224 height 8
type input "black maple"
click at [196, 160] on span "Concentrate - Vape Cut Run 1 - Black Maple" at bounding box center [176, 159] width 224 height 8
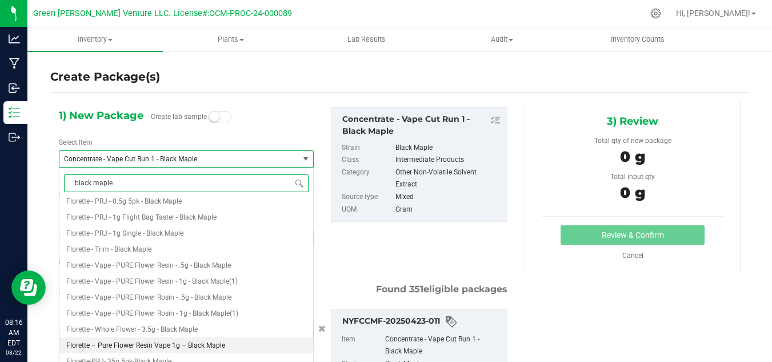
click at [79, 343] on span "Florette – Pure Flower Resin Vape 1g – Black Maple" at bounding box center [145, 345] width 159 height 8
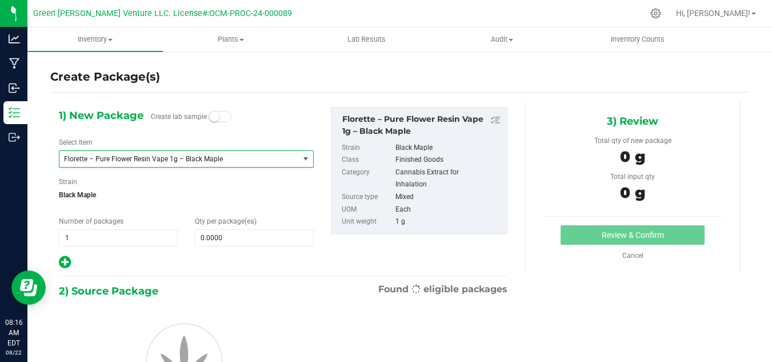
type input "0"
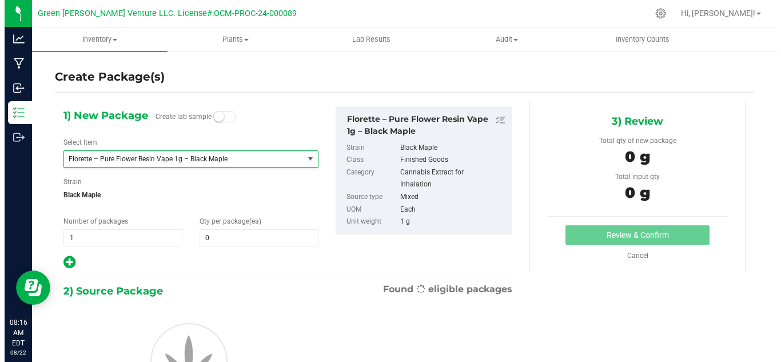
scroll to position [6192, 0]
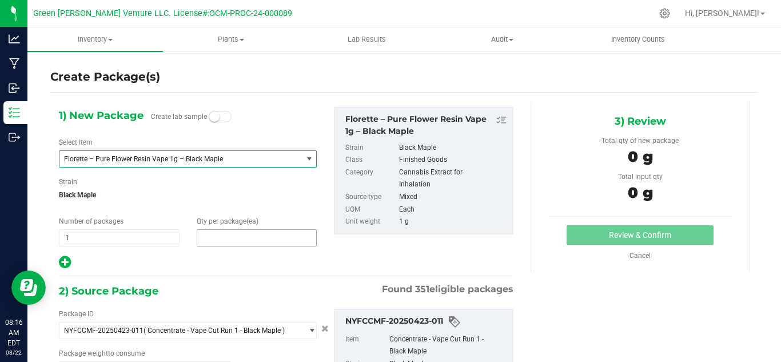
click at [216, 232] on span at bounding box center [257, 237] width 121 height 17
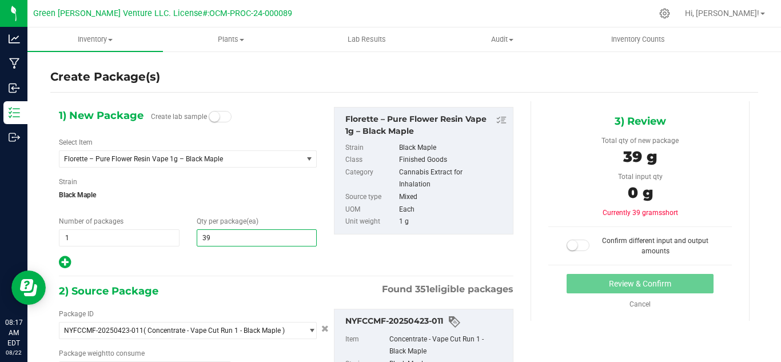
type input "396"
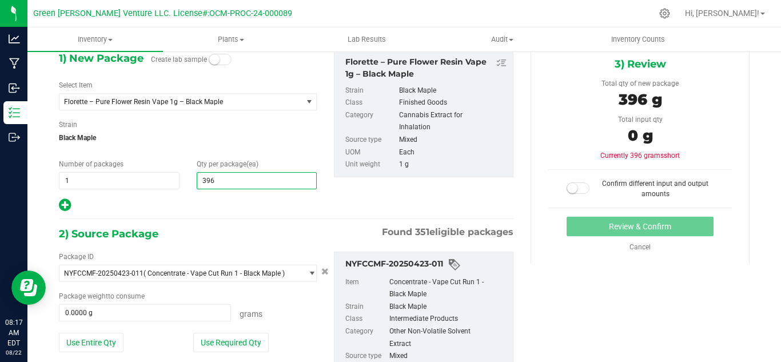
scroll to position [114, 0]
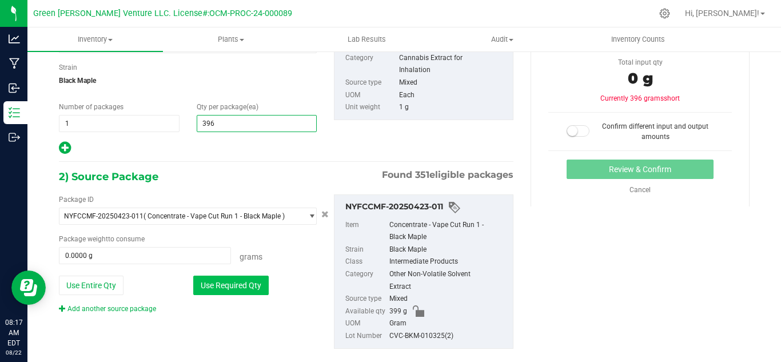
type input "396"
click at [247, 287] on button "Use Required Qty" at bounding box center [230, 284] width 75 height 19
type input "396.0000 g"
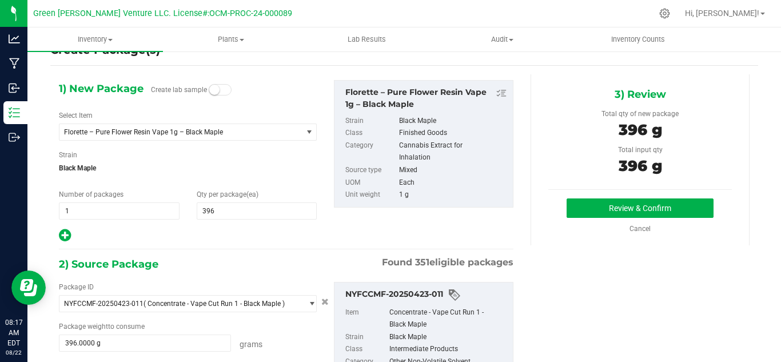
scroll to position [0, 0]
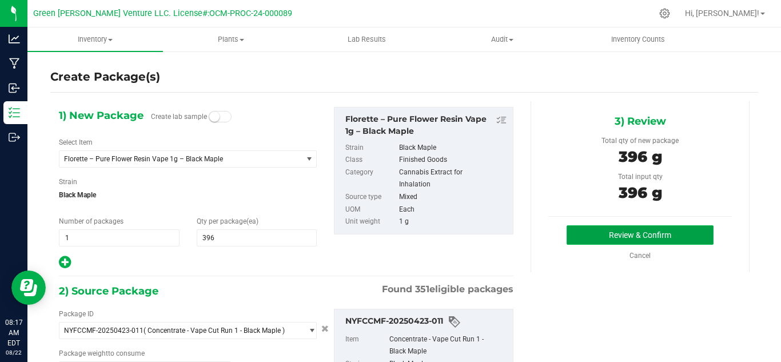
click at [578, 231] on button "Review & Confirm" at bounding box center [639, 234] width 147 height 19
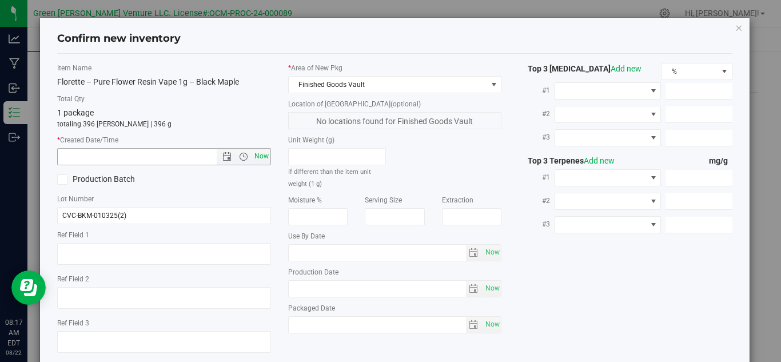
click at [258, 155] on span "Now" at bounding box center [260, 156] width 19 height 17
type input "[DATE] 8:17 AM"
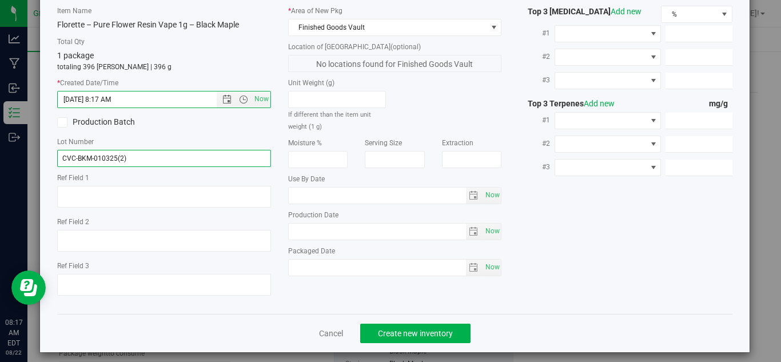
click at [130, 157] on input "CVC-BKM-010325(2)" at bounding box center [164, 158] width 214 height 17
drag, startPoint x: 130, startPoint y: 157, endPoint x: 45, endPoint y: 166, distance: 85.7
click at [45, 166] on div "Confirm new inventory Item Name Florette – Pure Flower Resin Vape 1g – Black Ma…" at bounding box center [394, 156] width 709 height 391
paste input "GWV-BKM-082025"
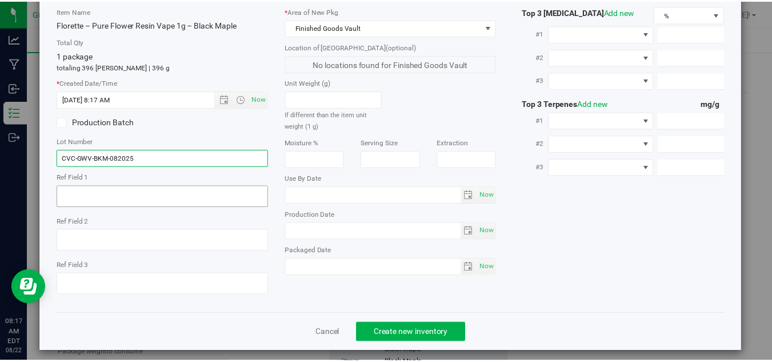
scroll to position [65, 0]
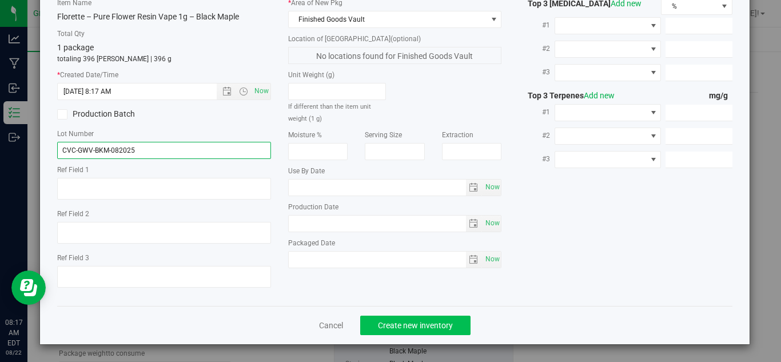
type input "CVC-GWV-BKM-082025"
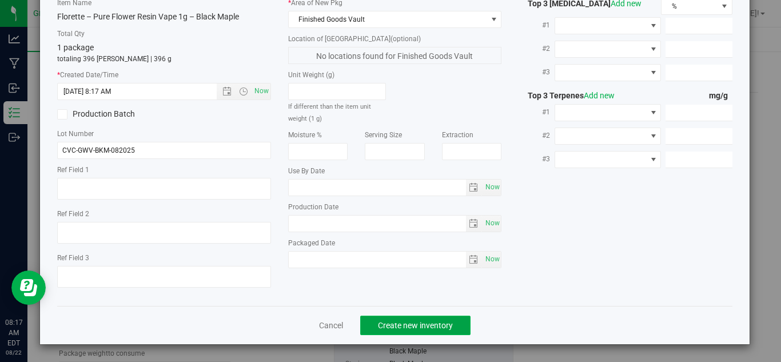
click at [421, 329] on span "Create new inventory" at bounding box center [415, 325] width 75 height 9
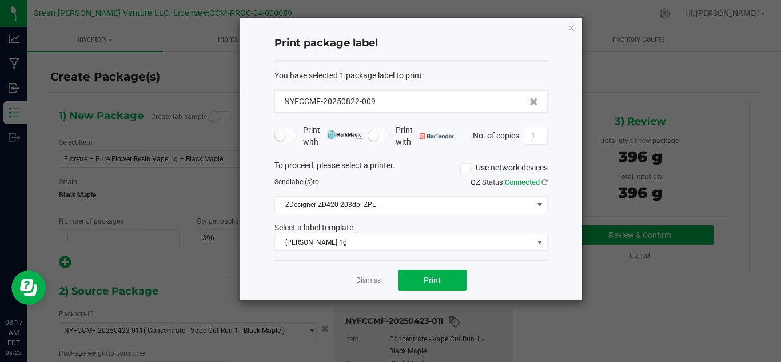
drag, startPoint x: 380, startPoint y: 98, endPoint x: 257, endPoint y: 112, distance: 123.6
click at [257, 112] on div "Print package label You have selected 1 package label to print : NYFCCMF-202508…" at bounding box center [411, 159] width 342 height 282
copy span "NYFCCMF-20250822-009"
click at [371, 282] on link "Dismiss" at bounding box center [368, 280] width 25 height 10
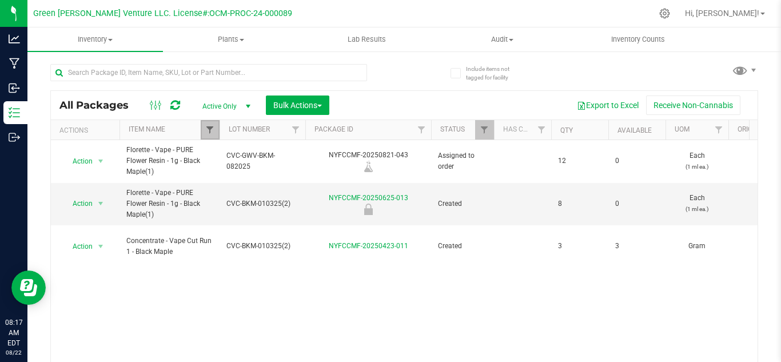
click at [212, 130] on span "Filter" at bounding box center [209, 129] width 9 height 9
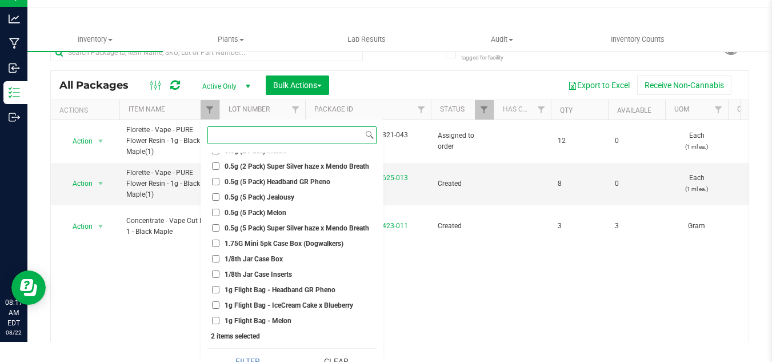
scroll to position [35, 0]
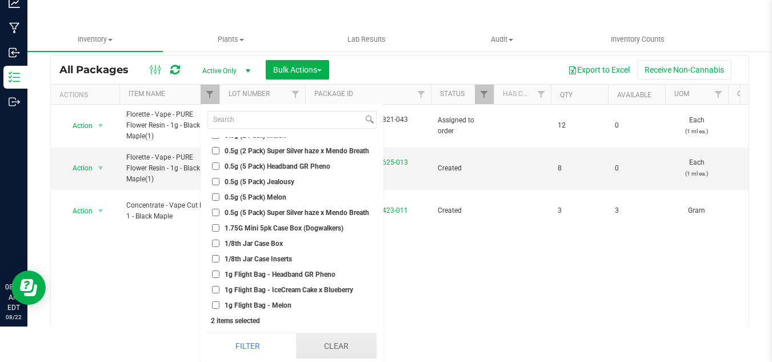
click at [323, 349] on button "Clear" at bounding box center [336, 345] width 81 height 25
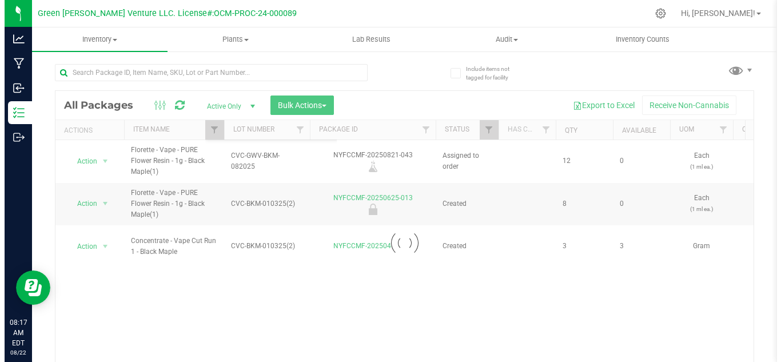
scroll to position [0, 0]
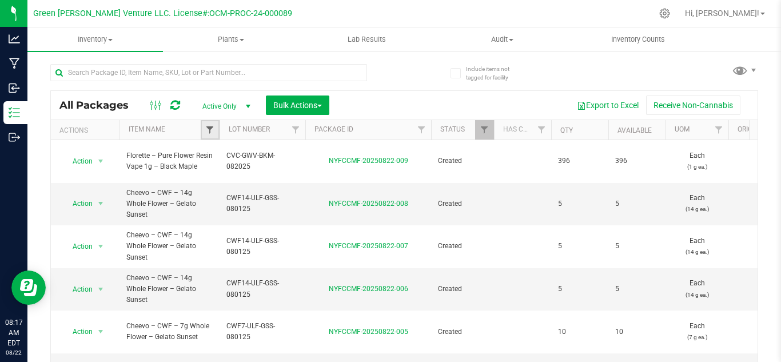
click at [211, 127] on span "Filter" at bounding box center [209, 129] width 9 height 9
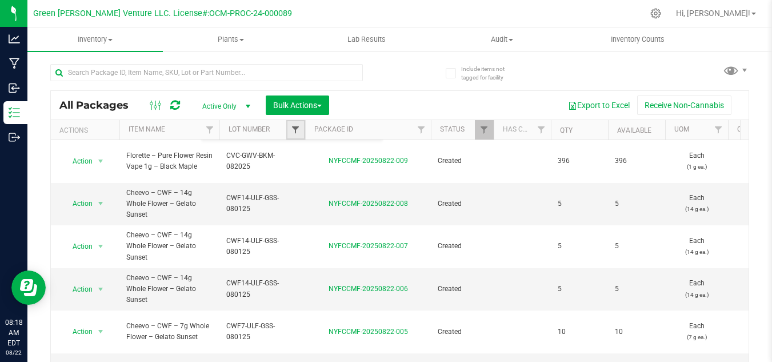
click at [294, 131] on span "Filter" at bounding box center [295, 129] width 9 height 9
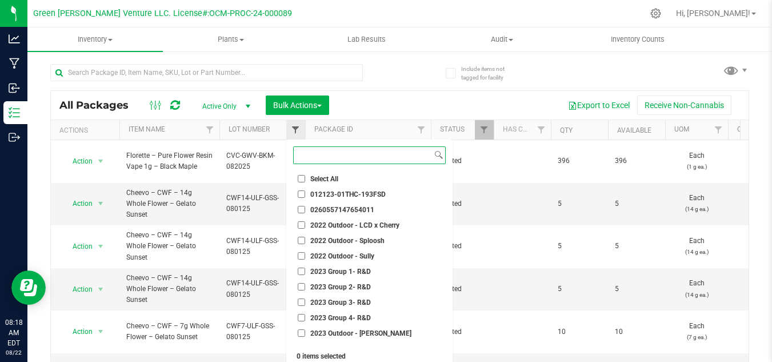
paste input "NYFCCMF-20250822-009"
type input "NYFCCMF-20250822-009"
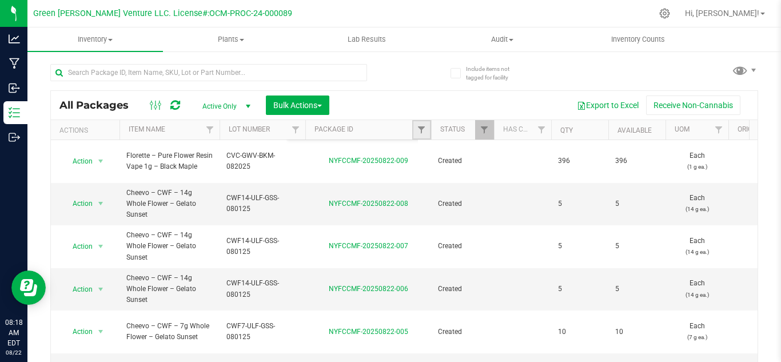
click at [423, 123] on link "Filter" at bounding box center [421, 129] width 19 height 19
paste input "NYFCCMF-20250822-009"
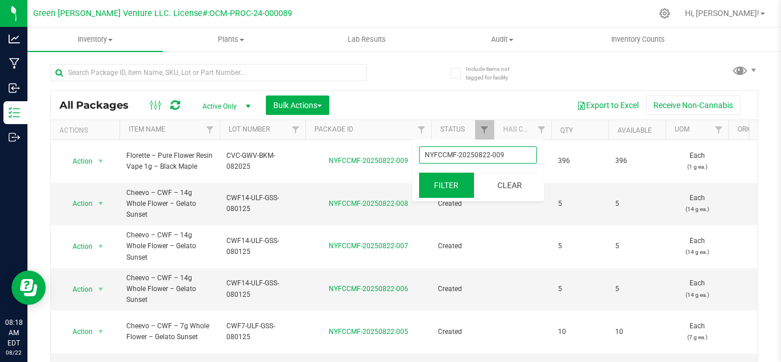
type input "NYFCCMF-20250822-009"
click at [436, 192] on button "Filter" at bounding box center [446, 185] width 55 height 25
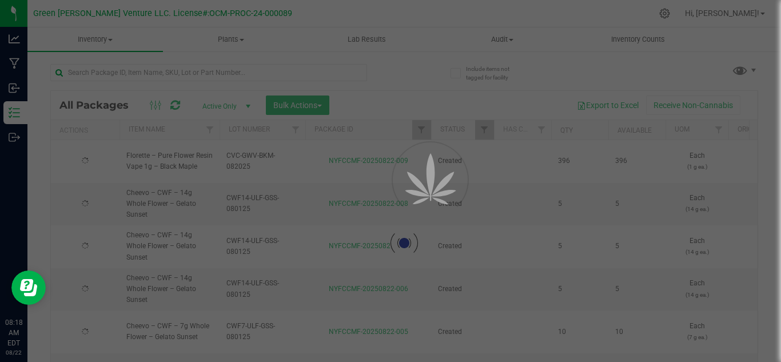
type input "[DATE]"
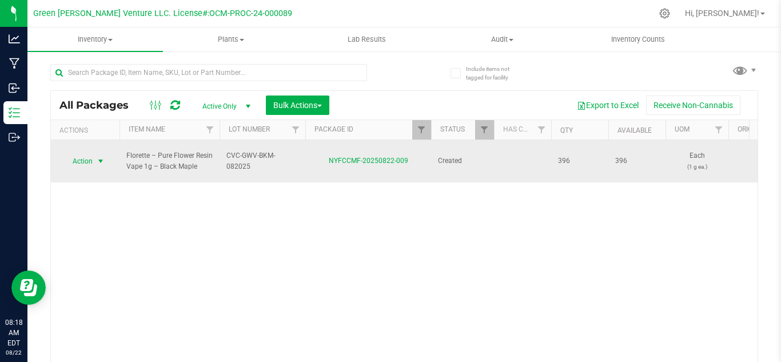
click at [78, 154] on span "Action" at bounding box center [77, 161] width 31 height 16
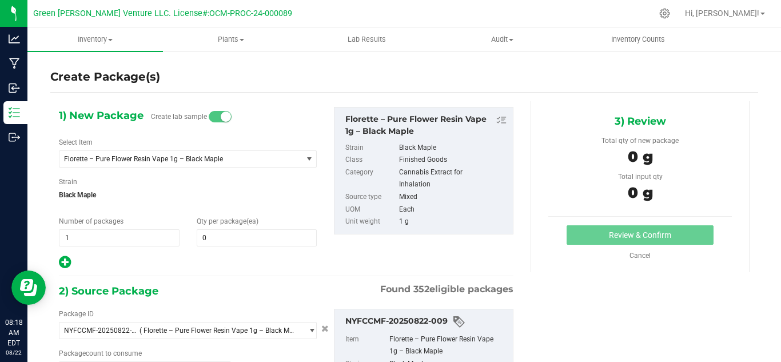
type input "0 ea"
click at [208, 244] on span at bounding box center [257, 237] width 121 height 17
type input "0"
click at [224, 238] on span at bounding box center [257, 237] width 121 height 17
type input "12"
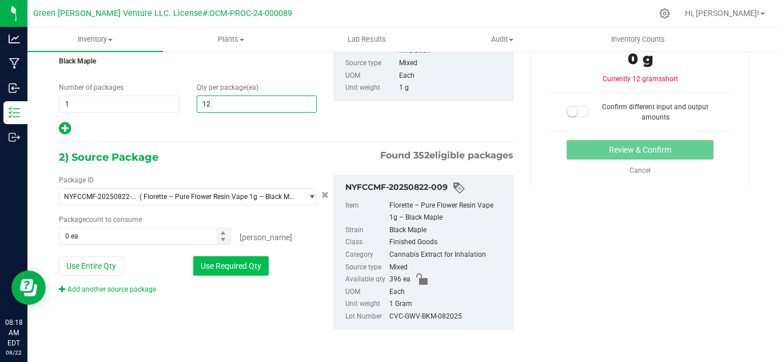
type input "12"
click at [221, 262] on button "Use Required Qty" at bounding box center [230, 265] width 75 height 19
type input "12 ea"
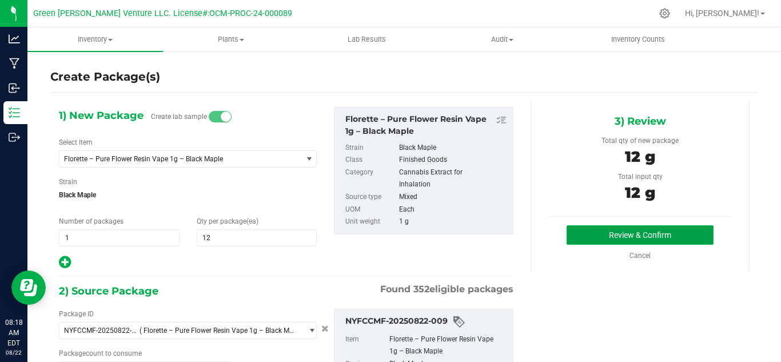
click at [582, 234] on button "Review & Confirm" at bounding box center [639, 234] width 147 height 19
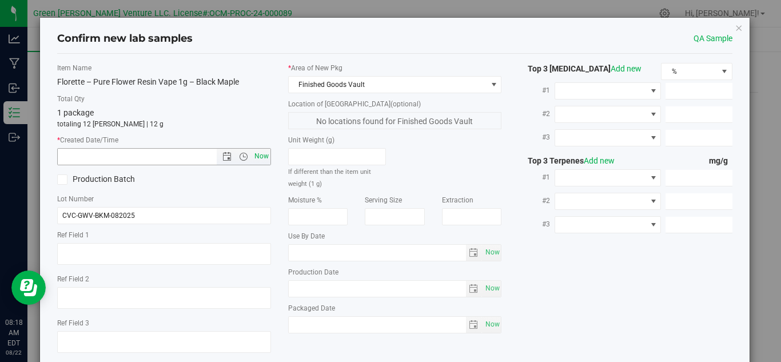
click at [260, 157] on span "Now" at bounding box center [260, 156] width 19 height 17
type input "[DATE] 8:18 AM"
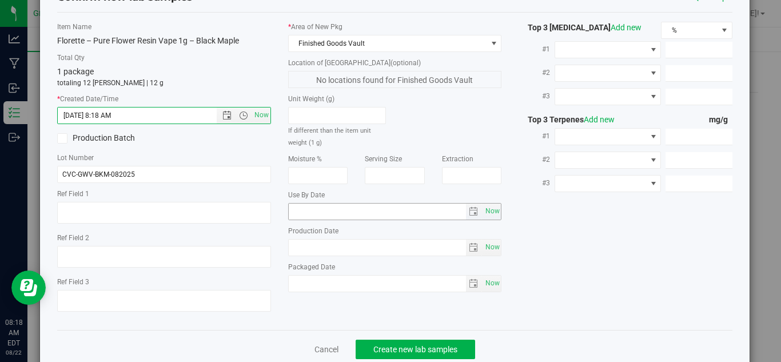
scroll to position [65, 0]
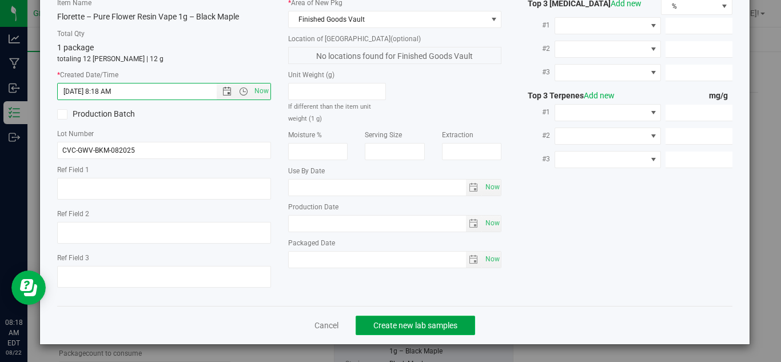
click at [398, 329] on span "Create new lab samples" at bounding box center [415, 325] width 84 height 9
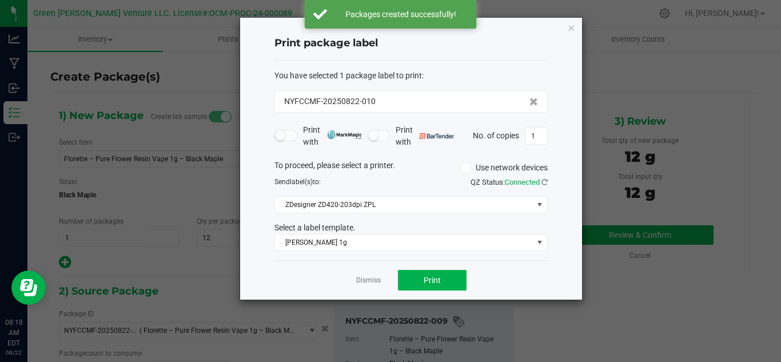
drag, startPoint x: 385, startPoint y: 97, endPoint x: 283, endPoint y: 96, distance: 101.7
click at [283, 96] on div "NYFCCMF-20250822-010" at bounding box center [410, 101] width 273 height 22
copy span "NYFCCMF-20250822-010"
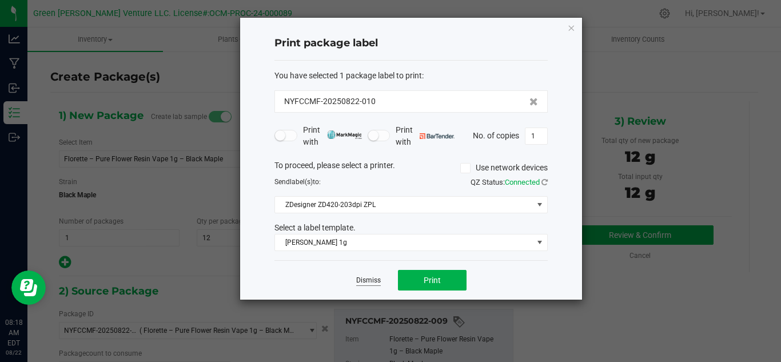
click at [356, 280] on link "Dismiss" at bounding box center [368, 280] width 25 height 10
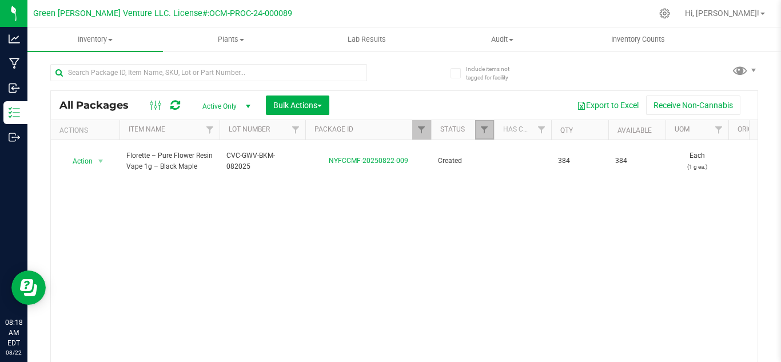
click at [484, 125] on link "Filter" at bounding box center [484, 129] width 19 height 19
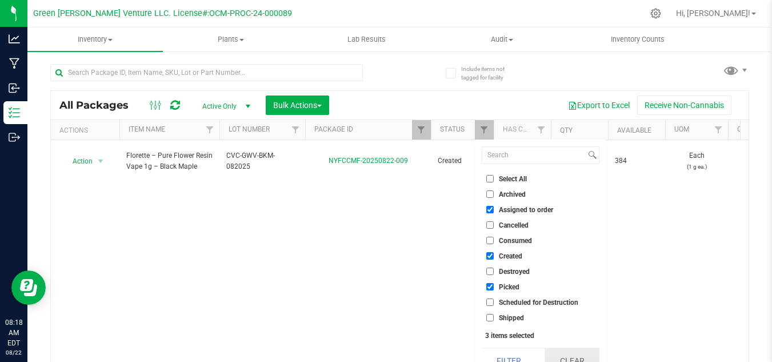
click at [559, 356] on button "Clear" at bounding box center [572, 360] width 55 height 25
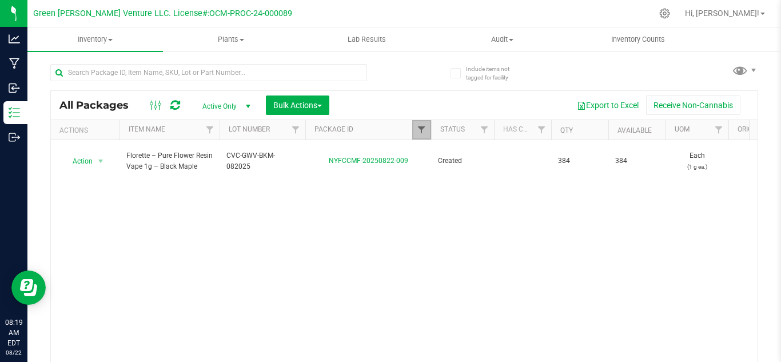
click at [419, 129] on span "Filter" at bounding box center [421, 129] width 9 height 9
click at [288, 172] on div "Action Action Adjust qty Create package Edit attributes Global inventory Locate…" at bounding box center [404, 254] width 706 height 228
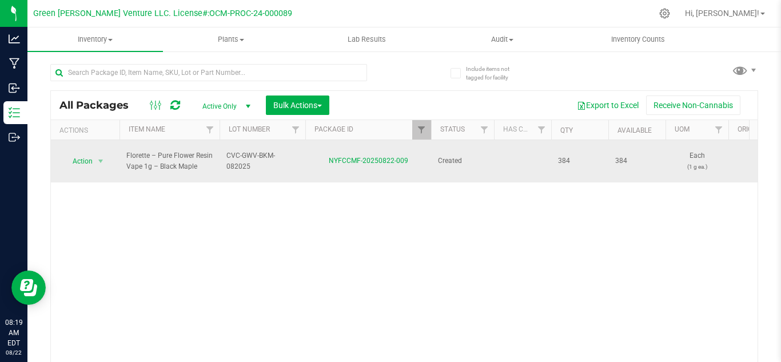
drag, startPoint x: 303, startPoint y: 151, endPoint x: 232, endPoint y: 148, distance: 70.9
click at [232, 148] on td "CVC-GWV-BKM-082025" at bounding box center [262, 161] width 86 height 42
drag, startPoint x: 298, startPoint y: 156, endPoint x: 226, endPoint y: 155, distance: 71.4
click at [226, 155] on input "CVC-GWV-BKM-082025" at bounding box center [260, 161] width 82 height 18
click at [334, 267] on div "Action Action Adjust qty Create package Edit attributes Global inventory Locate…" at bounding box center [404, 254] width 706 height 228
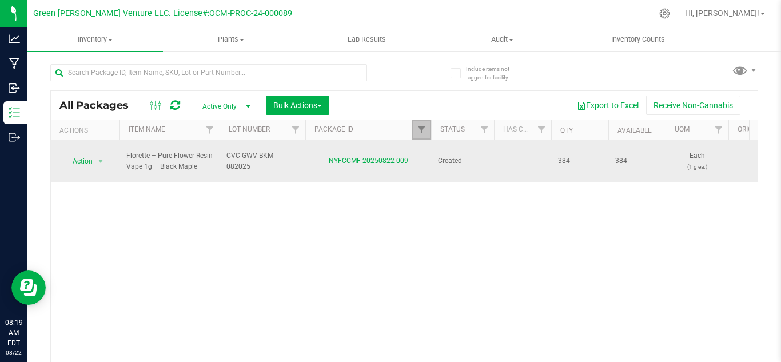
click at [427, 125] on link "Filter" at bounding box center [421, 129] width 19 height 19
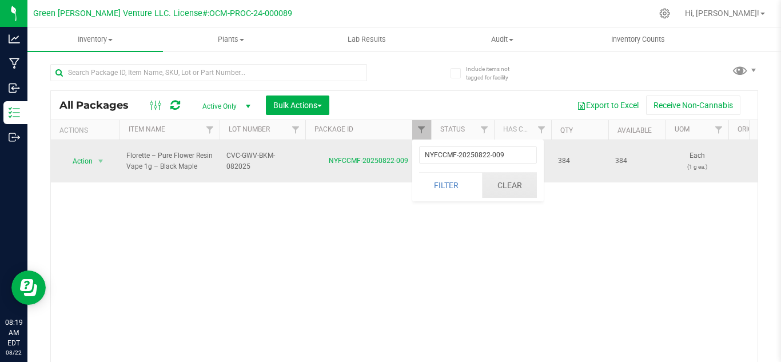
click at [509, 187] on button "Clear" at bounding box center [509, 185] width 55 height 25
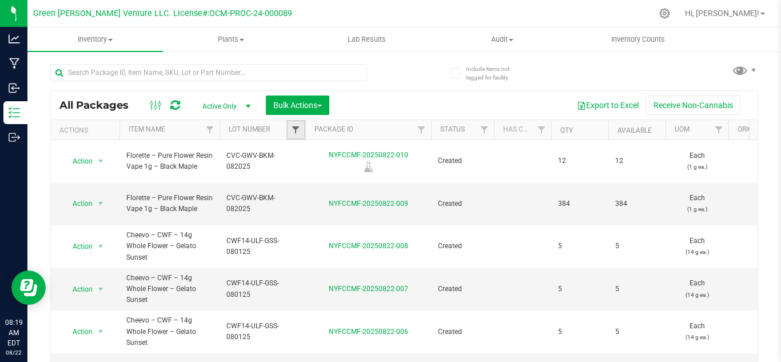
click at [297, 127] on span "Filter" at bounding box center [295, 129] width 9 height 9
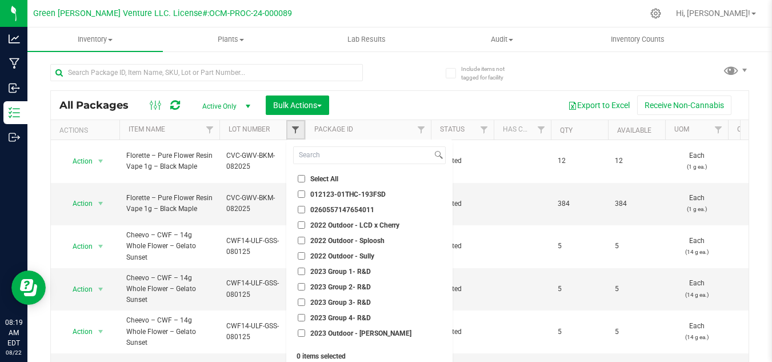
click at [299, 131] on span "Filter" at bounding box center [295, 129] width 9 height 9
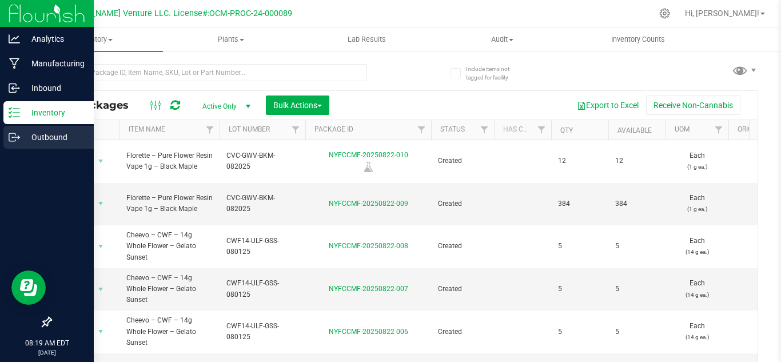
click at [14, 137] on icon at bounding box center [14, 136] width 11 height 11
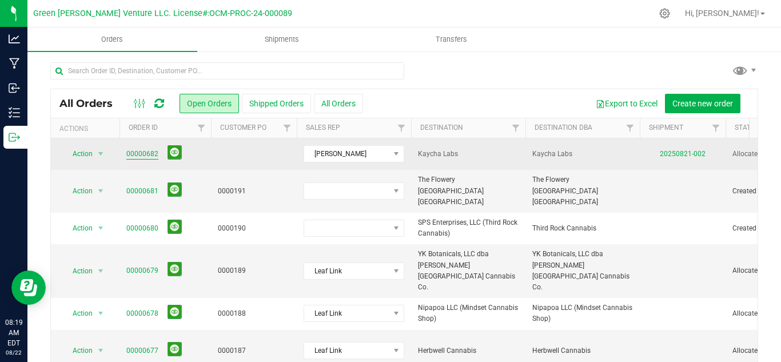
click at [143, 154] on link "00000682" at bounding box center [142, 154] width 32 height 11
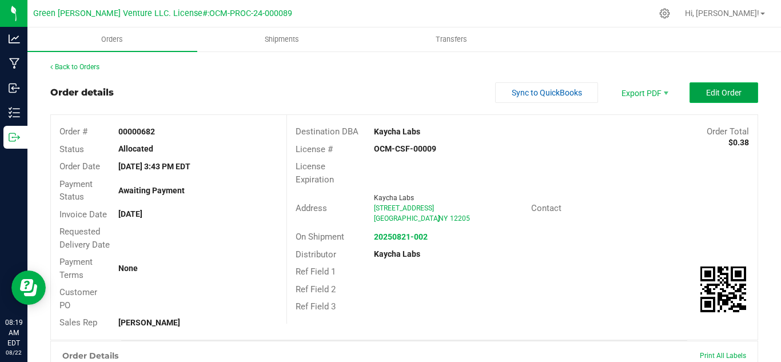
click at [721, 95] on span "Edit Order" at bounding box center [723, 92] width 35 height 9
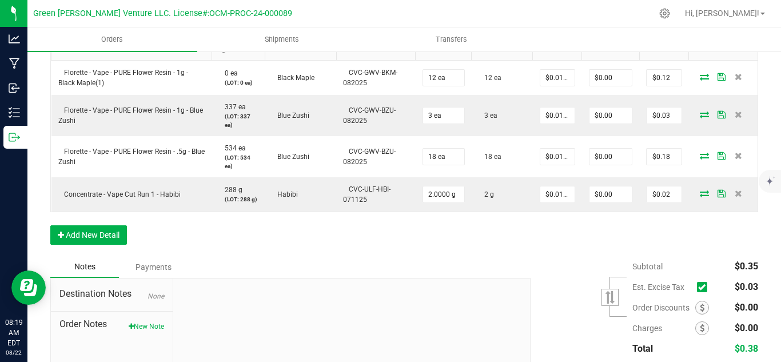
scroll to position [339, 0]
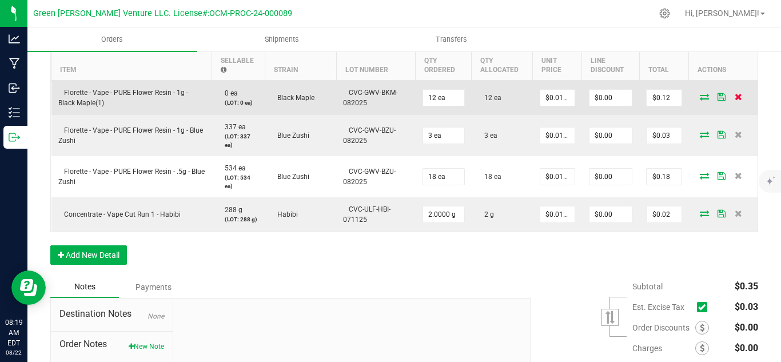
click at [734, 100] on icon at bounding box center [737, 96] width 7 height 7
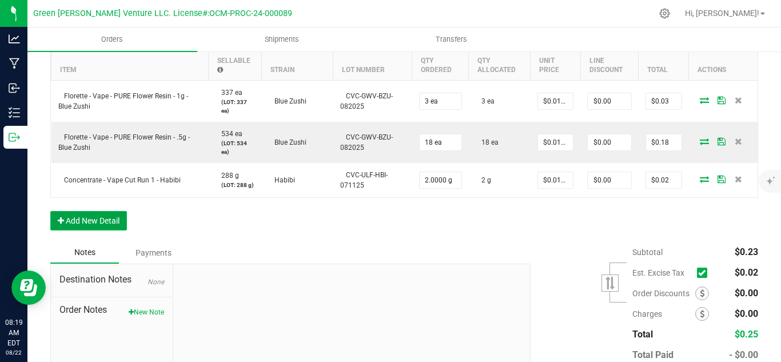
click at [89, 230] on button "Add New Detail" at bounding box center [88, 220] width 77 height 19
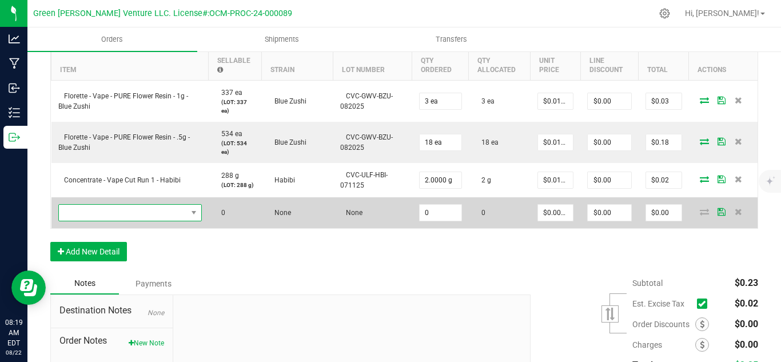
click at [95, 221] on span "NO DATA FOUND" at bounding box center [123, 213] width 128 height 16
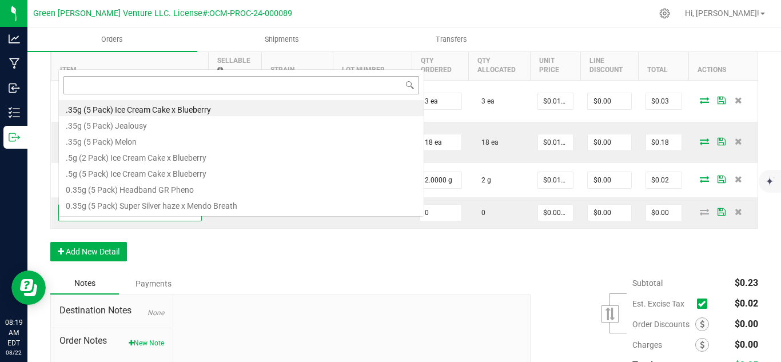
scroll to position [17, 141]
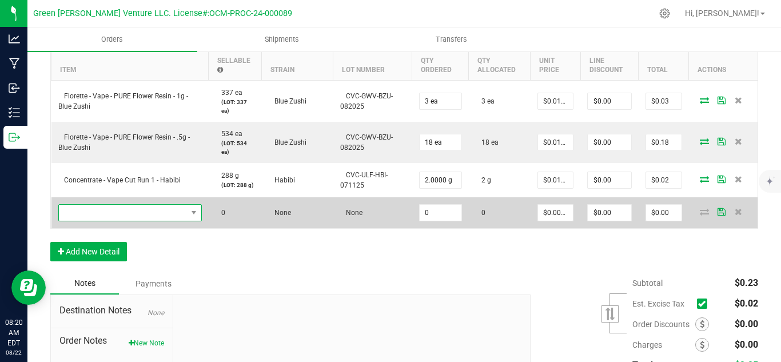
click at [118, 221] on span "NO DATA FOUND" at bounding box center [123, 213] width 128 height 16
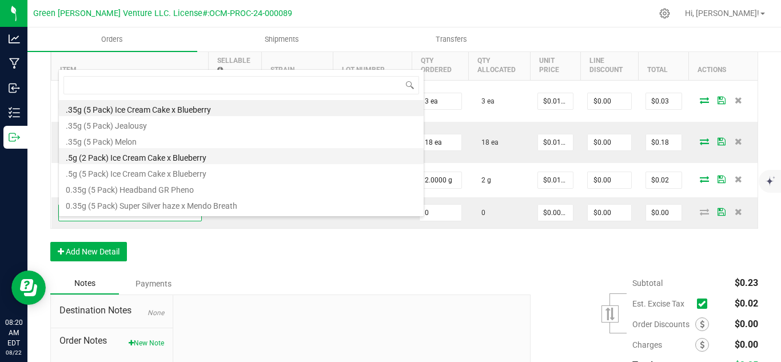
type input "Florette – Pure Flower Resin Vape 1g – Black Maple"
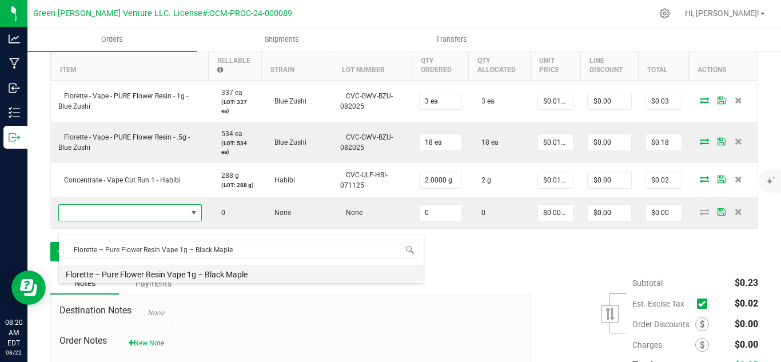
click at [206, 274] on li "Florette – Pure Flower Resin Vape 1g – Black Maple" at bounding box center [241, 273] width 365 height 16
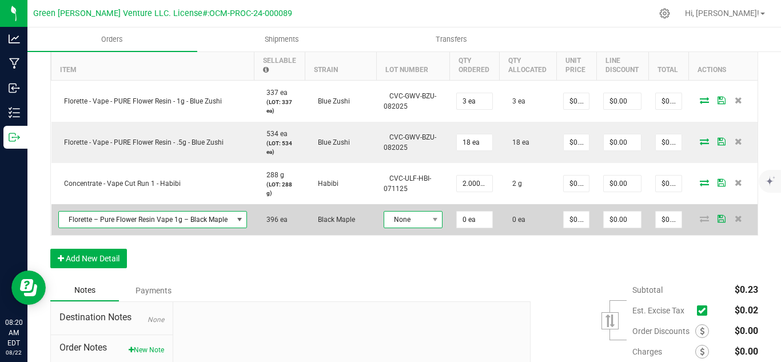
click at [427, 227] on span at bounding box center [434, 219] width 14 height 16
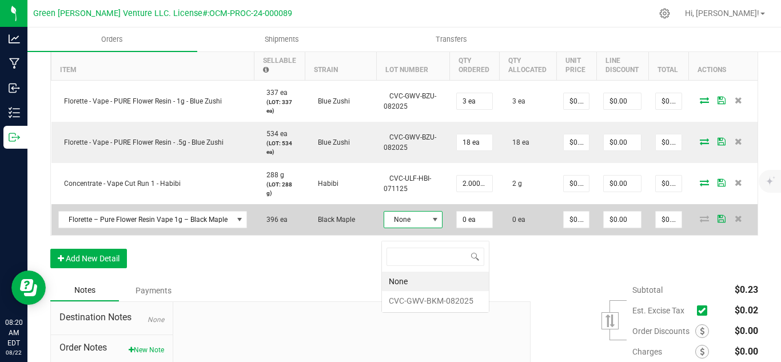
scroll to position [17, 58]
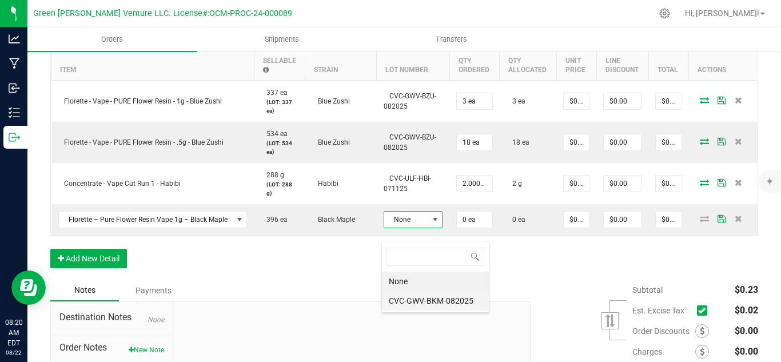
click at [425, 299] on li "CVC-GWV-BKM-082025" at bounding box center [435, 300] width 107 height 19
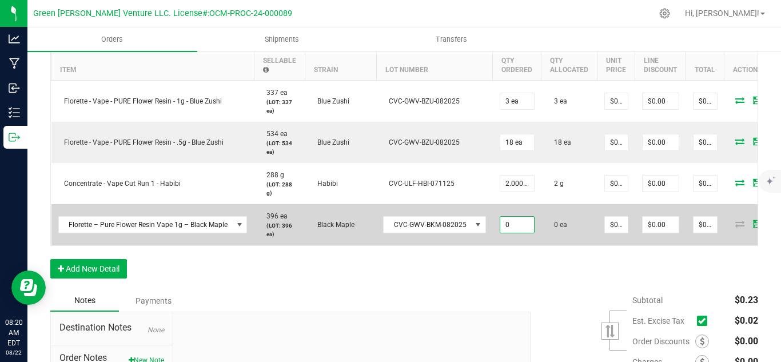
click at [506, 233] on input "0" at bounding box center [517, 225] width 34 height 16
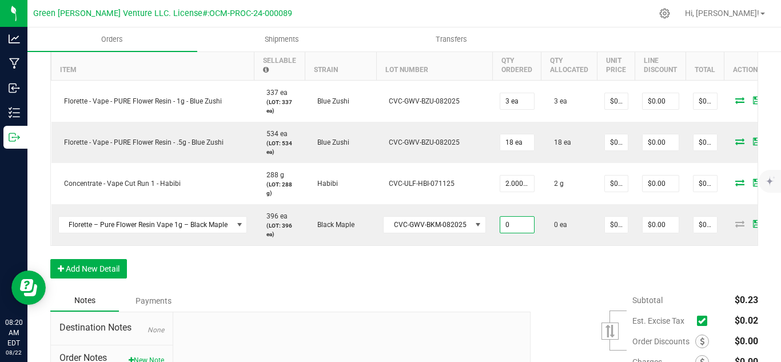
scroll to position [0, 39]
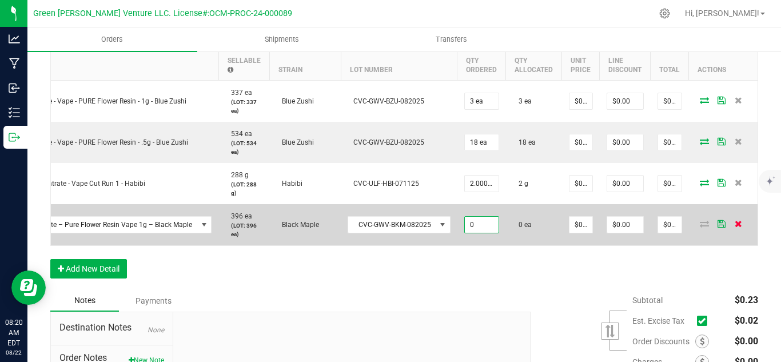
type input "0 ea"
click at [734, 227] on icon at bounding box center [737, 223] width 7 height 7
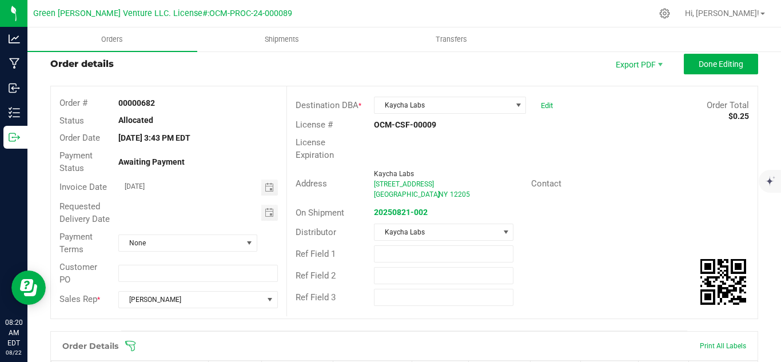
scroll to position [0, 0]
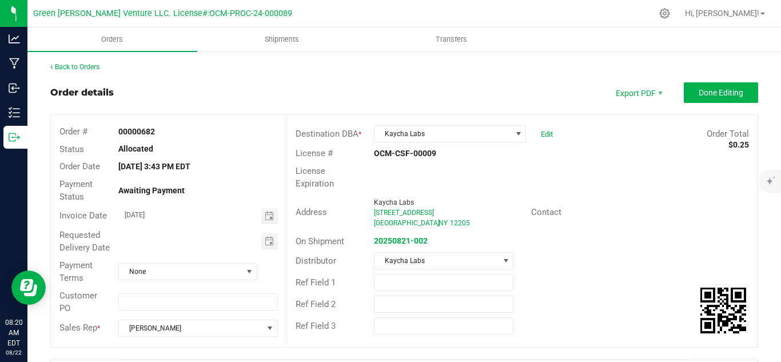
drag, startPoint x: 191, startPoint y: 95, endPoint x: 217, endPoint y: 95, distance: 25.7
click at [191, 95] on div "Order details Export PDF Done Editing" at bounding box center [403, 92] width 707 height 21
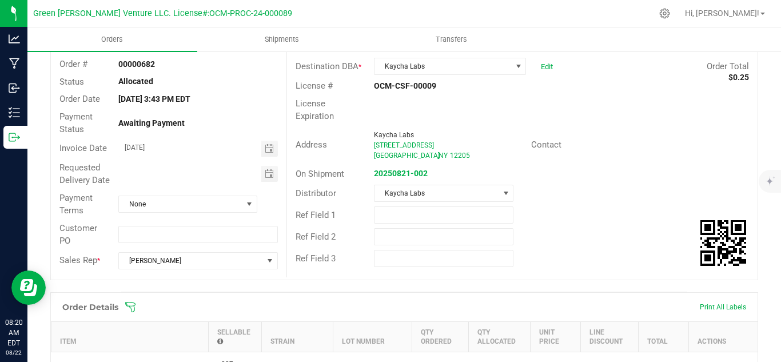
scroll to position [229, 0]
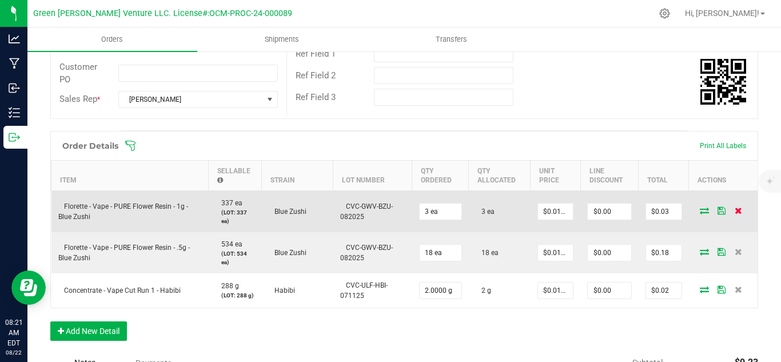
click at [734, 214] on icon at bounding box center [737, 210] width 7 height 7
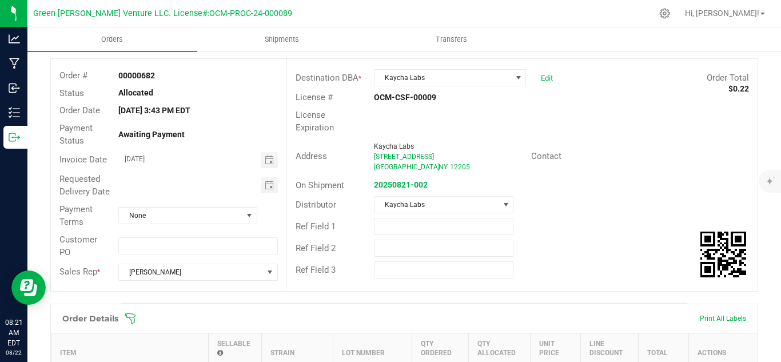
scroll to position [0, 0]
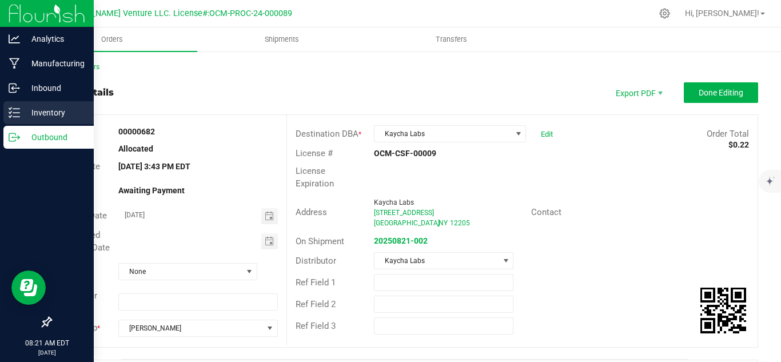
click at [30, 113] on p "Inventory" at bounding box center [54, 113] width 69 height 14
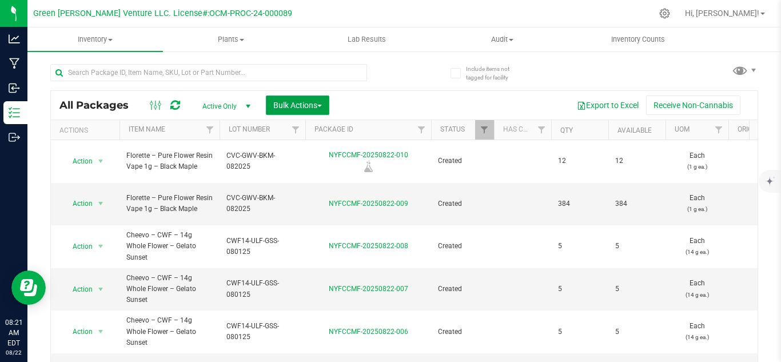
click at [289, 101] on span "Bulk Actions" at bounding box center [297, 105] width 49 height 9
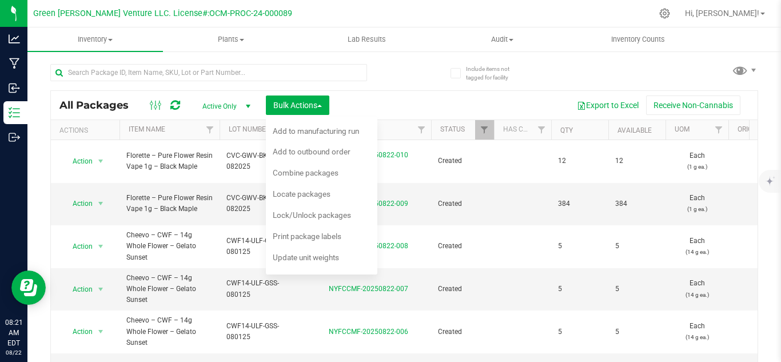
click at [409, 97] on div "Export to Excel Receive Non-Cannabis" at bounding box center [543, 104] width 411 height 19
click at [322, 153] on span "Add to outbound order" at bounding box center [312, 151] width 78 height 9
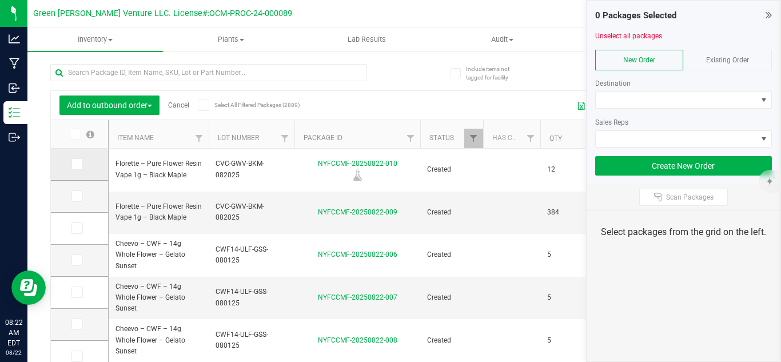
click at [81, 166] on span at bounding box center [76, 163] width 11 height 11
click at [0, 0] on input "checkbox" at bounding box center [0, 0] width 0 height 0
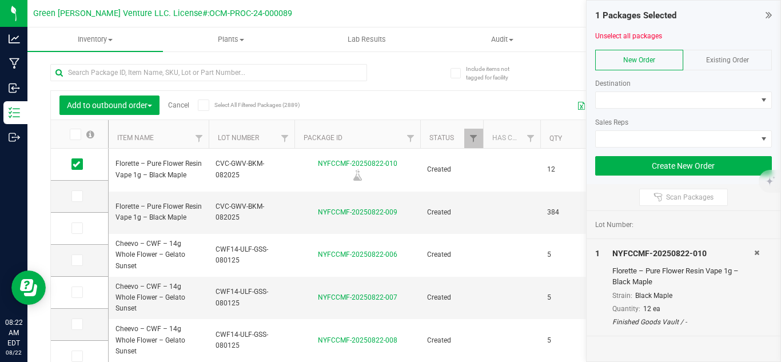
click at [722, 59] on span "Existing Order" at bounding box center [727, 60] width 43 height 8
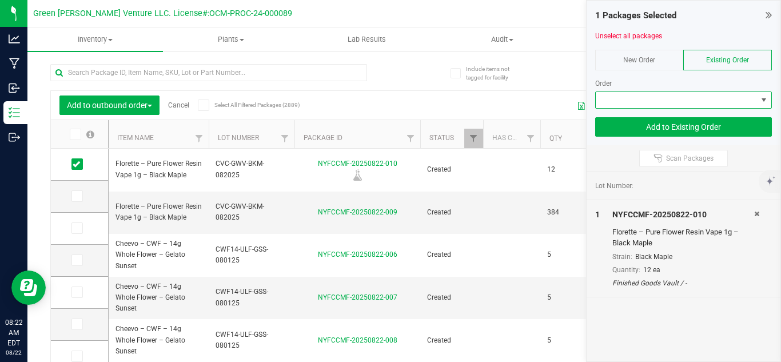
click at [659, 102] on span at bounding box center [676, 100] width 162 height 16
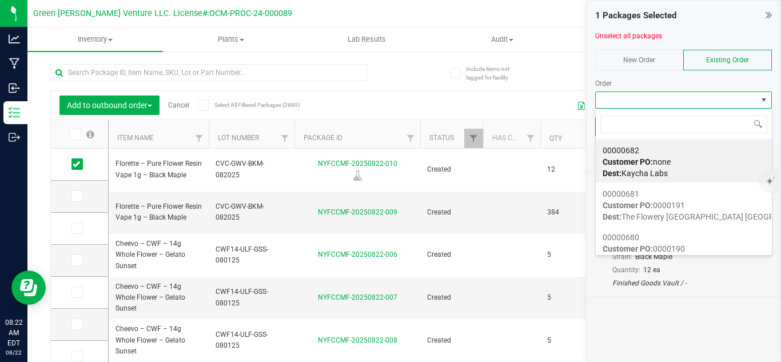
scroll to position [17, 177]
click at [665, 162] on span "Customer PO: none" at bounding box center [636, 161] width 68 height 9
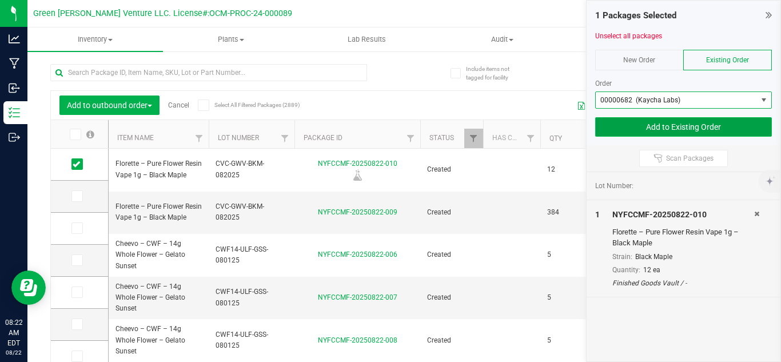
click at [619, 132] on button "Add to Existing Order" at bounding box center [683, 126] width 177 height 19
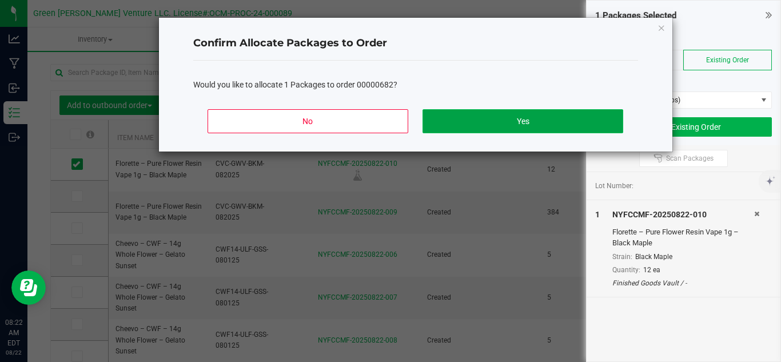
click at [492, 125] on button "Yes" at bounding box center [522, 121] width 200 height 24
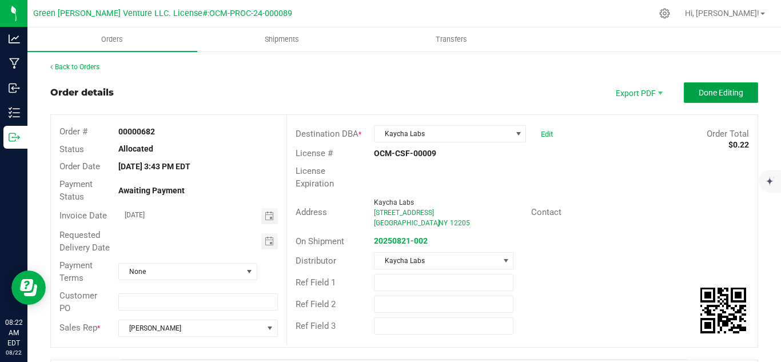
click at [698, 89] on span "Done Editing" at bounding box center [720, 92] width 45 height 9
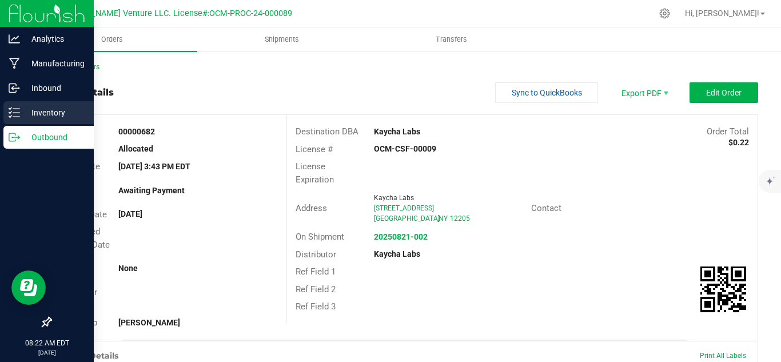
click at [39, 117] on p "Inventory" at bounding box center [54, 113] width 69 height 14
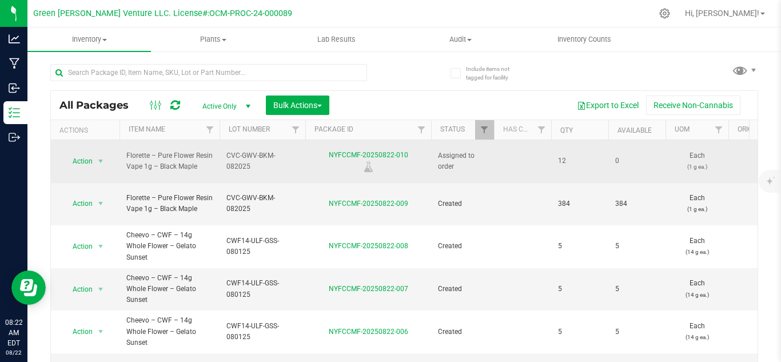
drag, startPoint x: 300, startPoint y: 155, endPoint x: 223, endPoint y: 160, distance: 77.3
click at [223, 160] on td "CVC-GWV-BKM-082025" at bounding box center [262, 161] width 86 height 43
drag, startPoint x: 226, startPoint y: 158, endPoint x: 301, endPoint y: 159, distance: 74.3
click at [301, 159] on td "CVC-GWV-BKM-082025" at bounding box center [262, 161] width 86 height 43
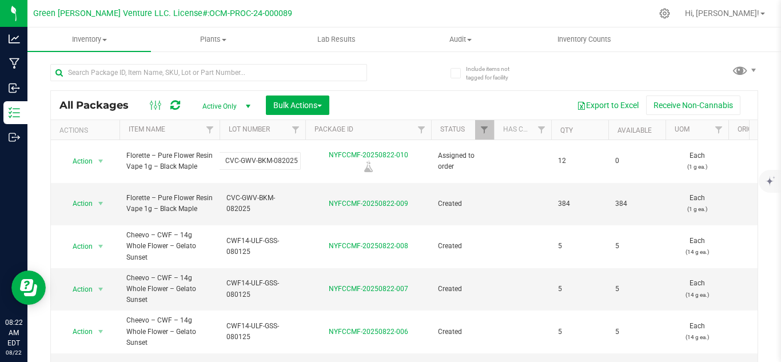
click at [303, 129] on div at bounding box center [305, 130] width 5 height 20
click at [293, 135] on link "Filter" at bounding box center [295, 129] width 19 height 19
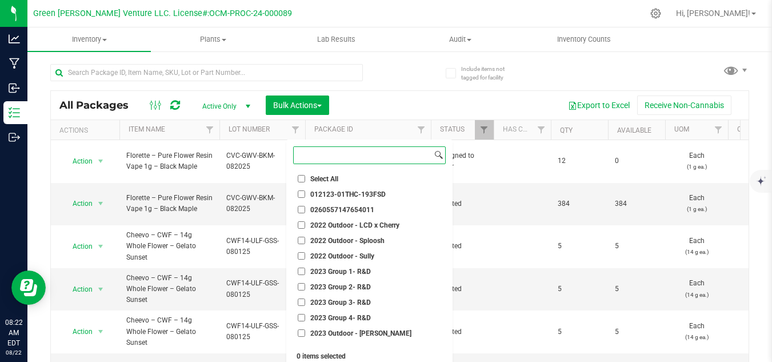
click at [355, 155] on input at bounding box center [363, 155] width 138 height 17
paste input "CVC-GWV-BKM-082025"
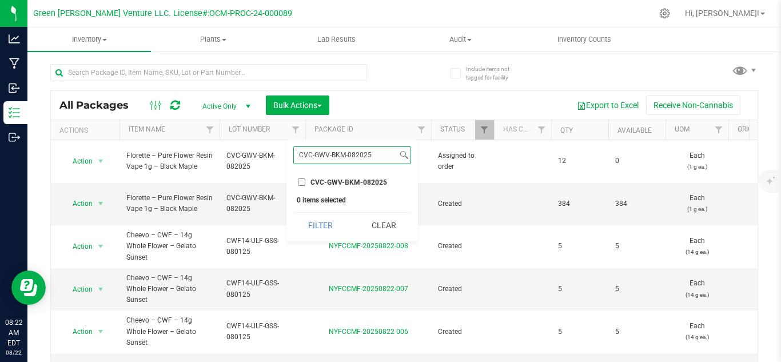
type input "CVC-GWV-BKM-082025"
click at [306, 182] on label "CVC-GWV-BKM-082025" at bounding box center [342, 181] width 89 height 7
click at [305, 182] on input "CVC-GWV-BKM-082025" at bounding box center [301, 181] width 7 height 7
checkbox input "true"
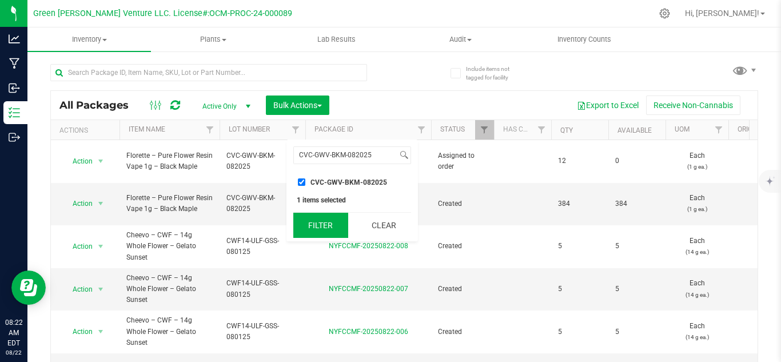
click at [314, 222] on button "Filter" at bounding box center [320, 225] width 55 height 25
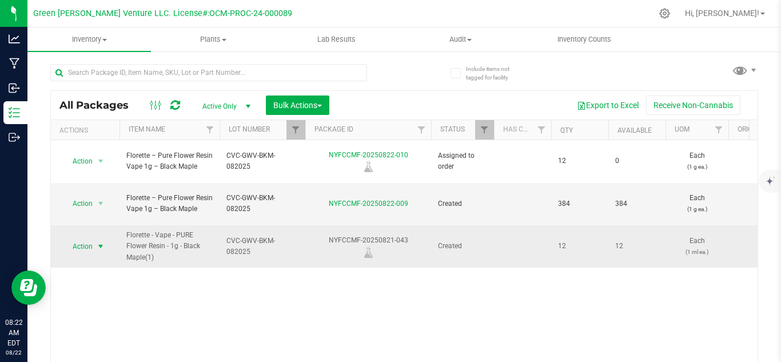
click at [91, 238] on span "Action" at bounding box center [77, 246] width 31 height 16
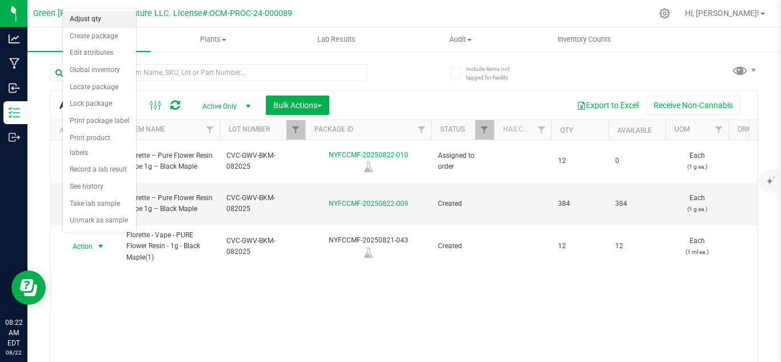
click at [90, 18] on li "Adjust qty" at bounding box center [99, 19] width 73 height 17
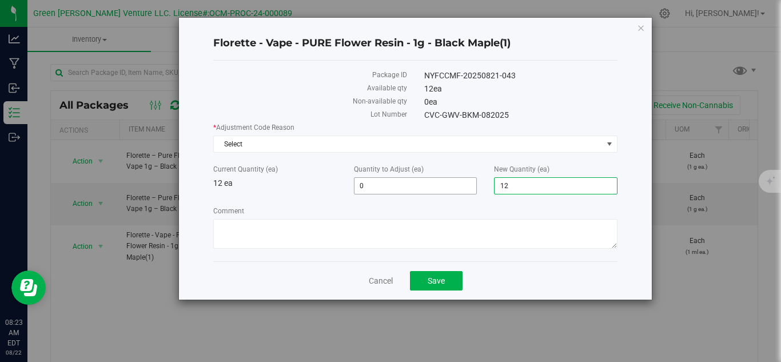
drag, startPoint x: 445, startPoint y: 188, endPoint x: 427, endPoint y: 177, distance: 21.1
click at [440, 189] on div "Current Quantity (ea) 12 ea Quantity to Adjust (ea) 0 0 New Quantity (ea) 12 12" at bounding box center [415, 179] width 421 height 30
type input "1"
type input "0"
type input "-12"
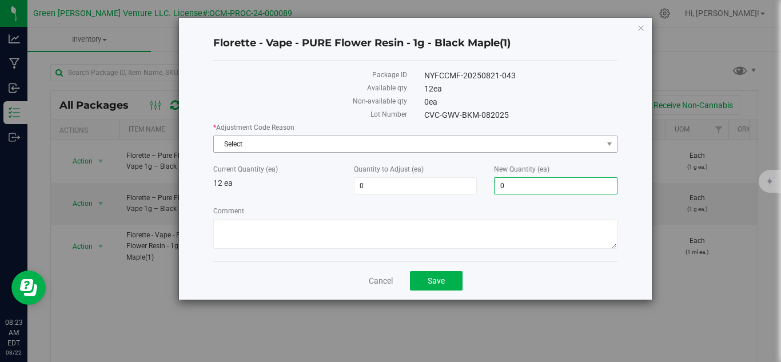
type input "0"
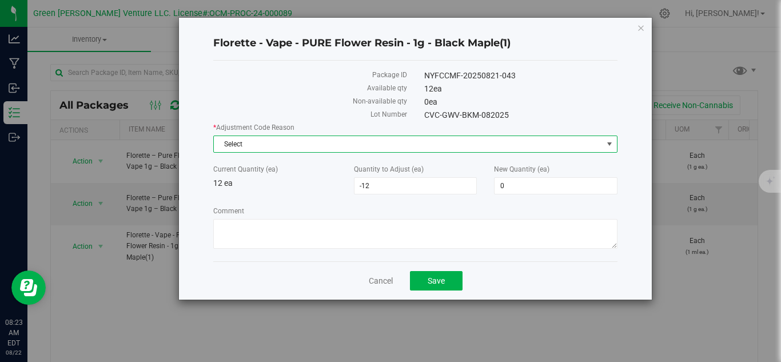
click at [495, 145] on span "Select" at bounding box center [408, 144] width 389 height 16
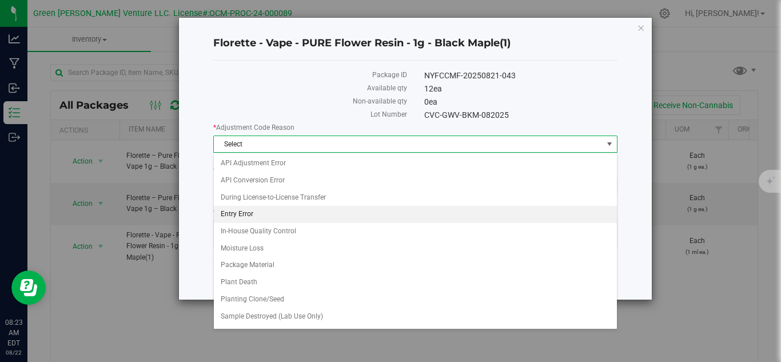
click at [259, 216] on li "Entry Error" at bounding box center [415, 214] width 403 height 17
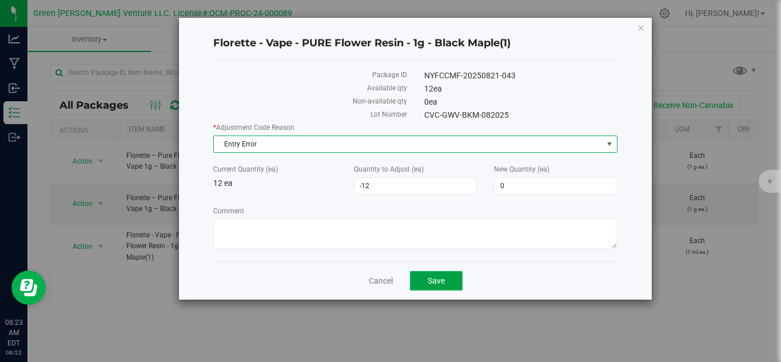
click at [436, 277] on span "Save" at bounding box center [435, 280] width 17 height 9
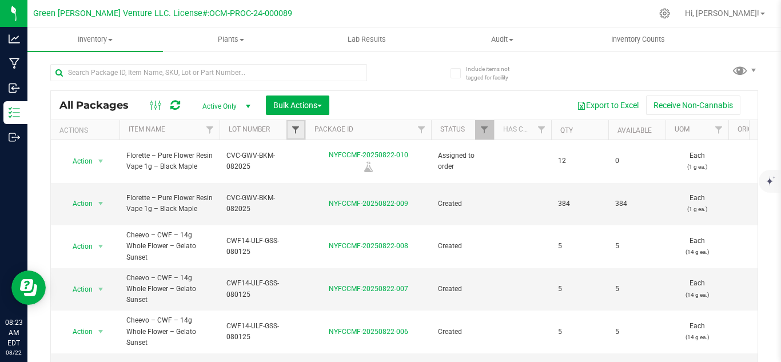
click at [295, 126] on span "Filter" at bounding box center [295, 129] width 9 height 9
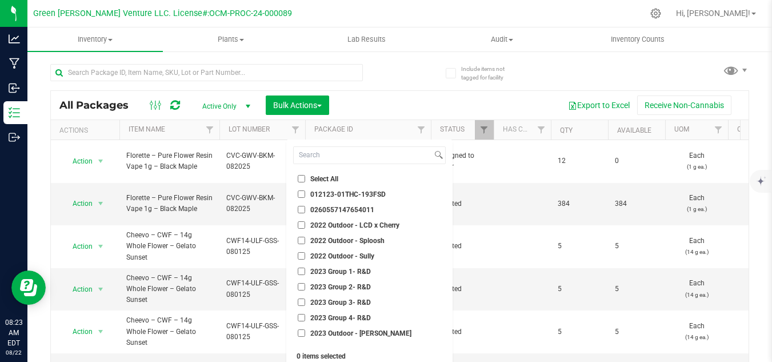
click at [389, 98] on div "Export to Excel Receive Non-Cannabis" at bounding box center [539, 104] width 402 height 19
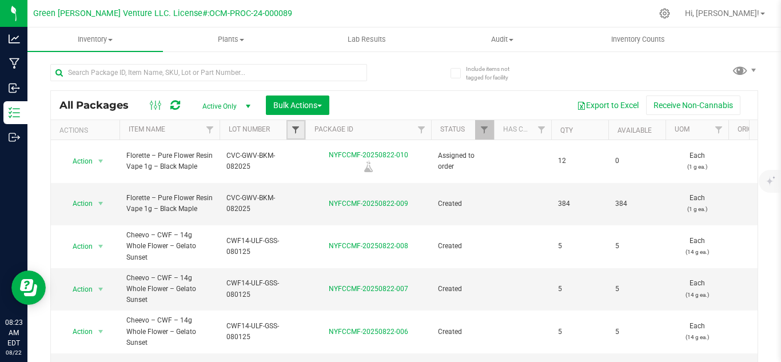
click at [298, 131] on span "Filter" at bounding box center [295, 129] width 9 height 9
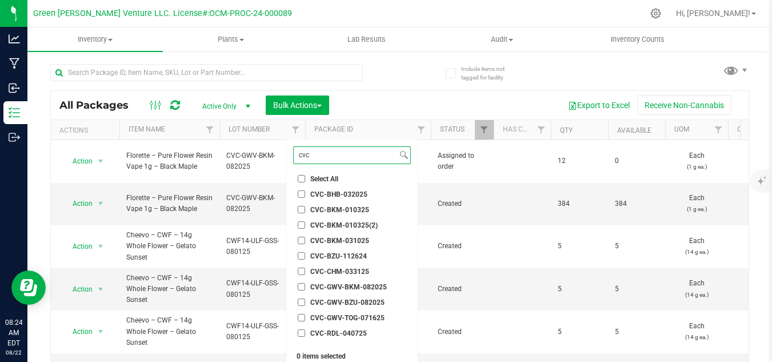
type input "cvc"
click at [352, 209] on span "CVC-BKM-010325" at bounding box center [339, 209] width 59 height 7
click at [305, 209] on input "CVC-BKM-010325" at bounding box center [301, 209] width 7 height 7
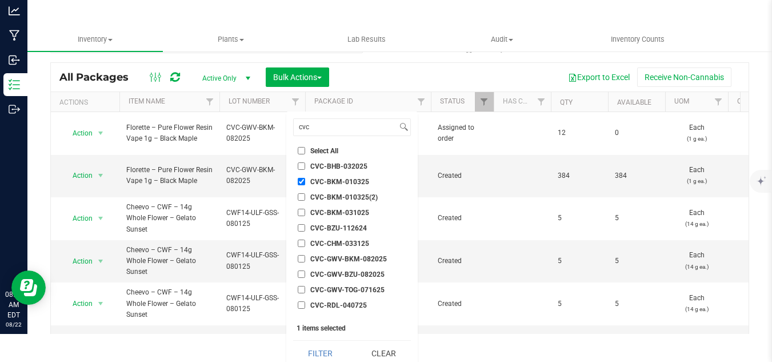
scroll to position [35, 0]
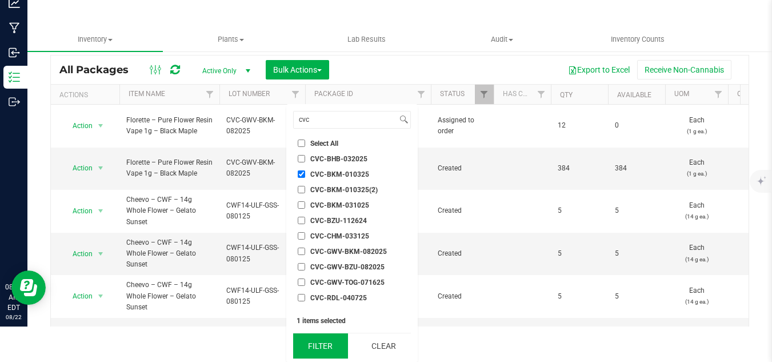
click at [322, 344] on button "Filter" at bounding box center [320, 345] width 55 height 25
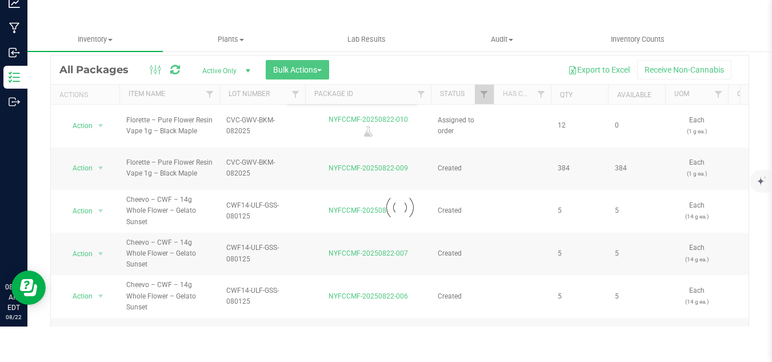
scroll to position [0, 0]
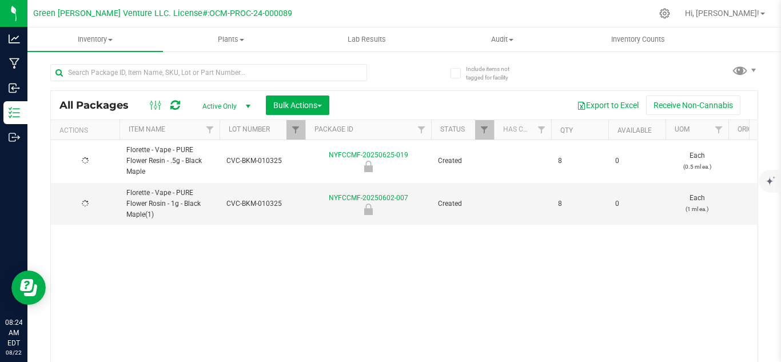
checkbox input "true"
click at [294, 130] on span "Filter" at bounding box center [295, 129] width 9 height 9
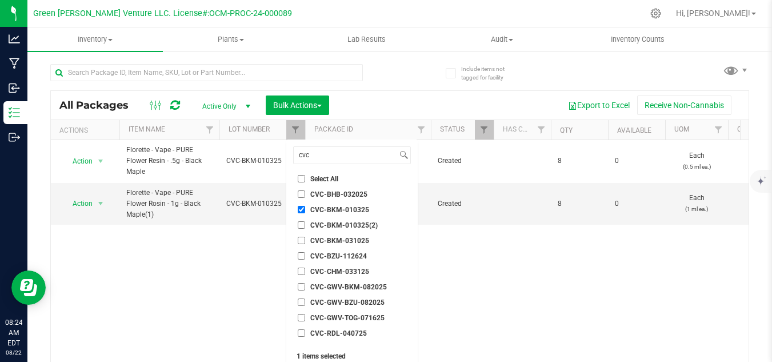
click at [299, 224] on input "CVC-BKM-010325(2)" at bounding box center [301, 224] width 7 height 7
checkbox input "true"
click at [302, 209] on input "CVC-BKM-010325" at bounding box center [301, 209] width 7 height 7
checkbox input "false"
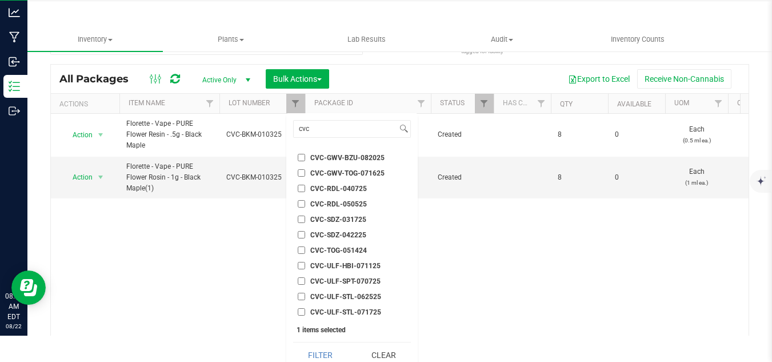
scroll to position [35, 0]
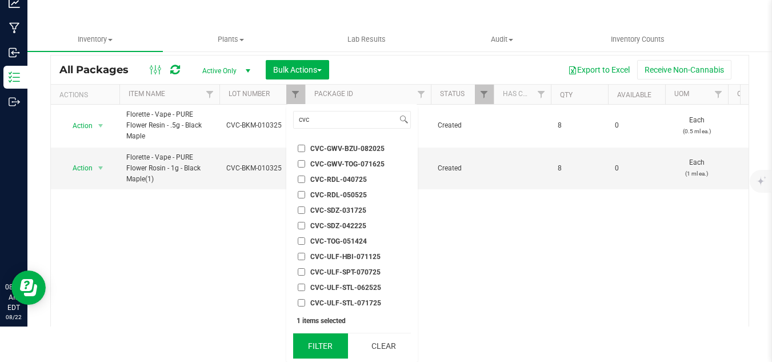
click at [329, 347] on button "Filter" at bounding box center [320, 345] width 55 height 25
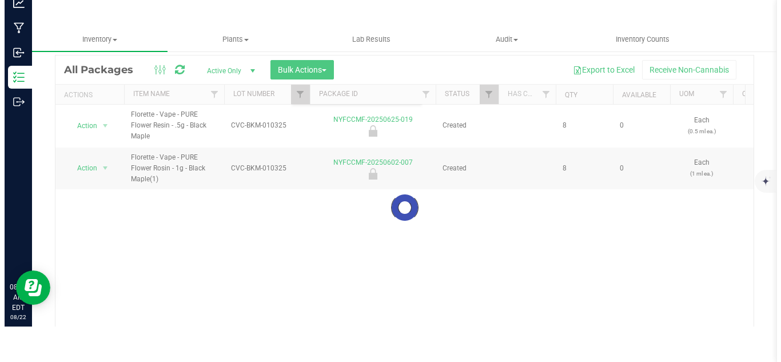
scroll to position [0, 0]
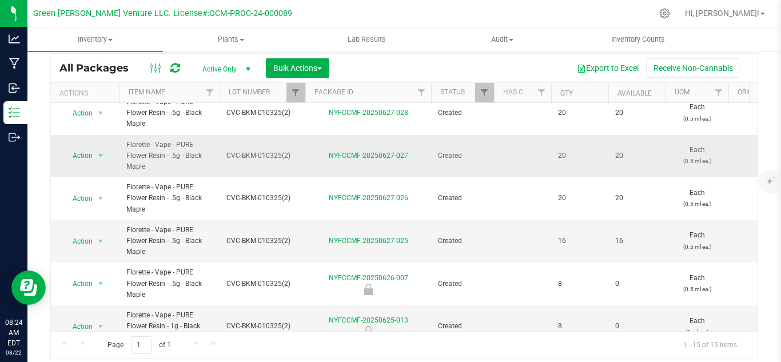
scroll to position [351, 0]
click at [486, 96] on span "Filter" at bounding box center [483, 92] width 9 height 9
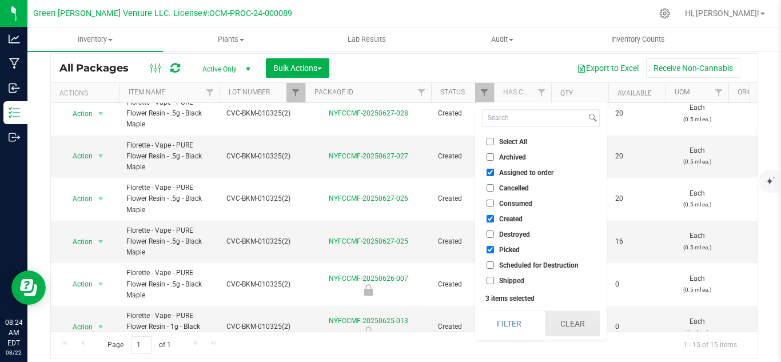
click at [566, 323] on button "Clear" at bounding box center [572, 323] width 55 height 25
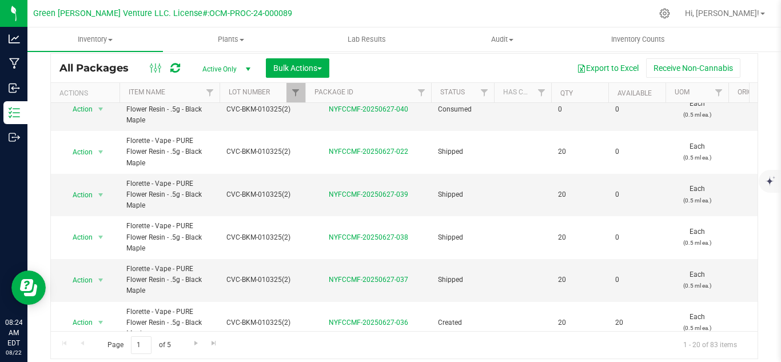
scroll to position [0, 0]
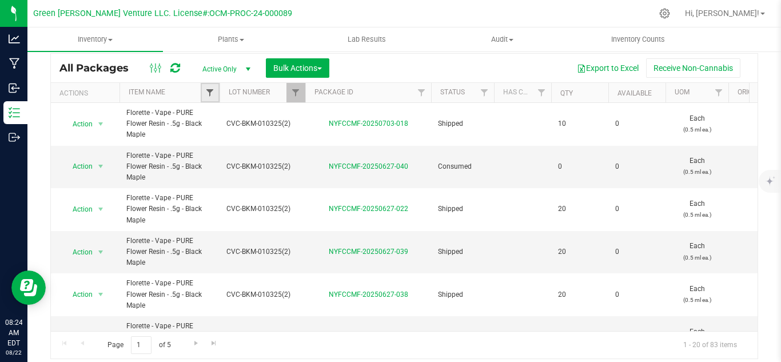
click at [209, 91] on span "Filter" at bounding box center [209, 92] width 9 height 9
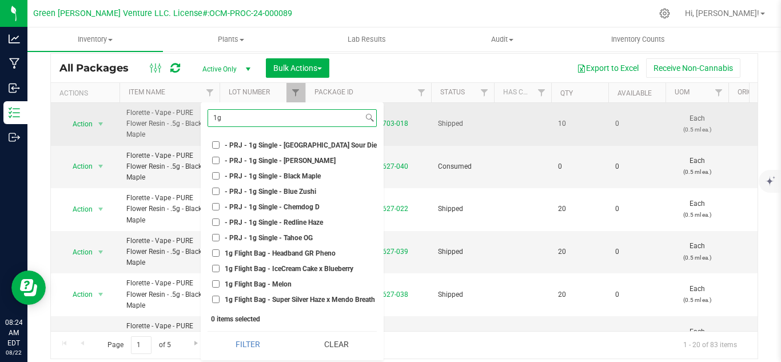
type input "1g"
click at [207, 331] on button "Filter" at bounding box center [247, 343] width 81 height 25
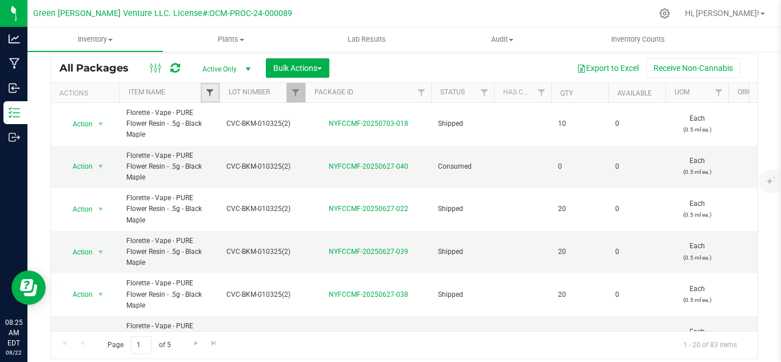
click at [206, 90] on span "Filter" at bounding box center [209, 92] width 9 height 9
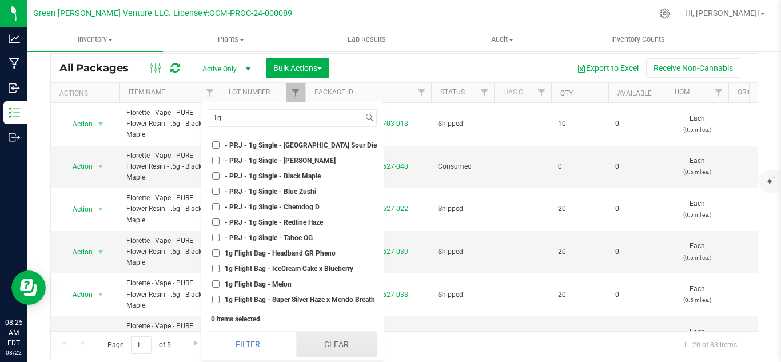
click at [335, 344] on button "Clear" at bounding box center [336, 343] width 81 height 25
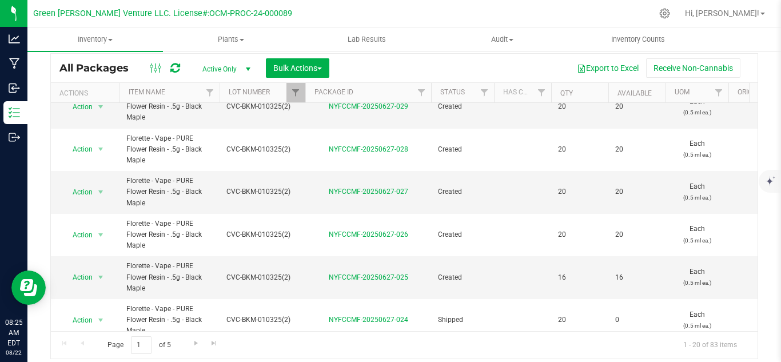
scroll to position [633, 0]
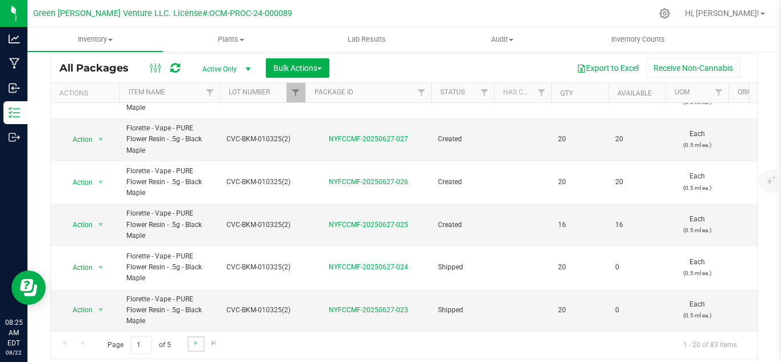
click at [194, 337] on link "Go to the next page" at bounding box center [195, 343] width 17 height 15
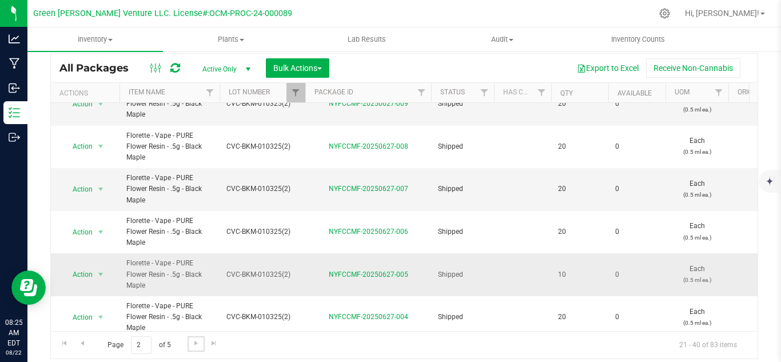
scroll to position [633, 0]
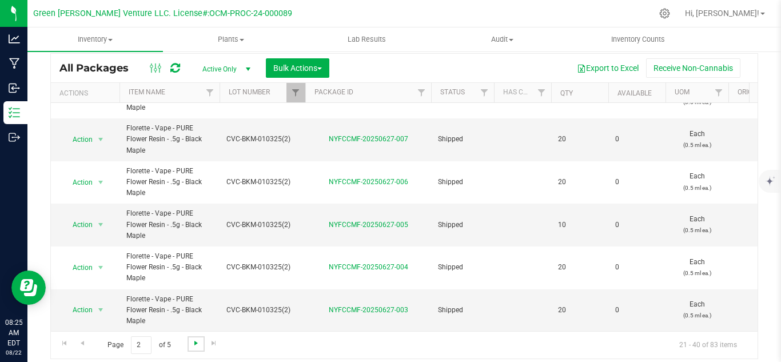
click at [195, 342] on span "Go to the next page" at bounding box center [195, 342] width 9 height 9
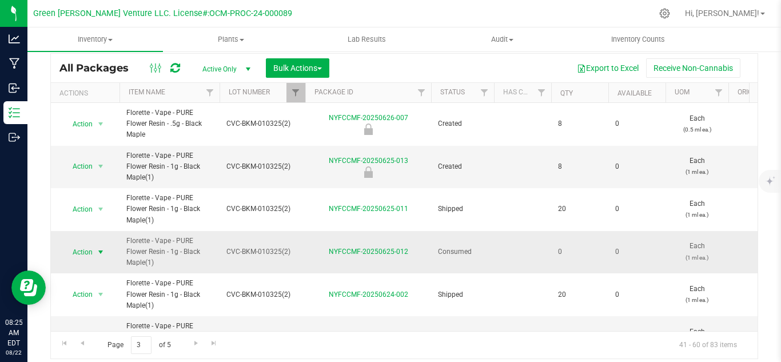
click at [90, 247] on span "Action" at bounding box center [77, 252] width 31 height 16
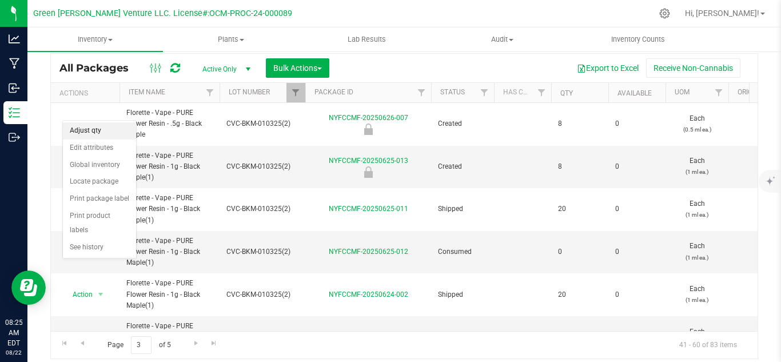
click at [100, 131] on li "Adjust qty" at bounding box center [99, 130] width 73 height 17
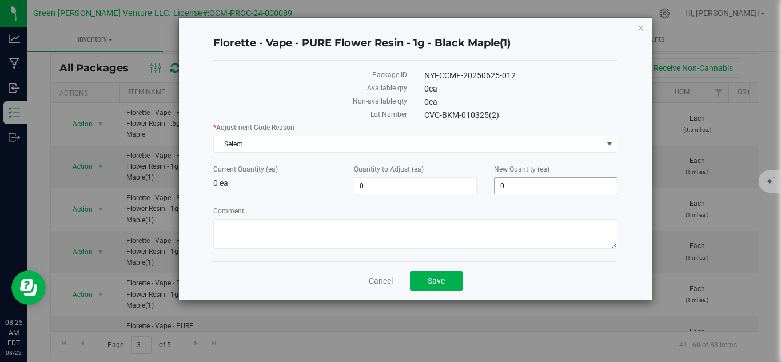
click at [520, 184] on span "0 0" at bounding box center [555, 185] width 123 height 17
type input "5"
click at [379, 143] on span "Select" at bounding box center [408, 144] width 389 height 16
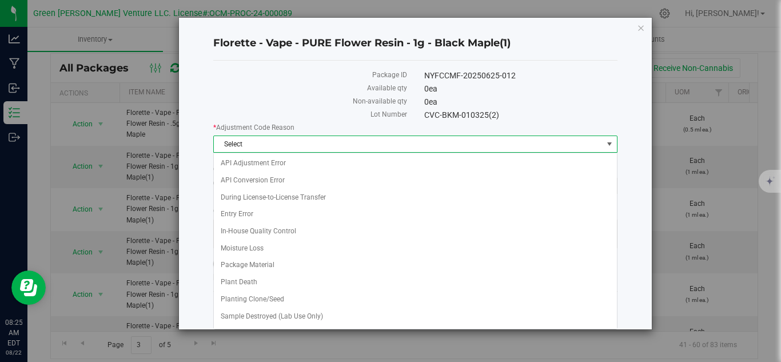
type input "5"
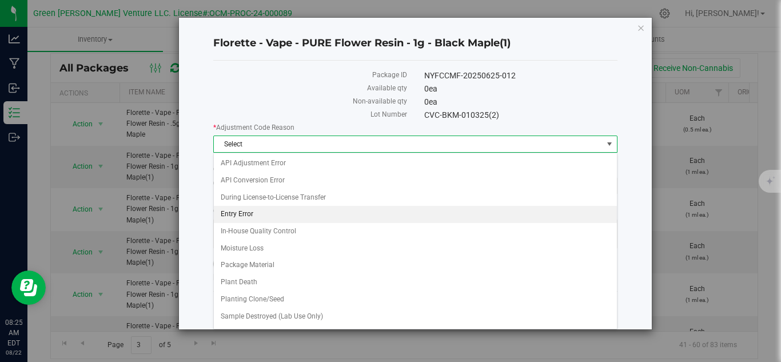
drag, startPoint x: 247, startPoint y: 213, endPoint x: 236, endPoint y: 228, distance: 18.4
click at [246, 213] on li "Entry Error" at bounding box center [415, 214] width 403 height 17
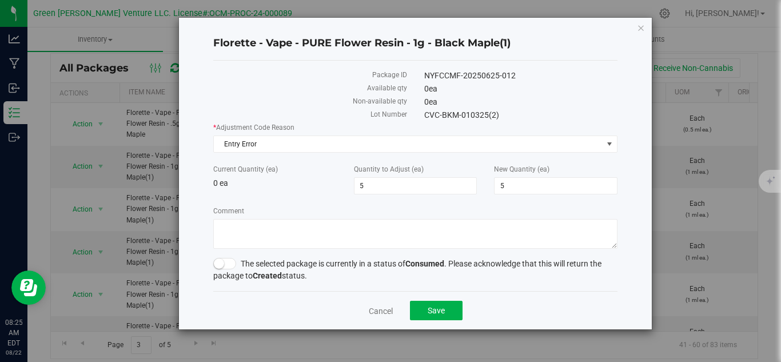
click at [226, 266] on span at bounding box center [224, 263] width 23 height 11
click at [442, 308] on span "Save" at bounding box center [435, 310] width 17 height 9
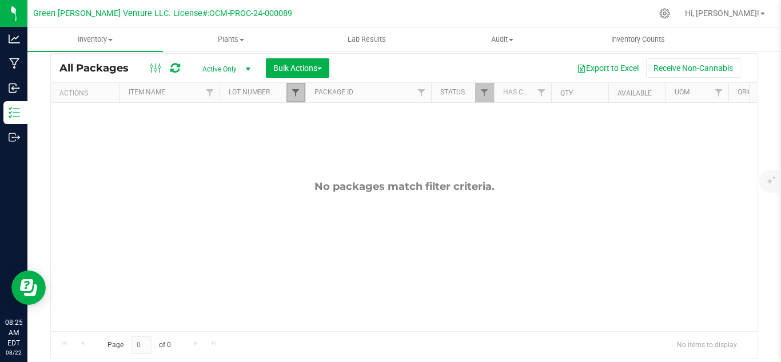
click at [298, 95] on span "Filter" at bounding box center [295, 92] width 9 height 9
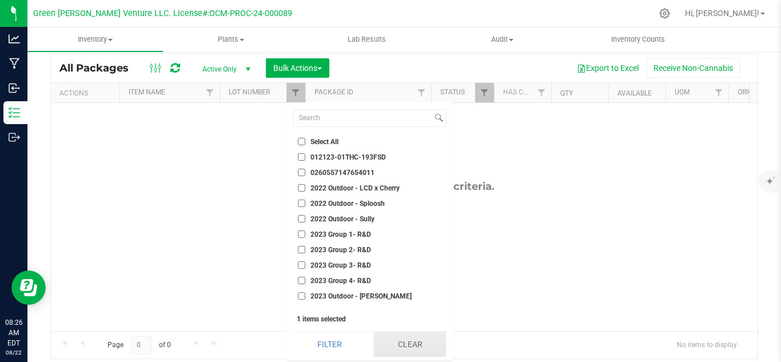
click at [376, 340] on button "Clear" at bounding box center [409, 343] width 73 height 25
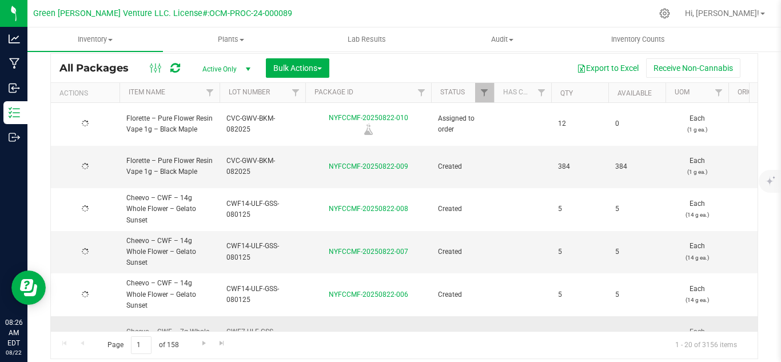
type input "[DATE]"
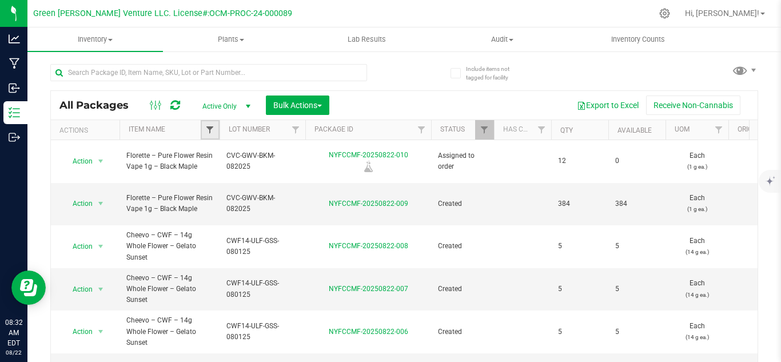
click at [206, 132] on span "Filter" at bounding box center [209, 129] width 9 height 9
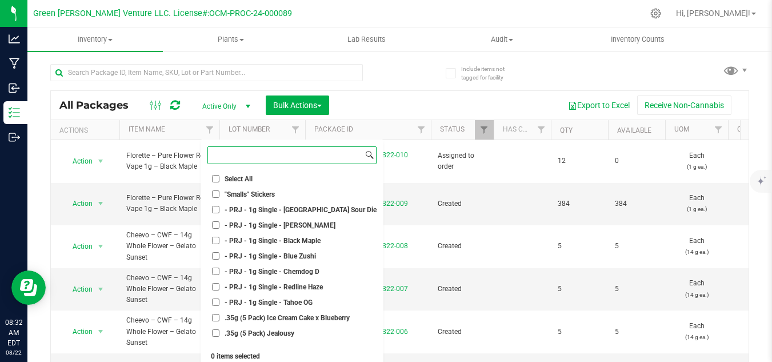
click at [295, 157] on input at bounding box center [285, 155] width 155 height 17
paste input "Florette – Pure Flower Resin Vape 1g – Blue Zushi"
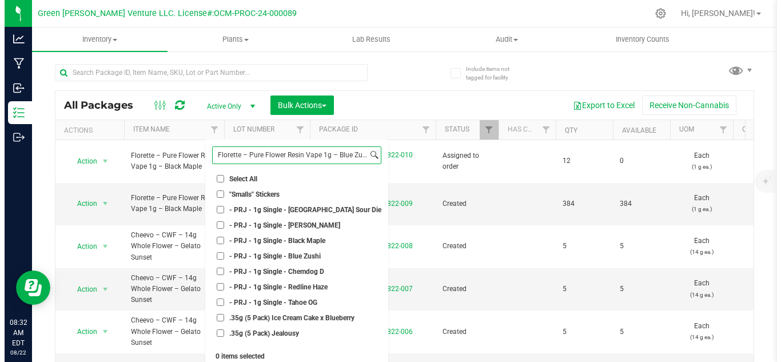
scroll to position [0, 3]
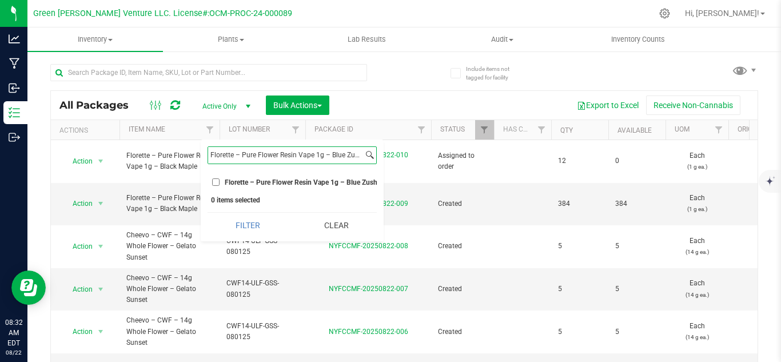
type input "Florette – Pure Flower Resin Vape 1g – Blue Zushi"
click at [207, 213] on button "Filter" at bounding box center [247, 225] width 81 height 25
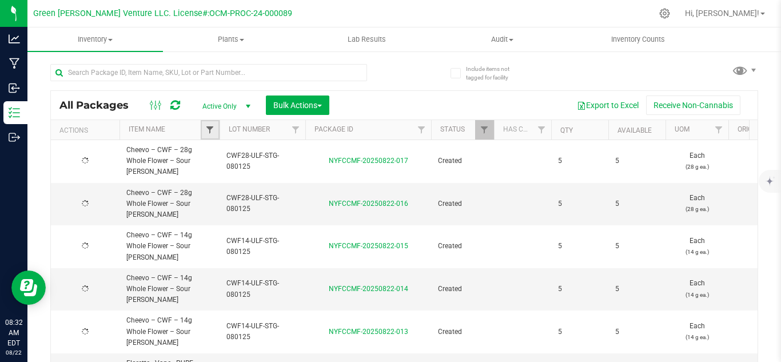
click at [211, 133] on span "Filter" at bounding box center [209, 129] width 9 height 9
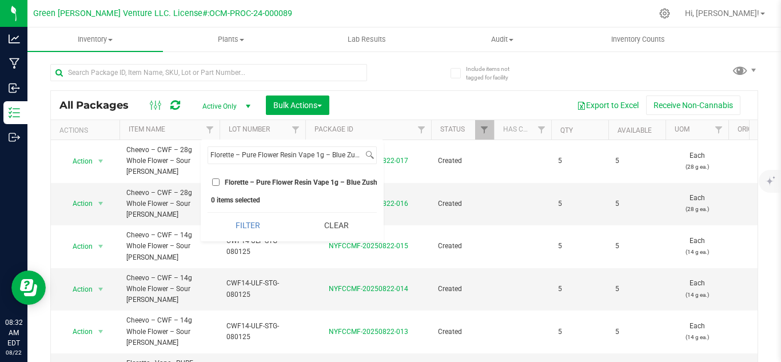
click at [215, 184] on input "Florette – Pure Flower Resin Vape 1g – Blue Zushi" at bounding box center [215, 181] width 7 height 7
click at [257, 235] on button "Filter" at bounding box center [247, 225] width 81 height 25
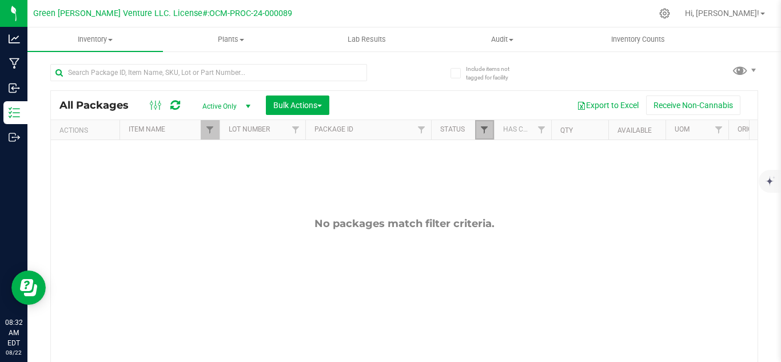
click at [480, 134] on span "Filter" at bounding box center [483, 129] width 9 height 9
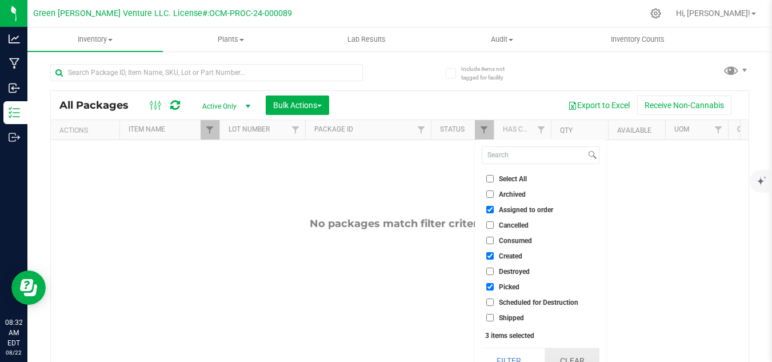
click at [573, 353] on button "Clear" at bounding box center [572, 360] width 55 height 25
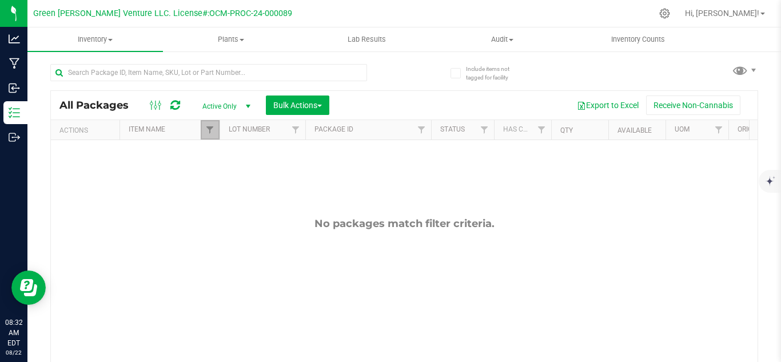
click at [211, 122] on link "Filter" at bounding box center [210, 129] width 19 height 19
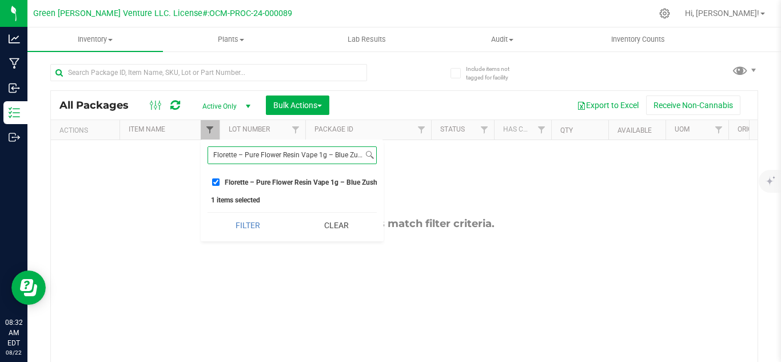
scroll to position [0, 3]
click at [215, 178] on li "Florette – Pure Flower Resin Vape 1g – Blue Zushi" at bounding box center [291, 182] width 169 height 12
click at [217, 182] on input "Florette – Pure Flower Resin Vape 1g – Blue Zushi" at bounding box center [215, 181] width 7 height 7
checkbox input "false"
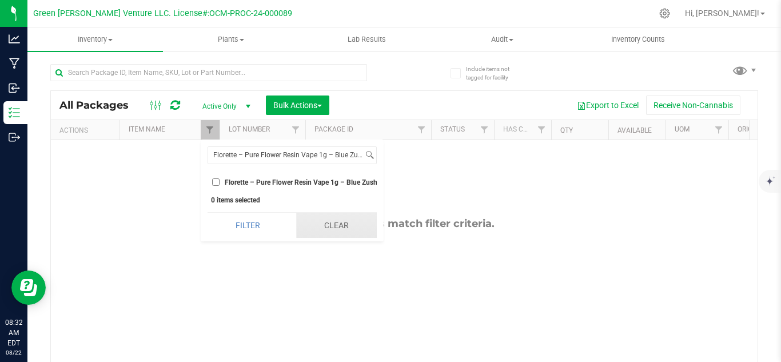
click at [329, 238] on button "Clear" at bounding box center [336, 225] width 81 height 25
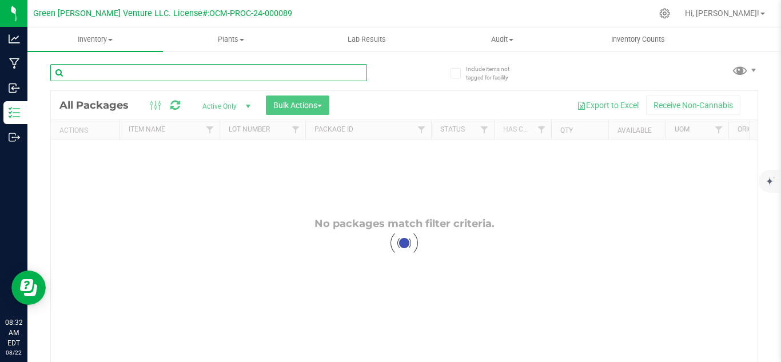
click at [292, 73] on input "text" at bounding box center [208, 72] width 317 height 17
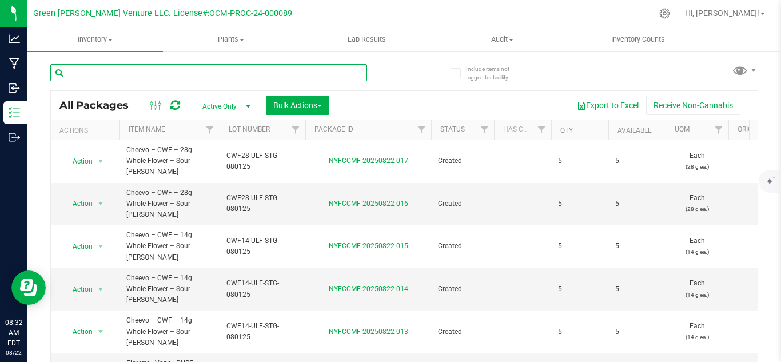
type input "[DATE]"
click at [199, 70] on input "text" at bounding box center [208, 72] width 317 height 17
paste input "Florette – Pure Flower Resin Vape 1g – Blue Zushi"
type input "Florette – Pure Flower Resin Vape 1g – Blue Zushi"
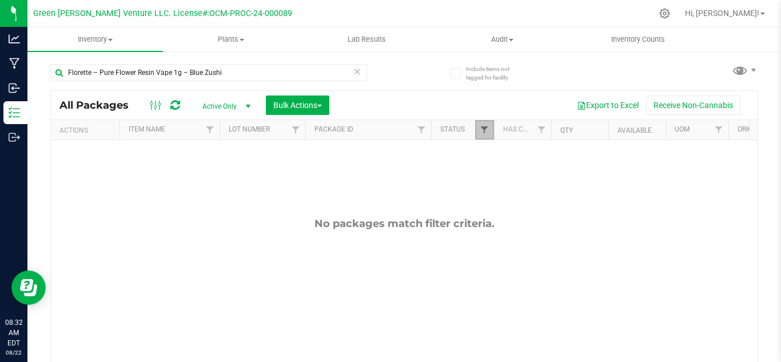
click at [479, 134] on span "Filter" at bounding box center [483, 129] width 9 height 9
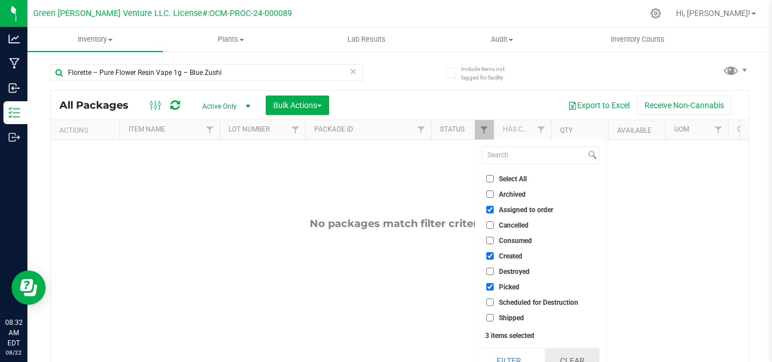
click at [575, 355] on button "Clear" at bounding box center [572, 360] width 55 height 25
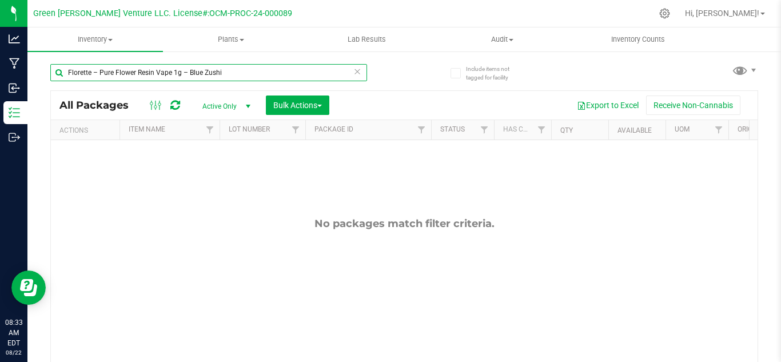
drag, startPoint x: 362, startPoint y: 74, endPoint x: 356, endPoint y: 73, distance: 6.3
click at [363, 74] on div "Florette – Pure Flower Resin Vape 1g – Blue Zushi" at bounding box center [227, 72] width 354 height 37
click at [354, 71] on icon at bounding box center [357, 71] width 8 height 14
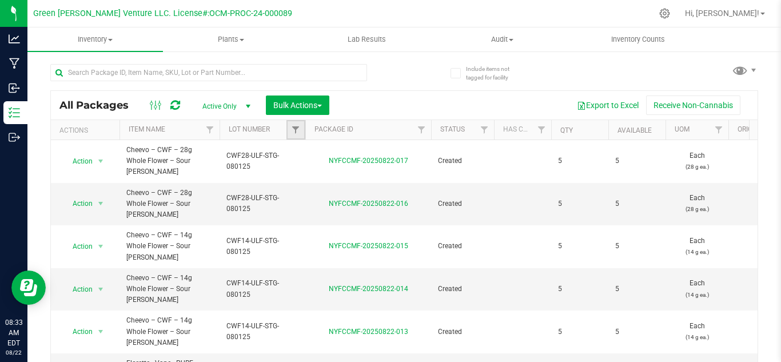
click at [289, 124] on link "Filter" at bounding box center [295, 129] width 19 height 19
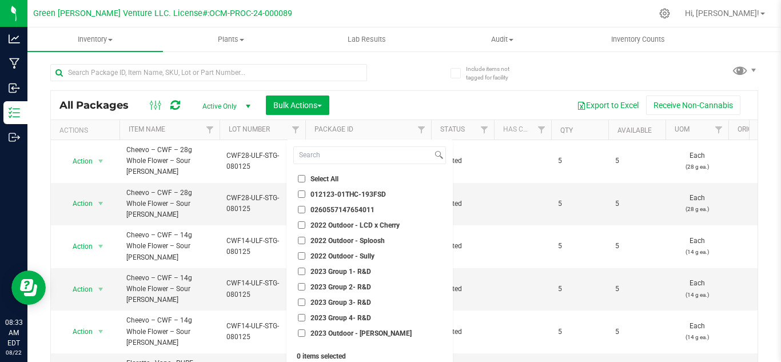
click at [385, 103] on div "Export to Excel Receive Non-Cannabis" at bounding box center [543, 104] width 411 height 19
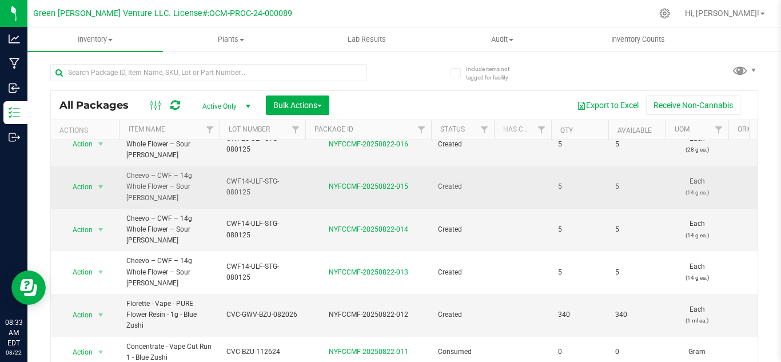
scroll to position [114, 0]
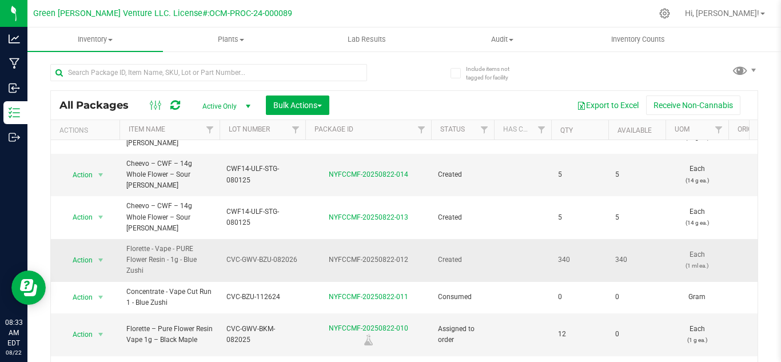
click at [303, 239] on td "CVC-GWV-BZU-082026" at bounding box center [262, 260] width 86 height 43
click at [278, 239] on td "CVC-GWV-BZU-082026" at bounding box center [262, 260] width 86 height 43
click at [201, 243] on span "Florette - Vape - PURE Flower Resin - 1g - Blue Zushi" at bounding box center [169, 259] width 86 height 33
click at [132, 243] on span "Florette - Vape - PURE Flower Resin - 1g - Blue Zushi" at bounding box center [169, 259] width 86 height 33
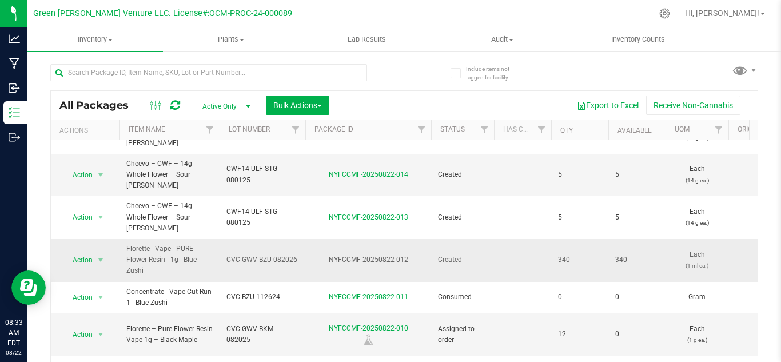
drag, startPoint x: 151, startPoint y: 215, endPoint x: 123, endPoint y: 199, distance: 33.0
click at [123, 239] on td "Florette - Vape - PURE Flower Resin - 1g - Blue Zushi" at bounding box center [169, 260] width 100 height 43
copy span "Florette - Vape - PURE Flower Resin - 1g - Blue Zushi"
click at [374, 239] on td "NYFCCMF-20250822-012" at bounding box center [368, 260] width 126 height 43
click at [90, 252] on span "Action" at bounding box center [77, 260] width 31 height 16
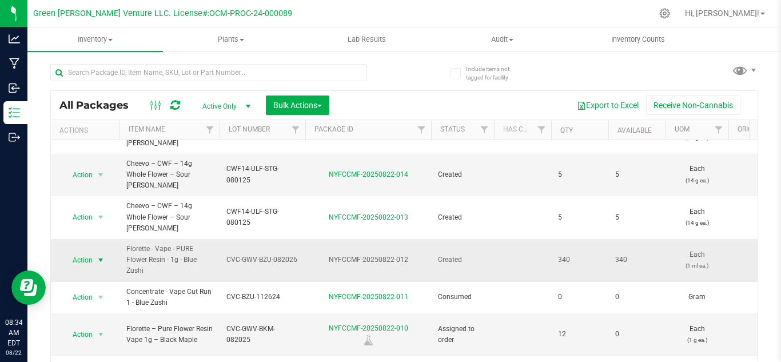
click at [83, 252] on span "Action" at bounding box center [77, 260] width 31 height 16
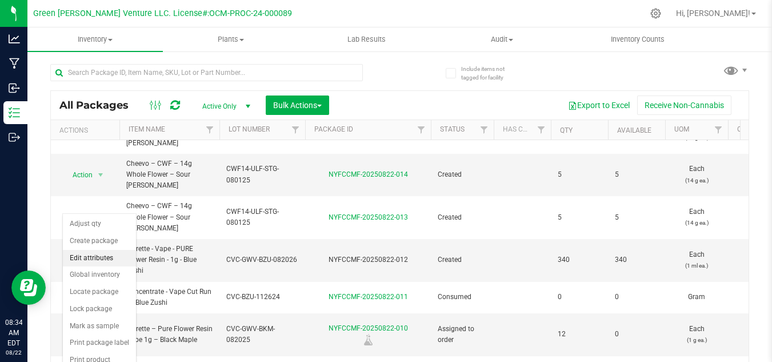
click at [94, 257] on li "Edit attributes" at bounding box center [99, 258] width 73 height 17
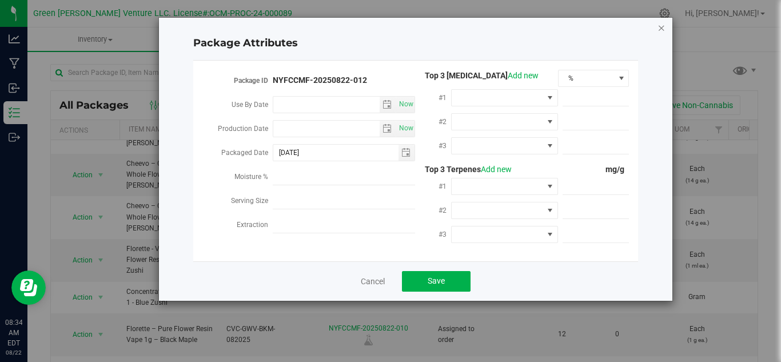
click at [659, 28] on icon "Close modal" at bounding box center [661, 28] width 8 height 14
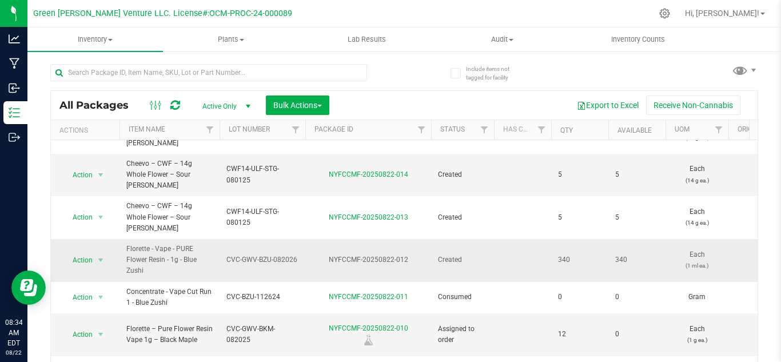
click at [86, 239] on td "Action Action Adjust qty Create package Edit attributes Global inventory Locate…" at bounding box center [85, 260] width 69 height 43
click at [90, 252] on span "Action" at bounding box center [77, 260] width 31 height 16
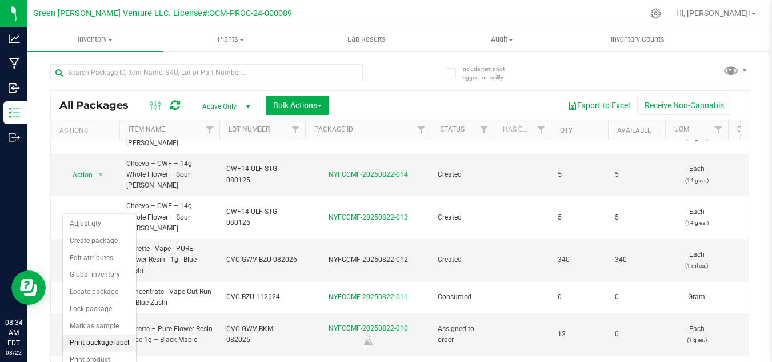
click at [101, 343] on li "Print package label" at bounding box center [99, 342] width 73 height 17
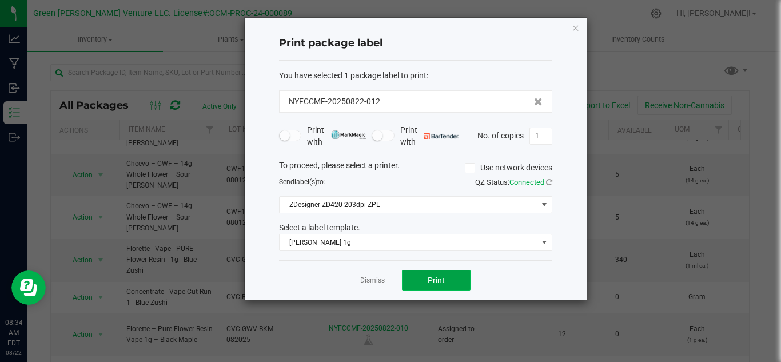
click at [451, 280] on button "Print" at bounding box center [436, 280] width 69 height 21
click at [373, 279] on link "Dismiss" at bounding box center [372, 280] width 25 height 10
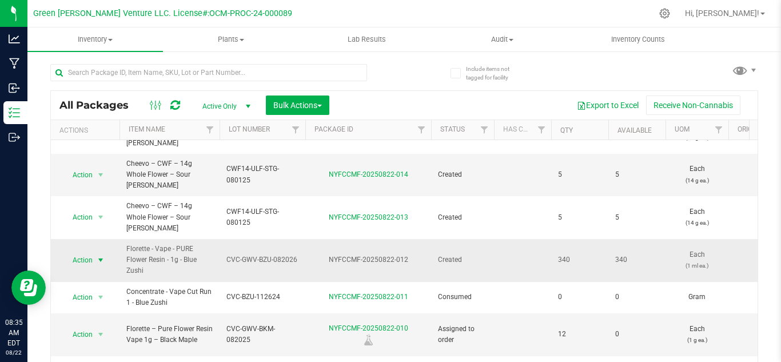
click at [163, 243] on span "Florette - Vape - PURE Flower Resin - 1g - Blue Zushi" at bounding box center [169, 259] width 86 height 33
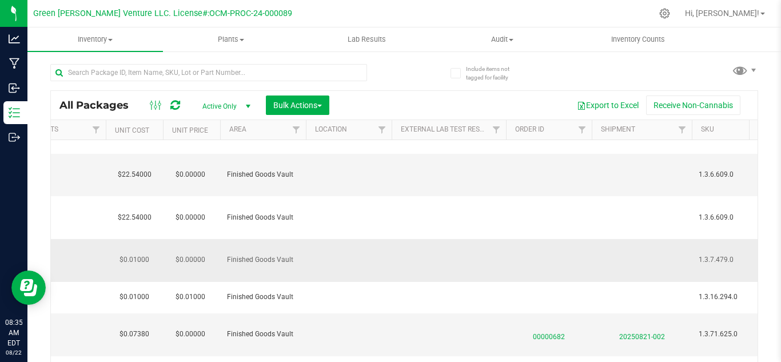
scroll to position [0, 815]
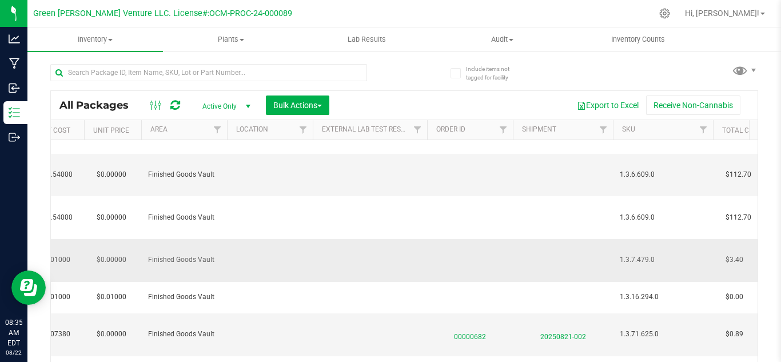
drag, startPoint x: 202, startPoint y: 200, endPoint x: 477, endPoint y: 210, distance: 275.1
click at [249, 239] on td at bounding box center [270, 260] width 86 height 43
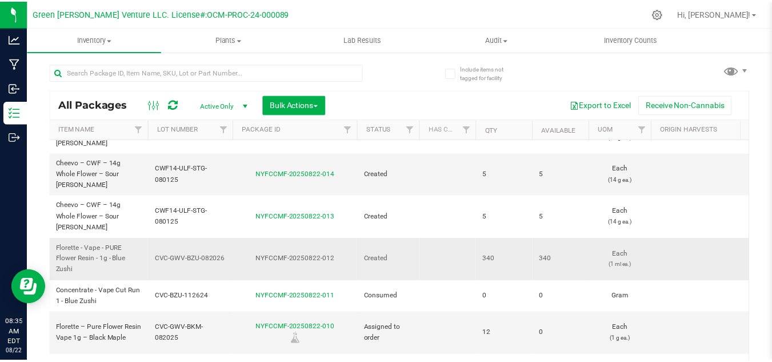
scroll to position [0, 0]
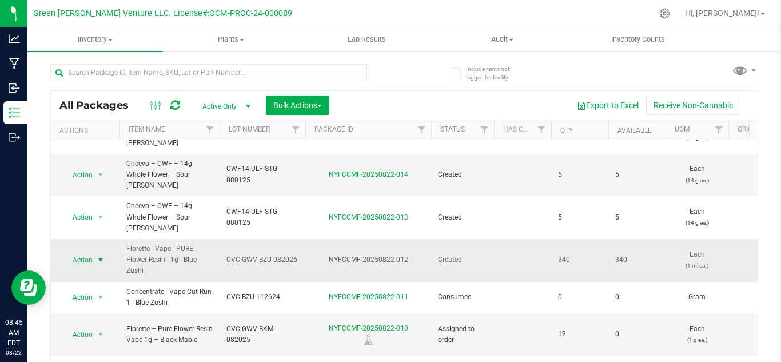
click at [89, 252] on span "Action" at bounding box center [77, 260] width 31 height 16
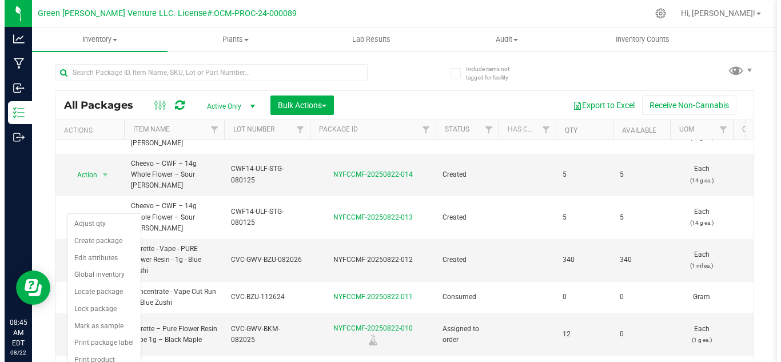
scroll to position [37, 0]
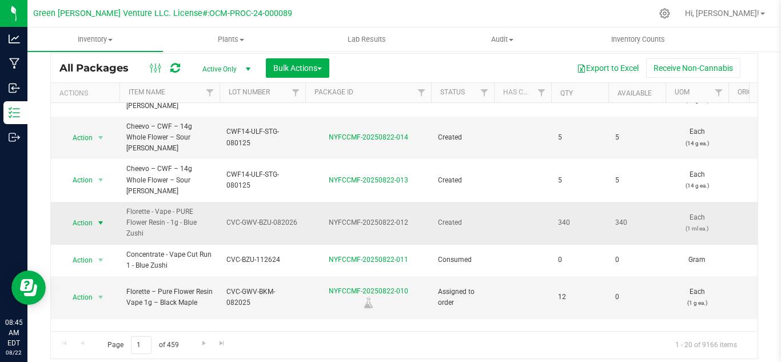
click at [91, 215] on span "Action" at bounding box center [77, 223] width 31 height 16
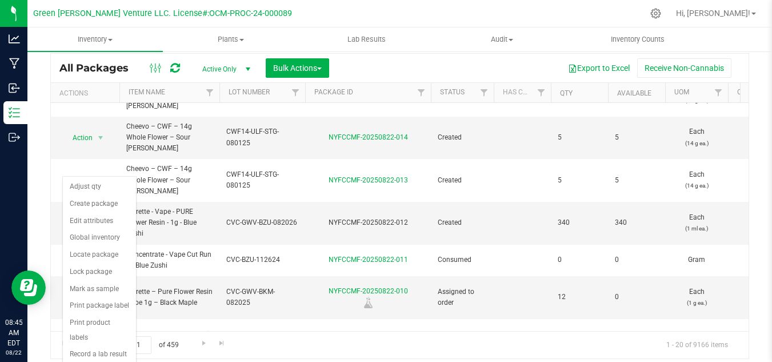
click at [42, 194] on div "Include items not tagged for facility All Packages Active Only Active Only Lab …" at bounding box center [399, 187] width 745 height 349
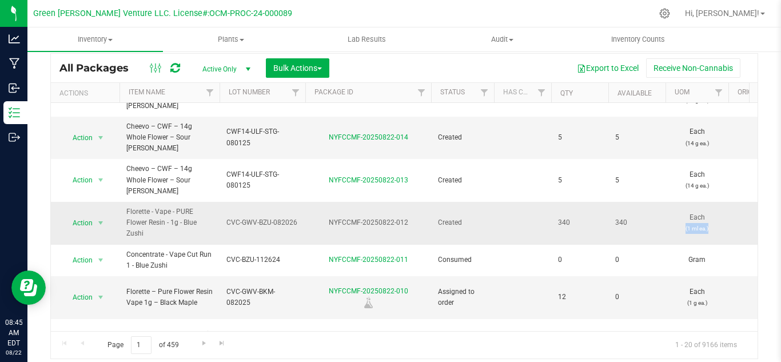
drag, startPoint x: 715, startPoint y: 176, endPoint x: 669, endPoint y: 173, distance: 46.4
click at [669, 202] on td "Each (1 ml ea.)" at bounding box center [696, 223] width 63 height 43
click at [607, 202] on td "340" at bounding box center [579, 223] width 57 height 43
click at [83, 215] on span "Action" at bounding box center [77, 223] width 31 height 16
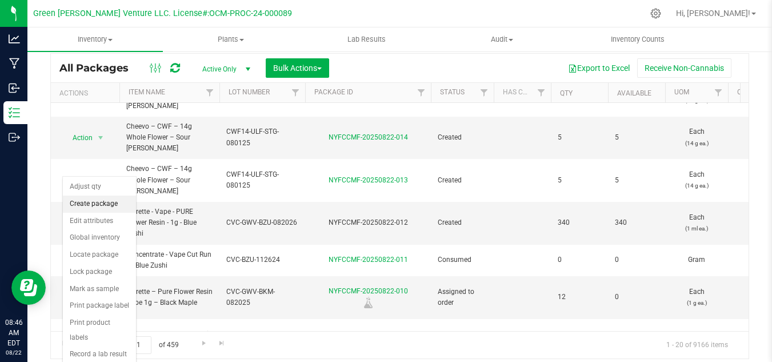
click at [98, 207] on li "Create package" at bounding box center [99, 203] width 73 height 17
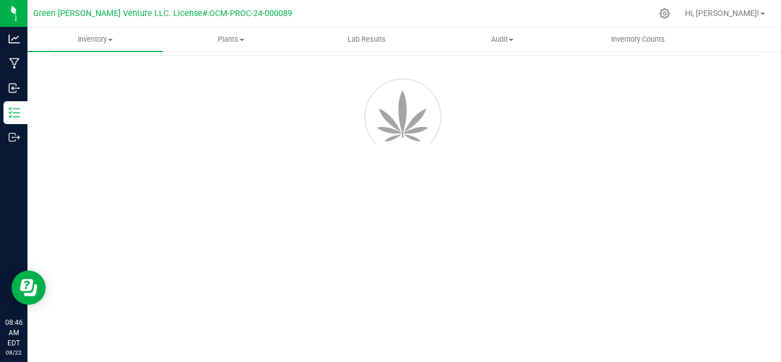
scroll to position [46, 0]
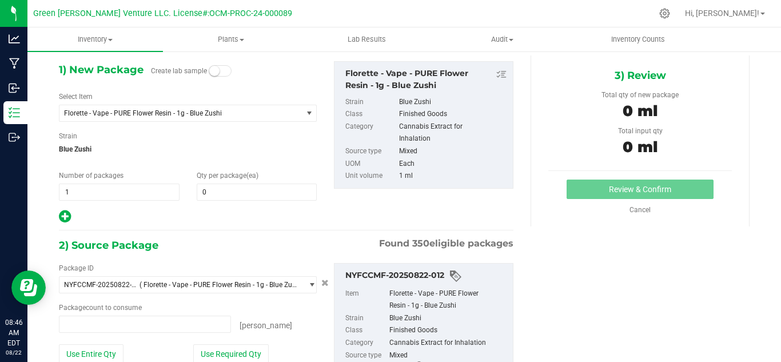
type input "0 ea"
click at [222, 72] on span at bounding box center [220, 70] width 23 height 11
click at [202, 188] on span "0 0" at bounding box center [257, 191] width 121 height 17
type input "0"
click at [226, 191] on span at bounding box center [257, 191] width 121 height 17
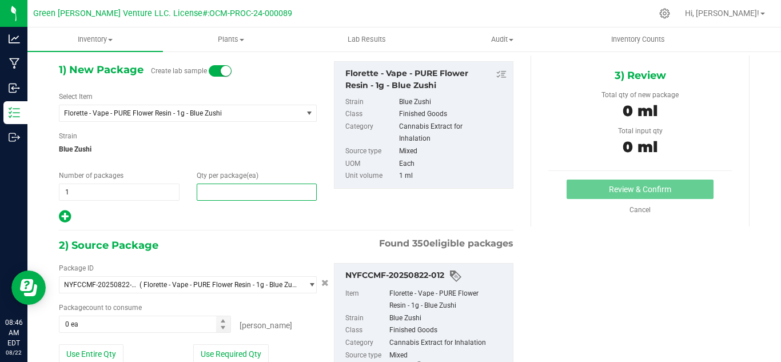
type input "3"
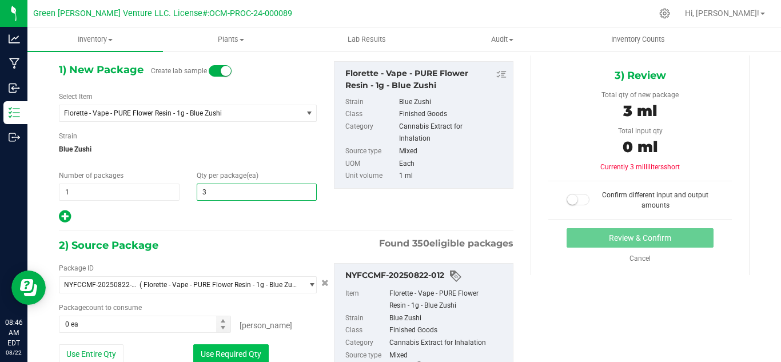
type input "3"
click at [223, 350] on button "Use Required Qty" at bounding box center [230, 353] width 75 height 19
type input "3 ea"
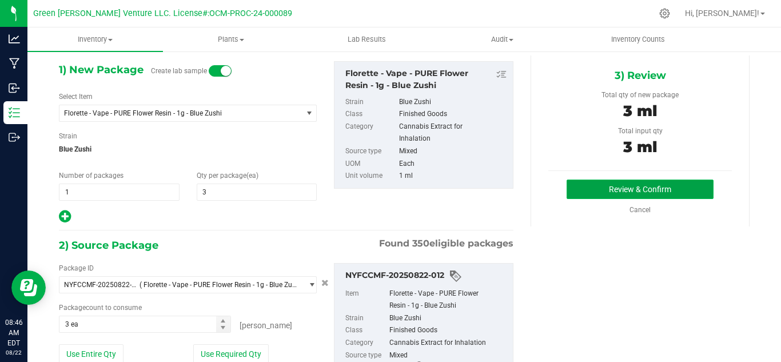
click at [581, 183] on button "Review & Confirm" at bounding box center [639, 188] width 147 height 19
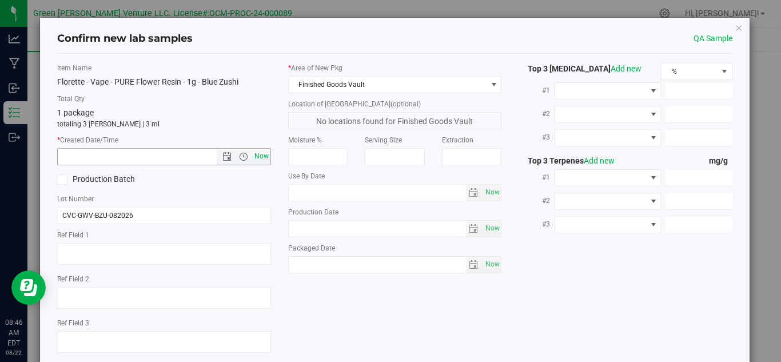
click at [257, 158] on span "Now" at bounding box center [260, 156] width 19 height 17
type input "[DATE] 8:46 AM"
click at [734, 27] on icon "button" at bounding box center [738, 28] width 8 height 14
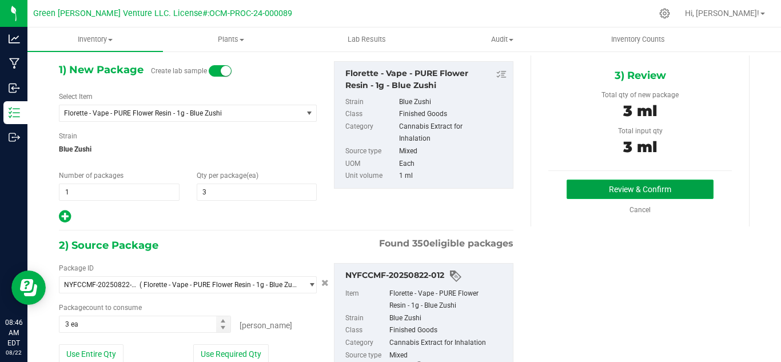
click at [622, 183] on button "Review & Confirm" at bounding box center [639, 188] width 147 height 19
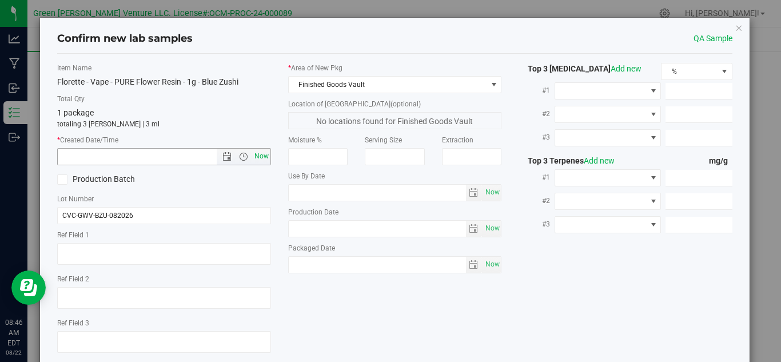
click at [263, 155] on span "Now" at bounding box center [260, 156] width 19 height 17
type input "[DATE] 8:46 AM"
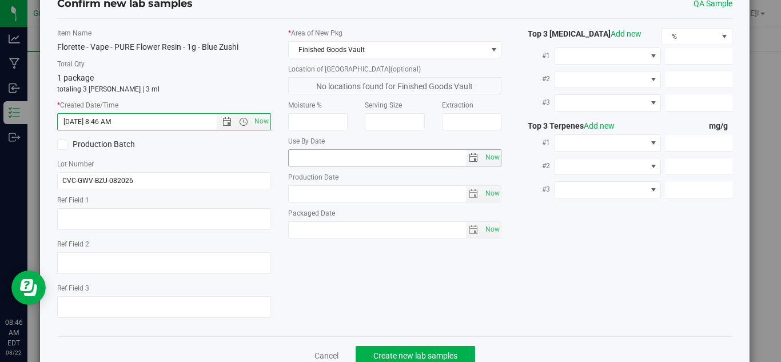
scroll to position [65, 0]
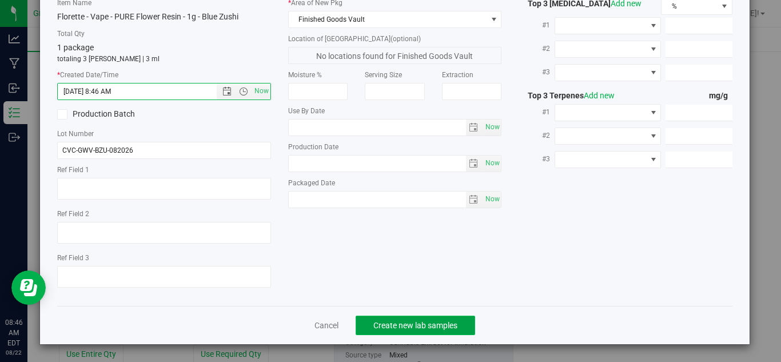
click at [381, 325] on span "Create new lab samples" at bounding box center [415, 325] width 84 height 9
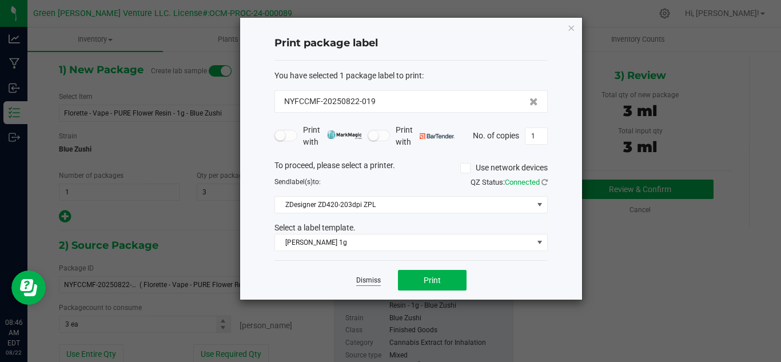
click at [369, 279] on link "Dismiss" at bounding box center [368, 280] width 25 height 10
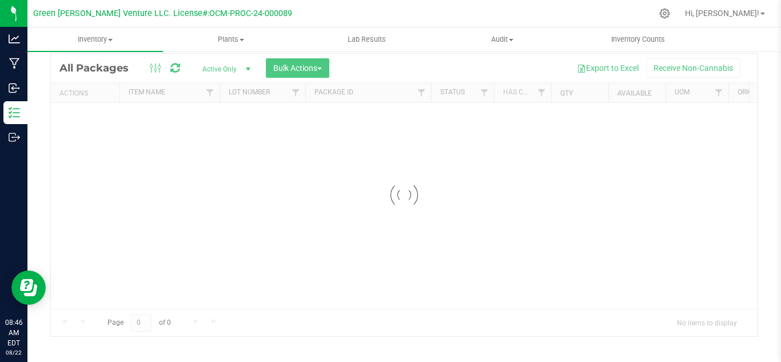
scroll to position [37, 0]
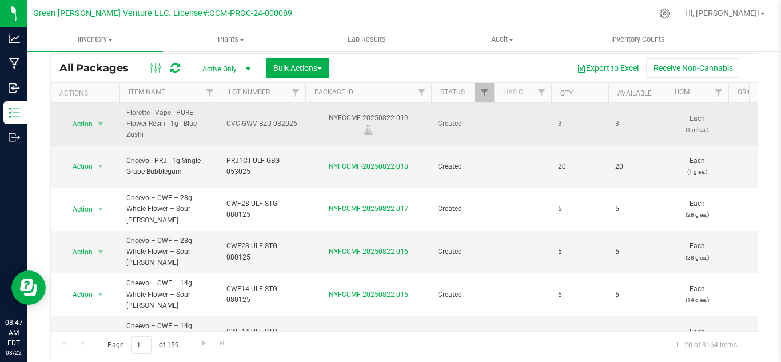
drag, startPoint x: 411, startPoint y: 116, endPoint x: 331, endPoint y: 118, distance: 80.6
click at [331, 118] on div "NYFCCMF-20250822-019" at bounding box center [367, 124] width 129 height 22
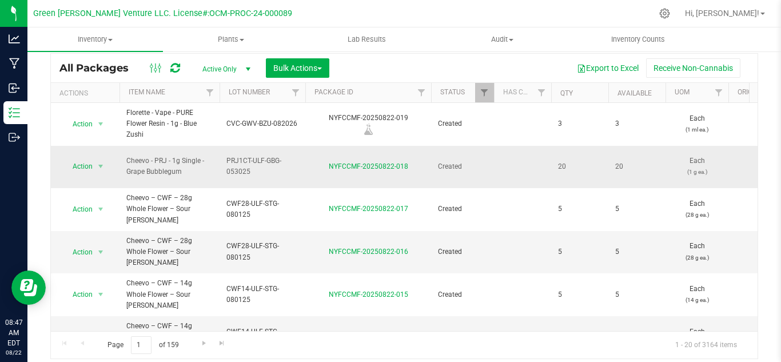
copy div "NYFCCMF-20250822-019"
click at [299, 68] on span "Bulk Actions" at bounding box center [297, 67] width 49 height 9
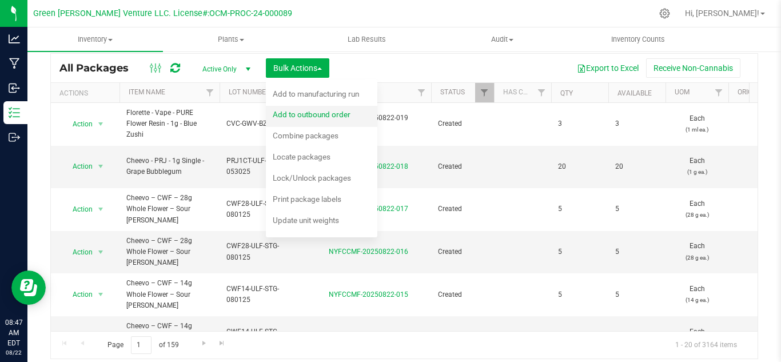
click at [295, 113] on span "Add to outbound order" at bounding box center [312, 114] width 78 height 9
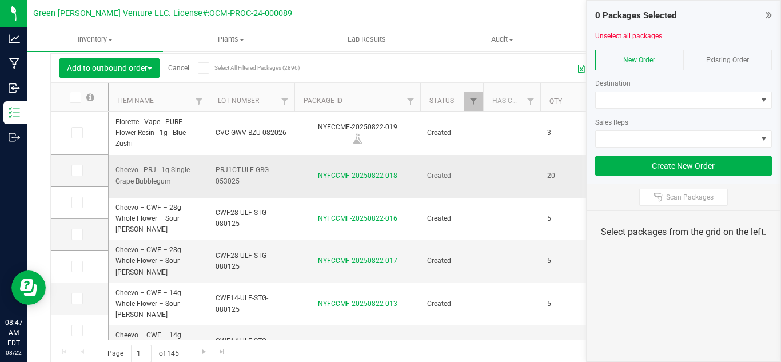
type input "[DATE]"
click at [79, 133] on icon at bounding box center [76, 133] width 7 height 0
click at [0, 0] on input "checkbox" at bounding box center [0, 0] width 0 height 0
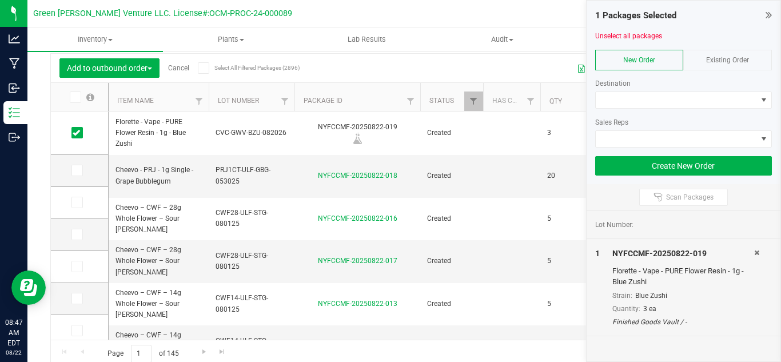
click at [724, 61] on span "Existing Order" at bounding box center [727, 60] width 43 height 8
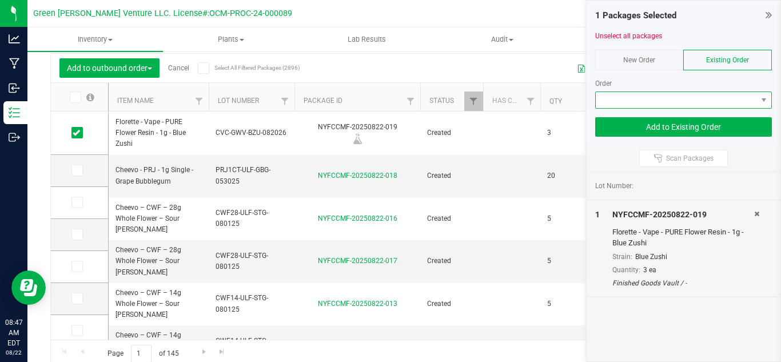
click at [665, 102] on span at bounding box center [676, 100] width 162 height 16
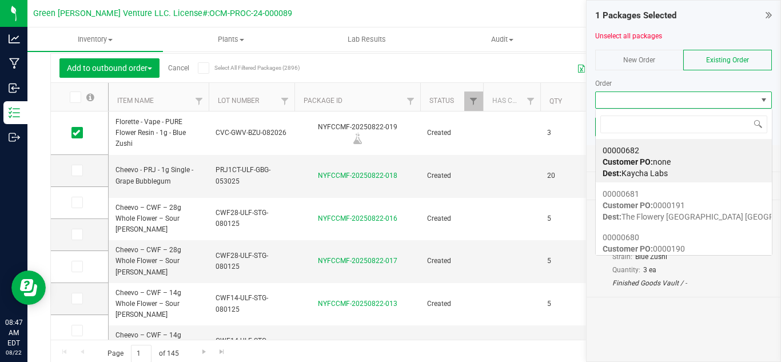
scroll to position [17, 177]
click at [659, 166] on span "Customer PO: none" at bounding box center [636, 161] width 68 height 9
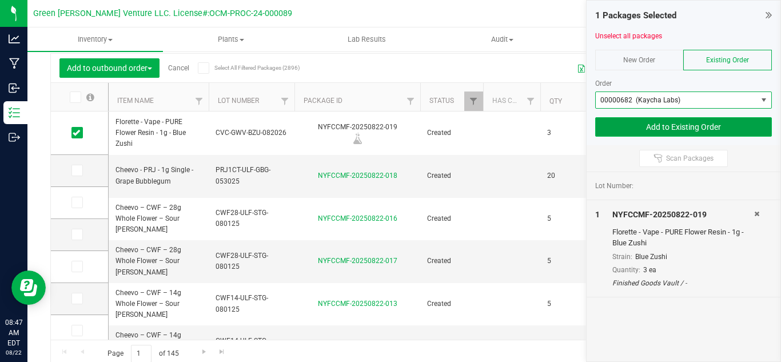
click at [681, 123] on button "Add to Existing Order" at bounding box center [683, 126] width 177 height 19
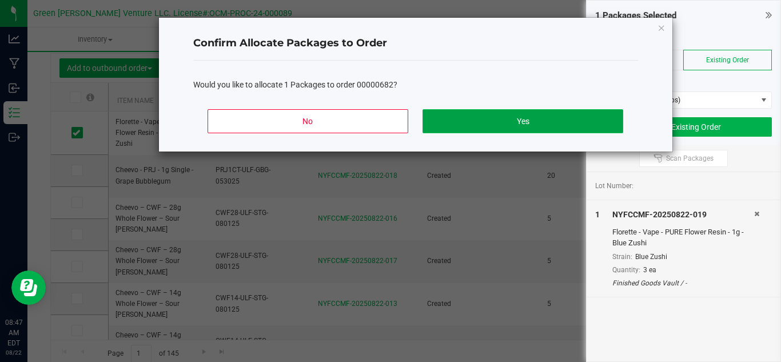
click at [490, 128] on button "Yes" at bounding box center [522, 121] width 200 height 24
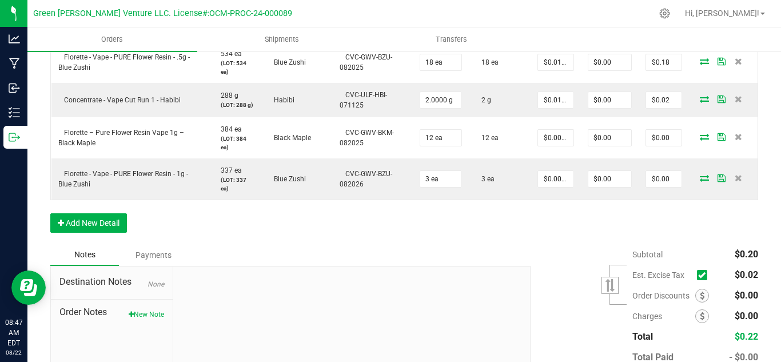
scroll to position [380, 0]
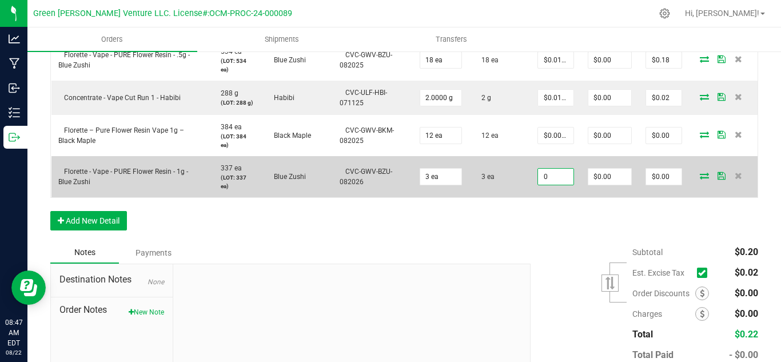
click at [549, 185] on input "0" at bounding box center [555, 177] width 35 height 16
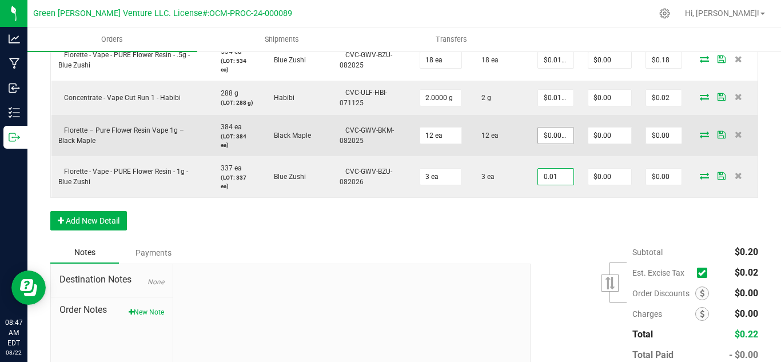
type input "0.01"
type input "0"
type input "$0.01000"
type input "$0.03"
click at [556, 143] on input "0" at bounding box center [555, 135] width 35 height 16
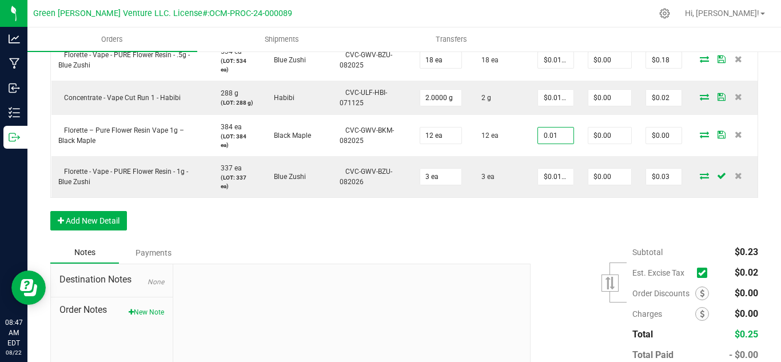
type input "$0.01000"
type input "$0.12"
click at [556, 241] on div "Order Details Print All Labels Item Sellable Strain Lot Number Qty Ordered Qty …" at bounding box center [403, 110] width 707 height 262
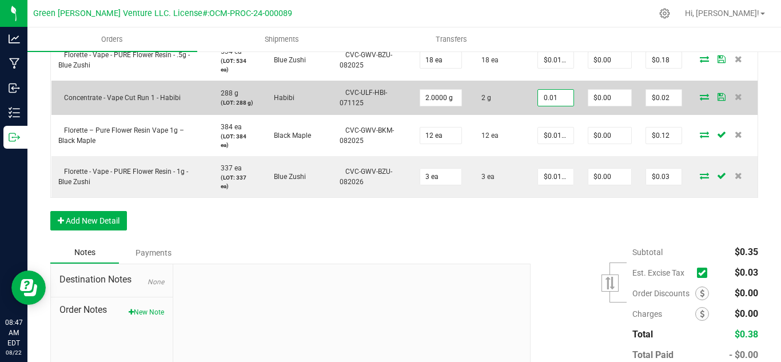
click at [546, 106] on input "0.01" at bounding box center [555, 98] width 35 height 16
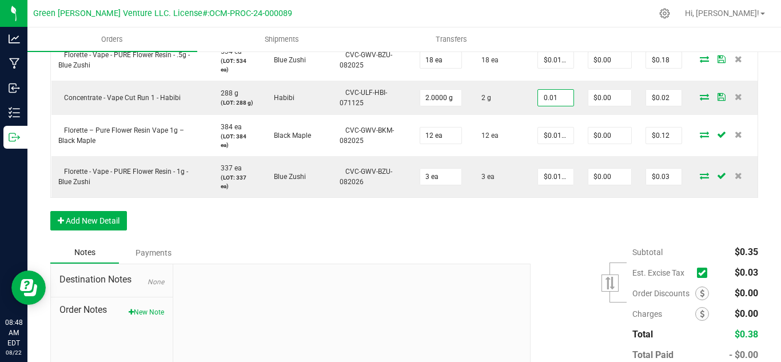
type input "$0.01000"
click at [551, 234] on div "Order Details Print All Labels Item Sellable Strain Lot Number Qty Ordered Qty …" at bounding box center [403, 110] width 707 height 262
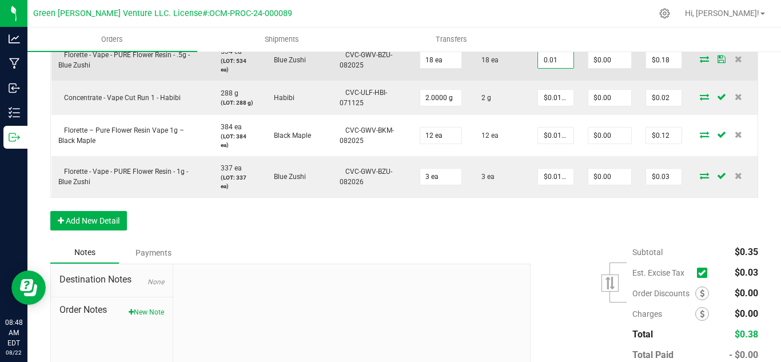
click at [543, 68] on input "0.01" at bounding box center [555, 60] width 35 height 16
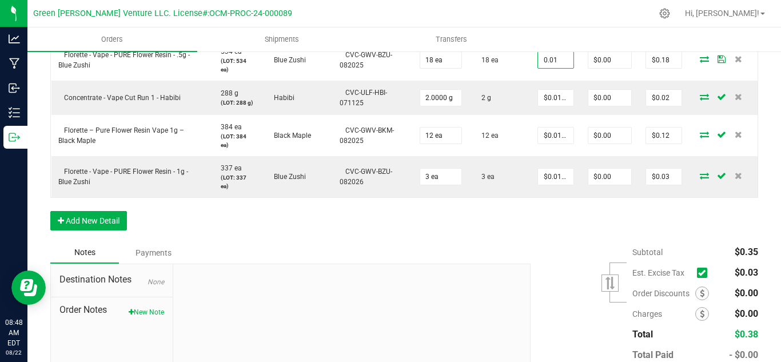
type input "$0.01000"
click at [559, 231] on div "Order Details Print All Labels Item Sellable Strain Lot Number Qty Ordered Qty …" at bounding box center [403, 110] width 707 height 262
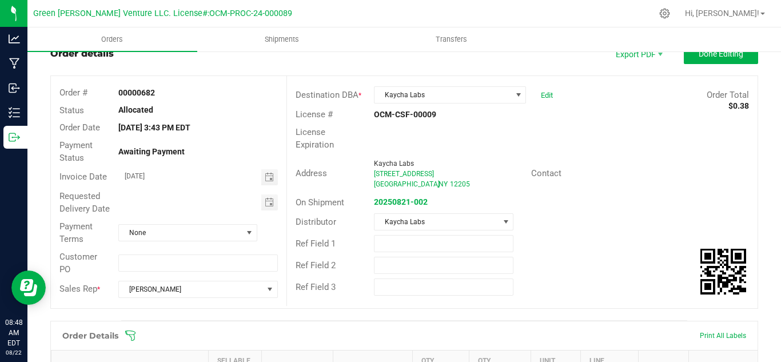
scroll to position [0, 0]
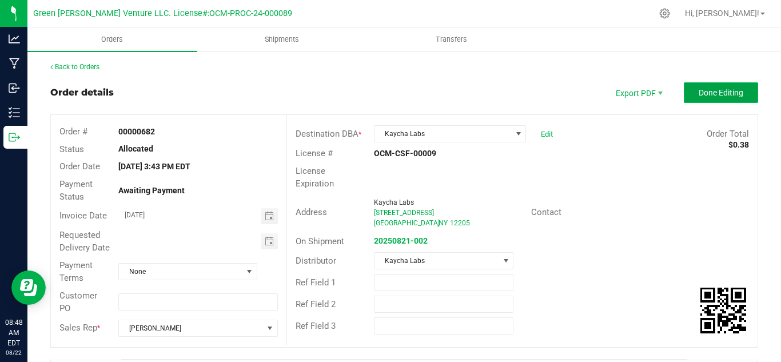
click at [718, 94] on span "Done Editing" at bounding box center [720, 92] width 45 height 9
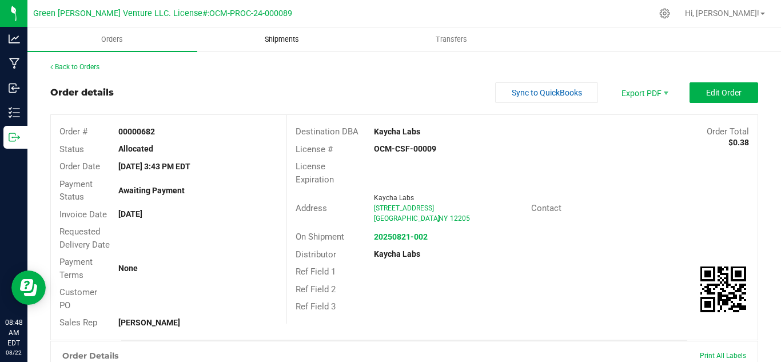
click at [285, 41] on span "Shipments" at bounding box center [281, 39] width 65 height 10
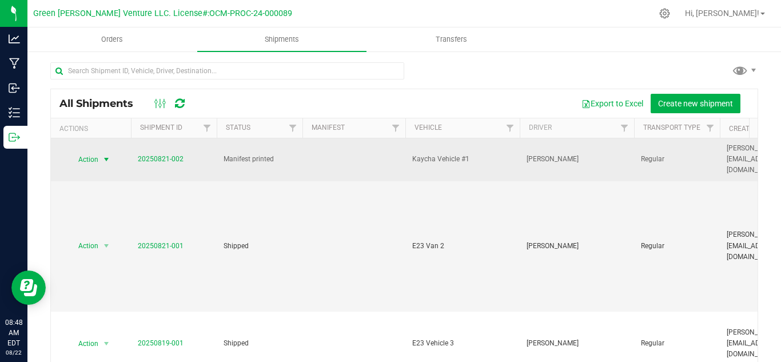
click at [90, 157] on span "Action" at bounding box center [83, 159] width 31 height 16
click at [172, 155] on link "20250821-002" at bounding box center [161, 159] width 46 height 8
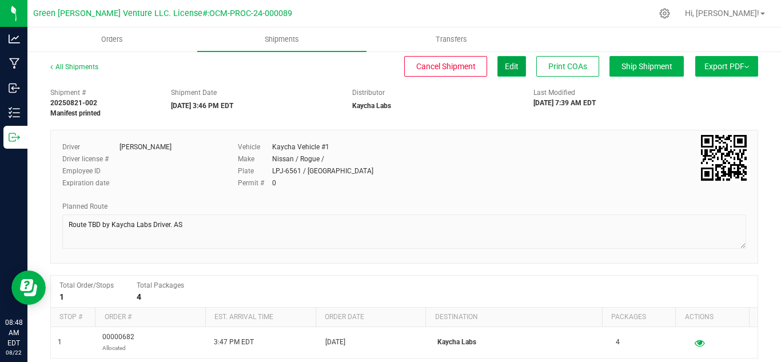
click at [497, 67] on button "Edit" at bounding box center [511, 66] width 29 height 21
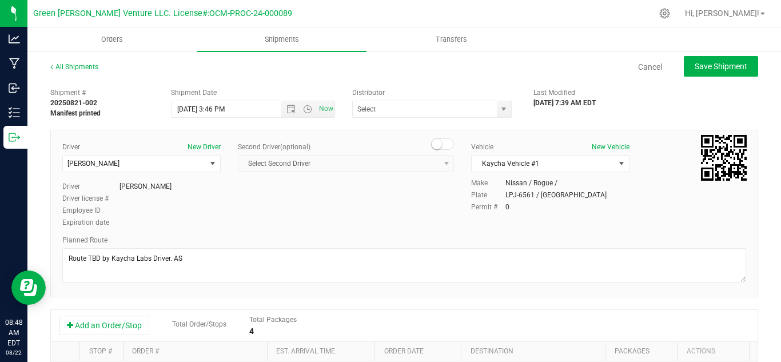
type input "Kaycha Labs"
click at [225, 108] on input "[DATE] 3:46 PM" at bounding box center [235, 109] width 129 height 16
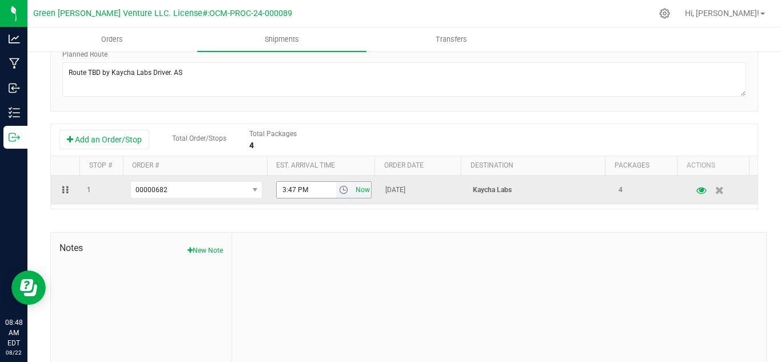
scroll to position [222, 0]
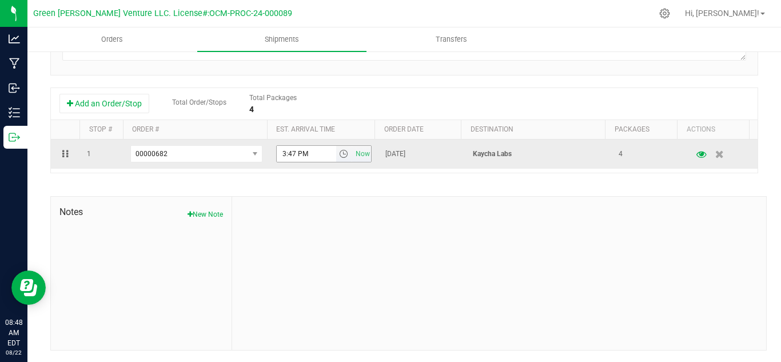
type input "[DATE] 2:00 PM"
click at [290, 155] on input "3:47 PM" at bounding box center [306, 154] width 59 height 16
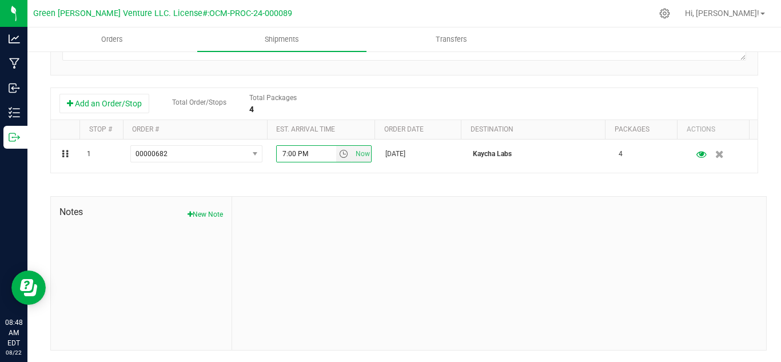
type input "7:00 PM"
click at [396, 259] on div at bounding box center [499, 273] width 534 height 153
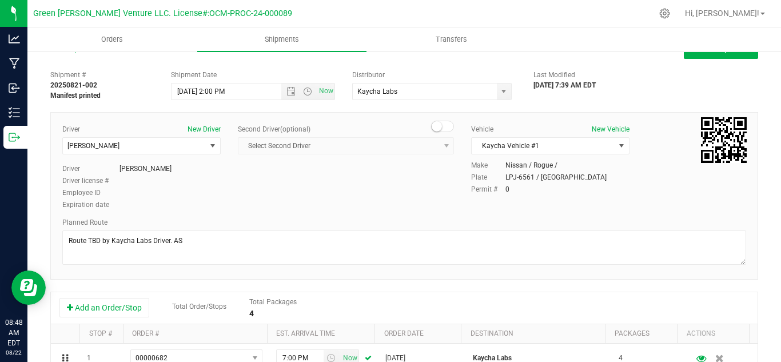
scroll to position [0, 0]
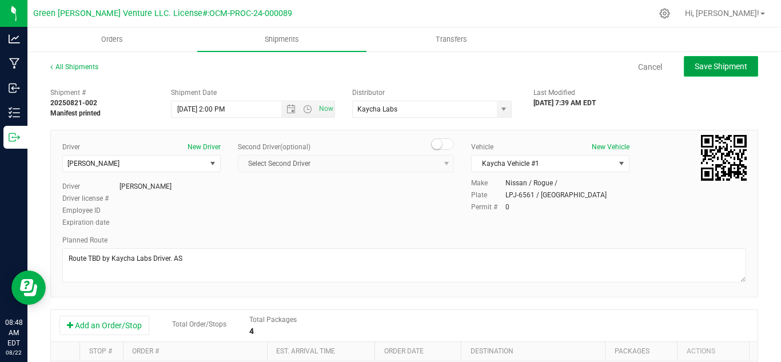
click at [711, 68] on span "Save Shipment" at bounding box center [720, 66] width 53 height 9
type input "[DATE] 6:00 PM"
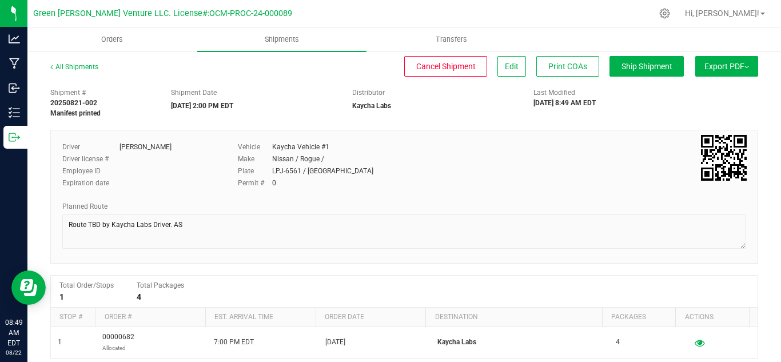
click at [714, 66] on button "Export PDF" at bounding box center [726, 66] width 63 height 21
click at [695, 126] on span "NY Manifest" at bounding box center [692, 126] width 38 height 8
